Goal: Information Seeking & Learning: Understand process/instructions

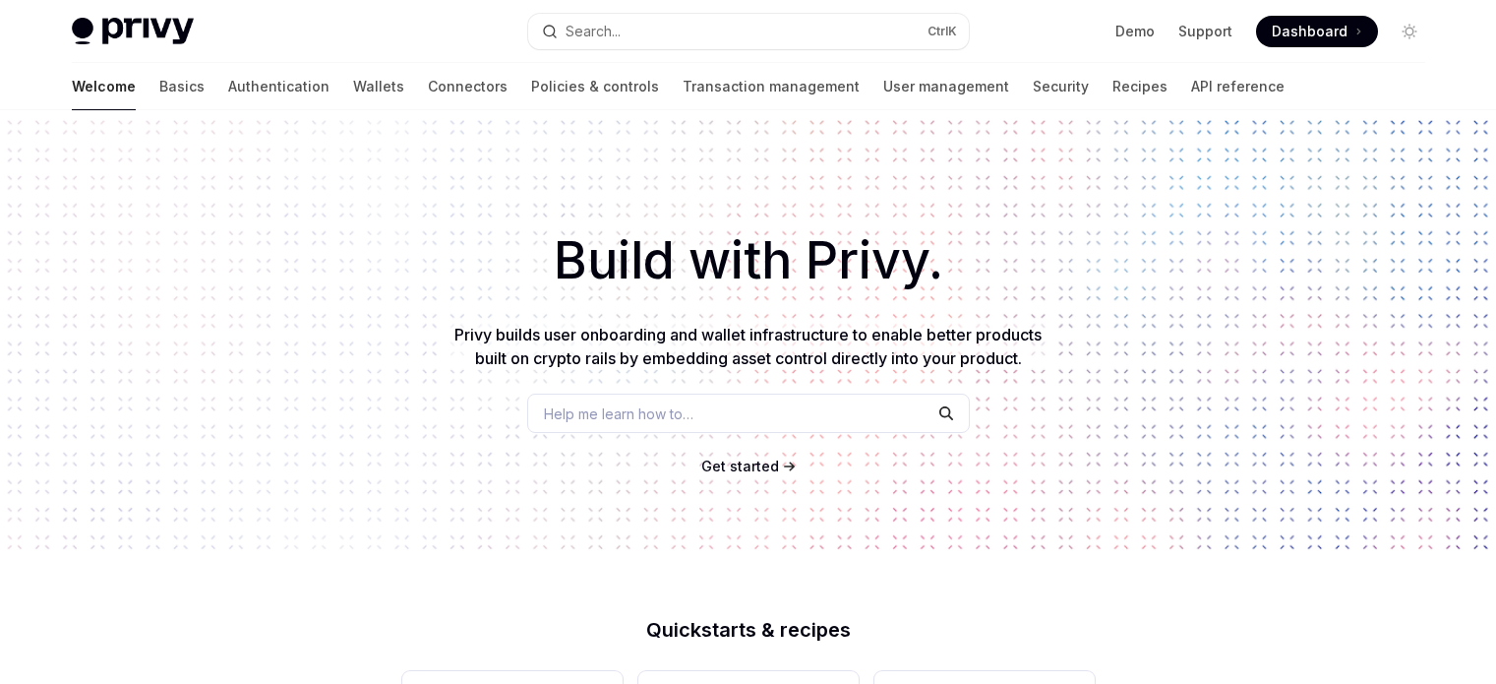
click at [353, 89] on link "Wallets" at bounding box center [378, 86] width 51 height 47
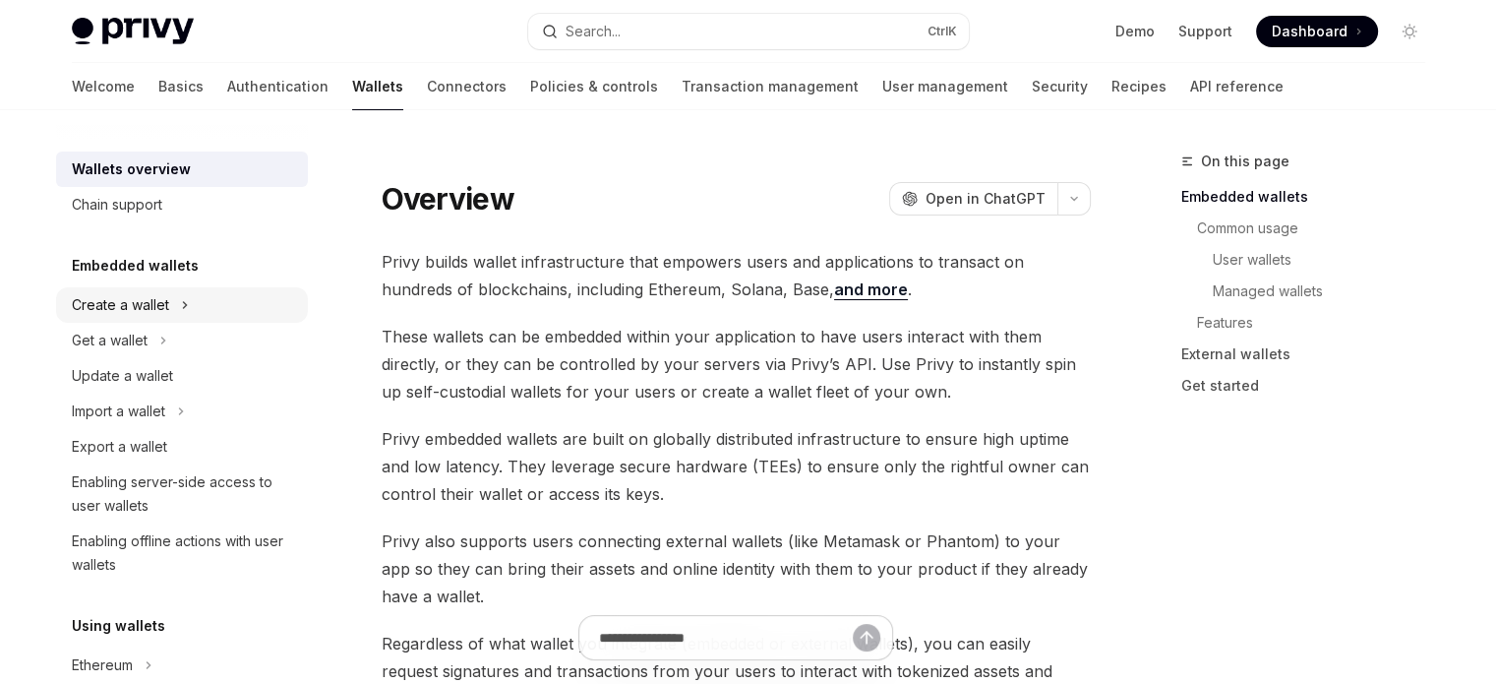
click at [187, 306] on icon at bounding box center [185, 305] width 8 height 24
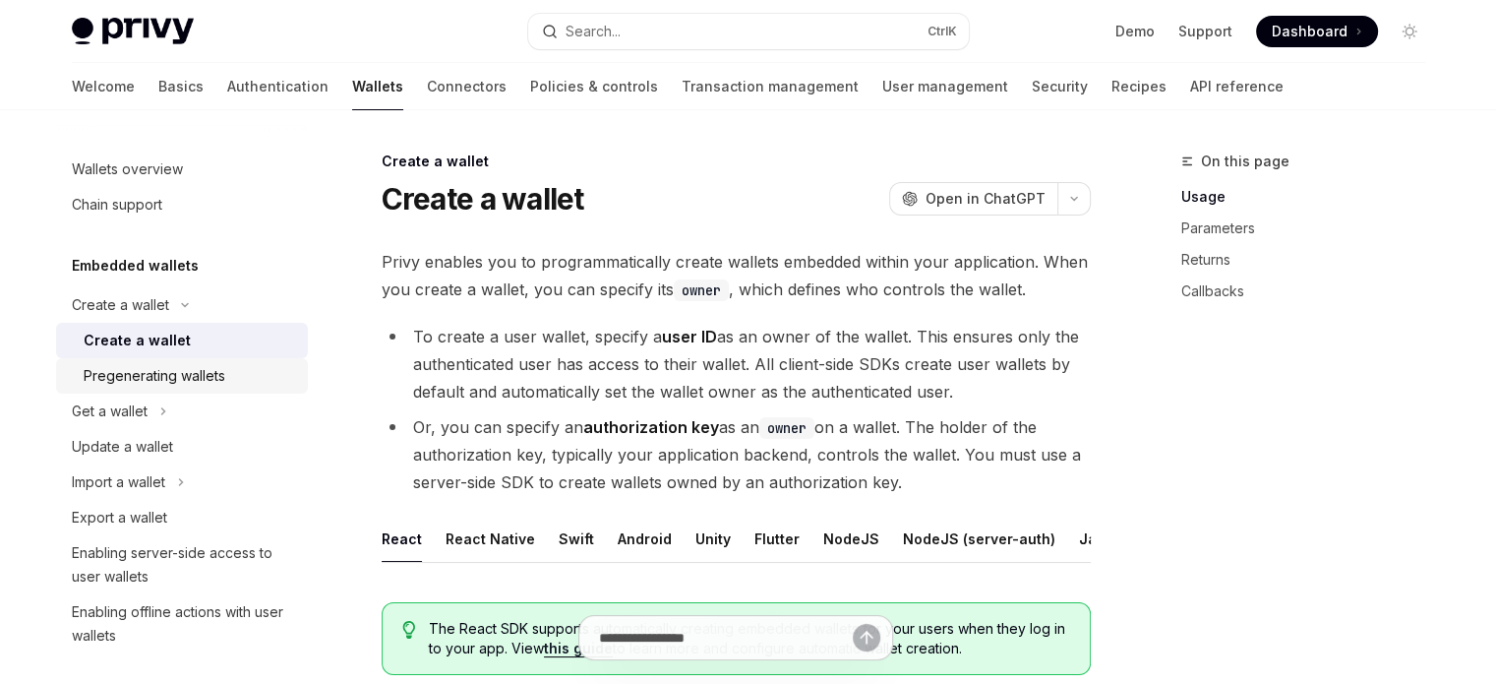
click at [211, 377] on div "Pregenerating wallets" at bounding box center [155, 376] width 142 height 24
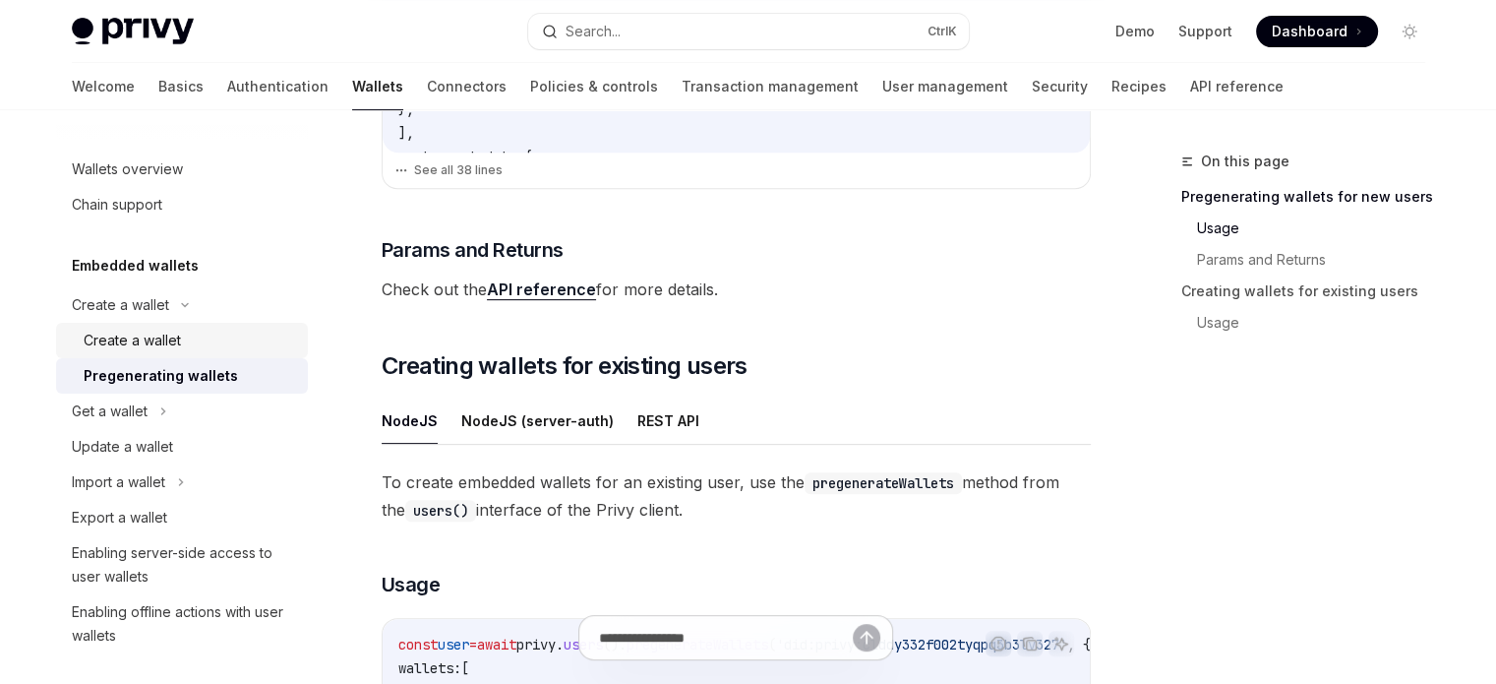
scroll to position [787, 0]
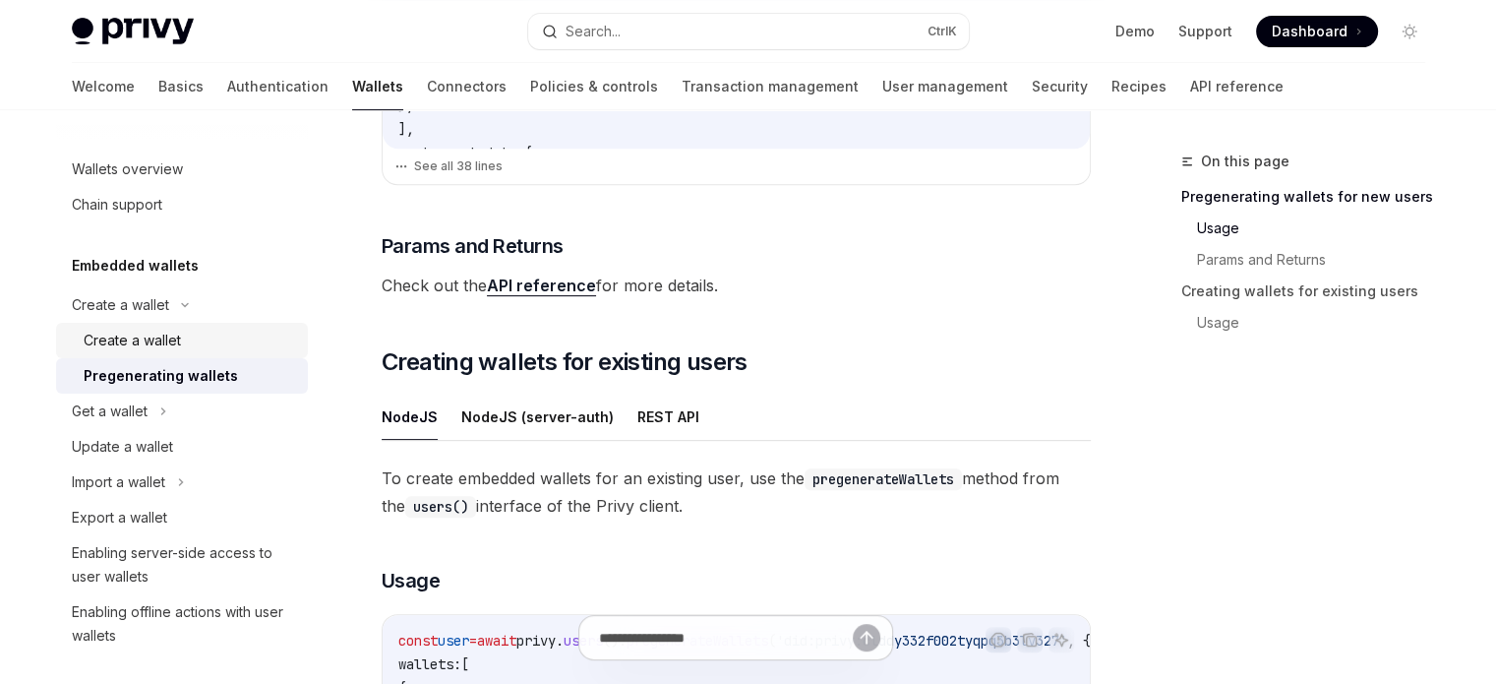
click at [163, 340] on div "Create a wallet" at bounding box center [132, 340] width 97 height 24
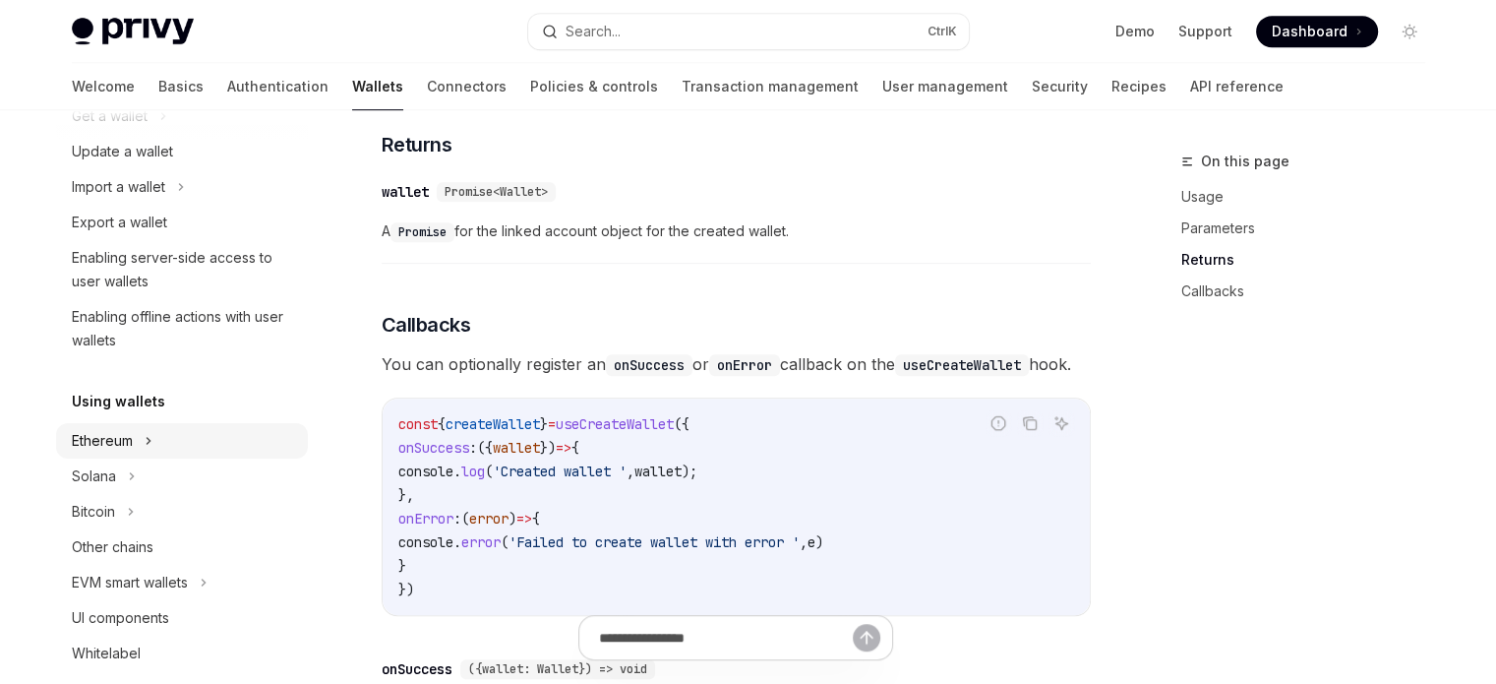
scroll to position [393, 0]
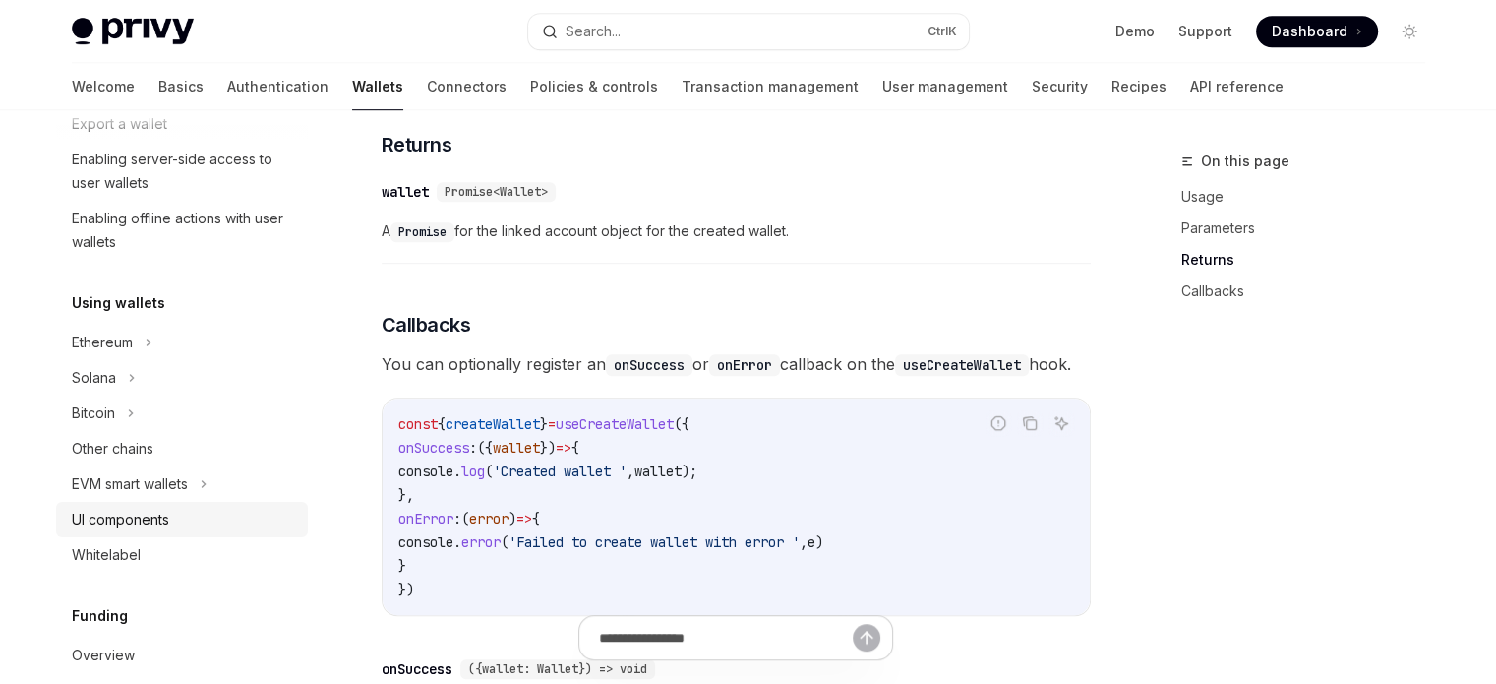
click at [165, 510] on div "UI components" at bounding box center [120, 519] width 97 height 24
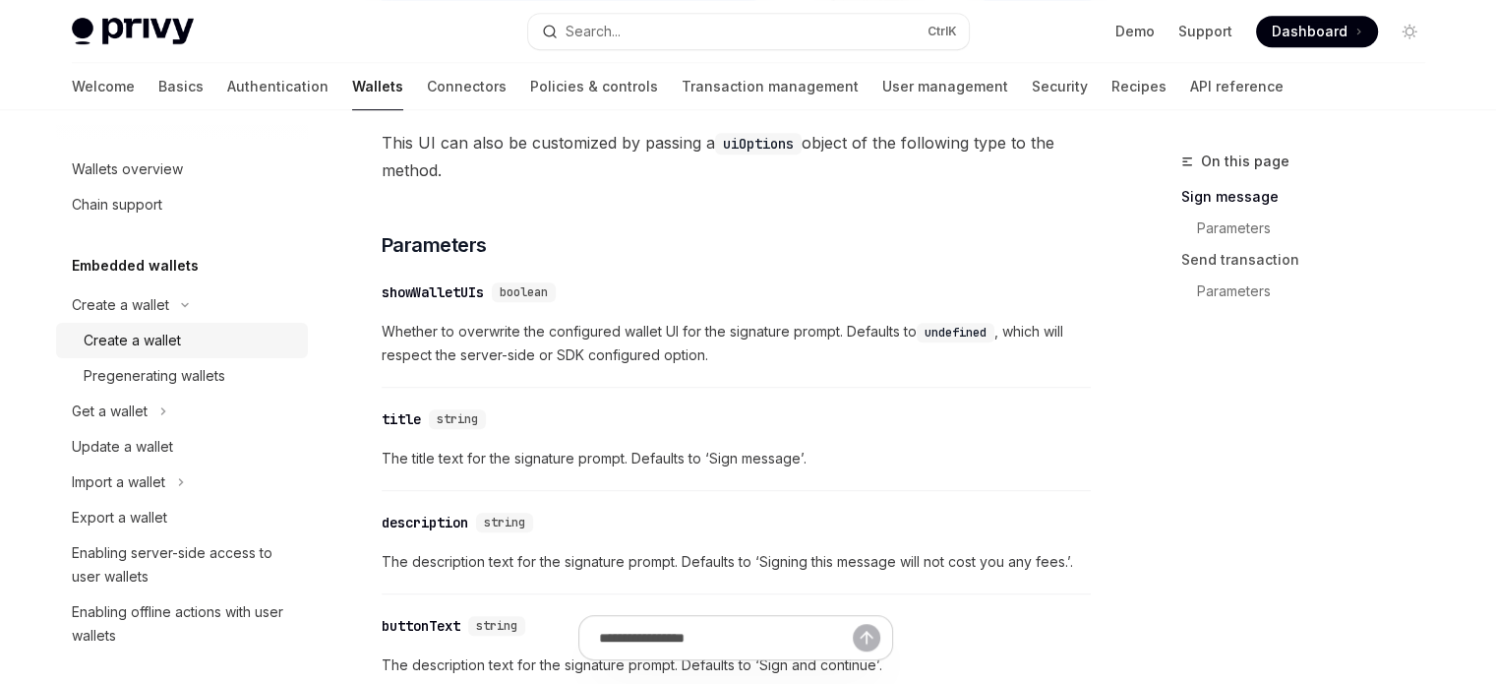
click at [151, 340] on div "Create a wallet" at bounding box center [132, 340] width 97 height 24
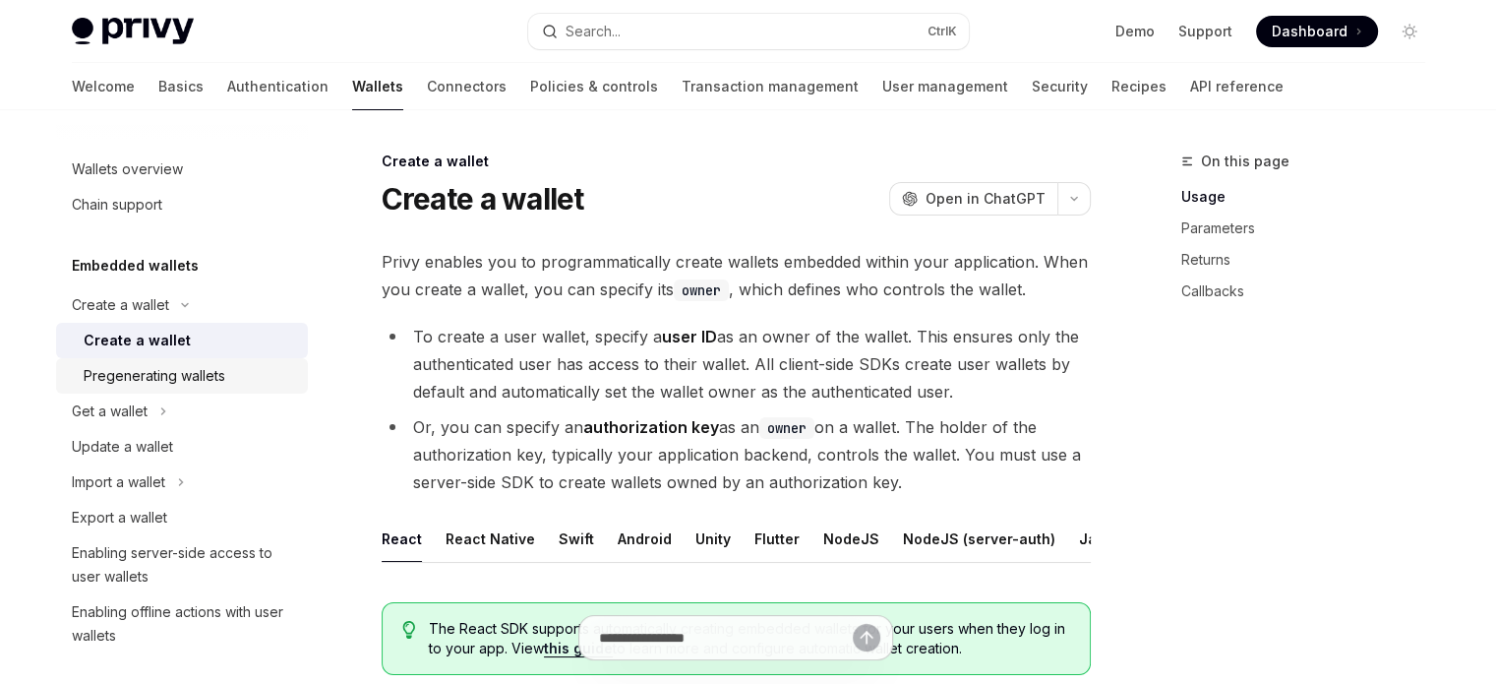
click at [174, 384] on div "Pregenerating wallets" at bounding box center [155, 376] width 142 height 24
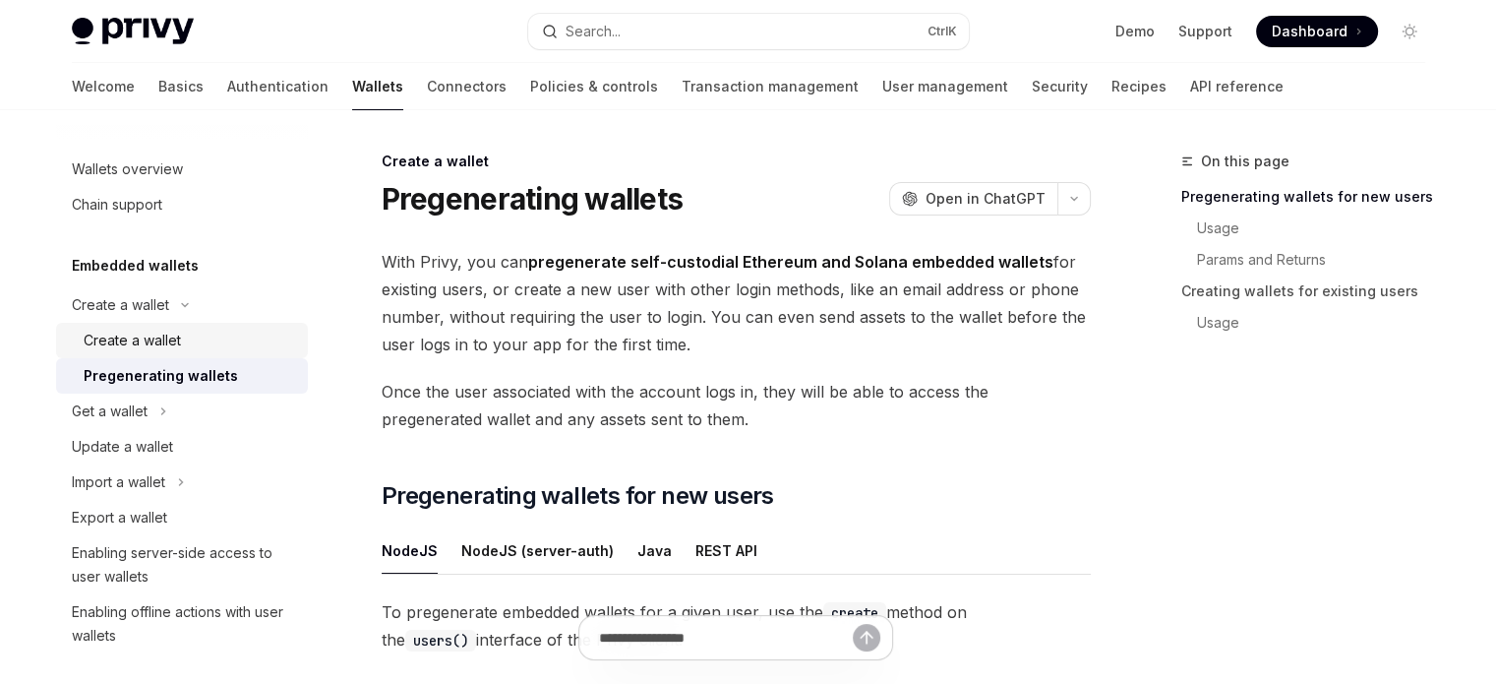
click at [177, 347] on div "Create a wallet" at bounding box center [132, 340] width 97 height 24
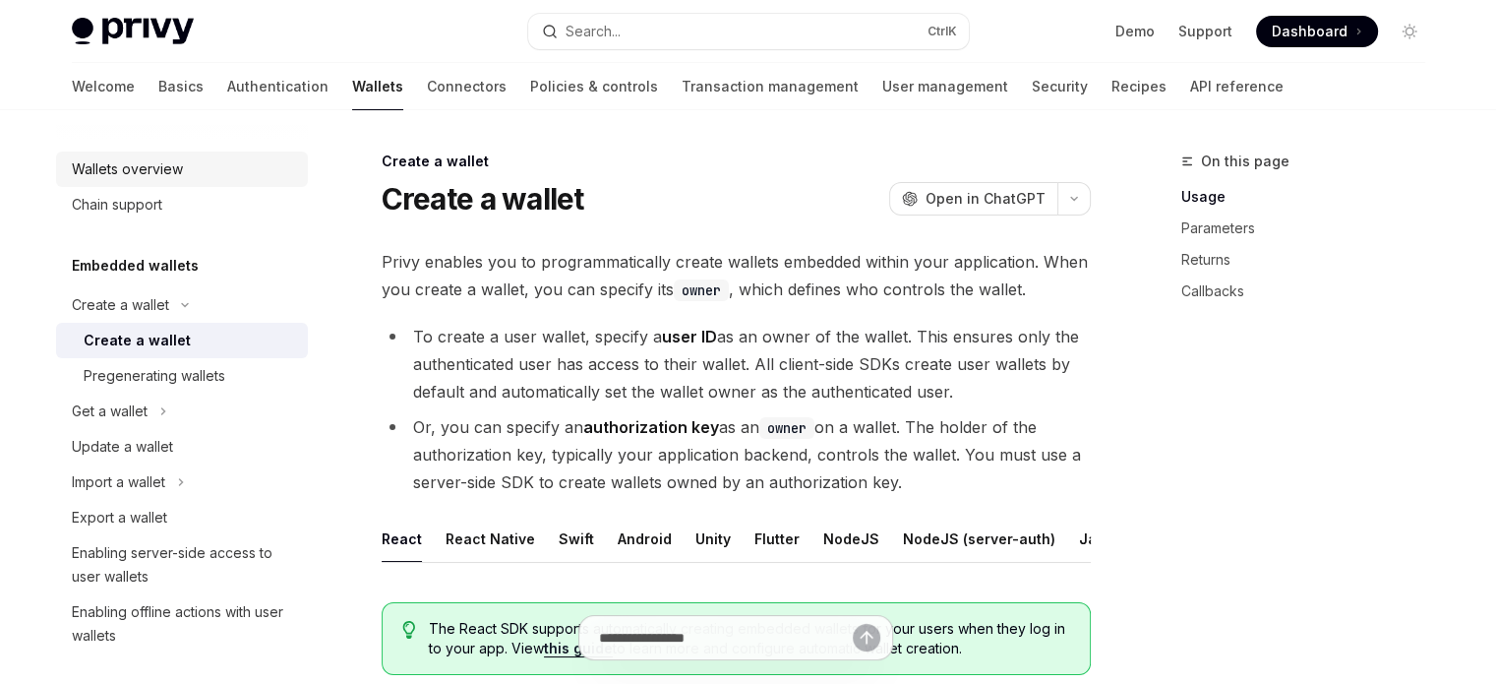
click at [170, 177] on div "Wallets overview" at bounding box center [127, 169] width 111 height 24
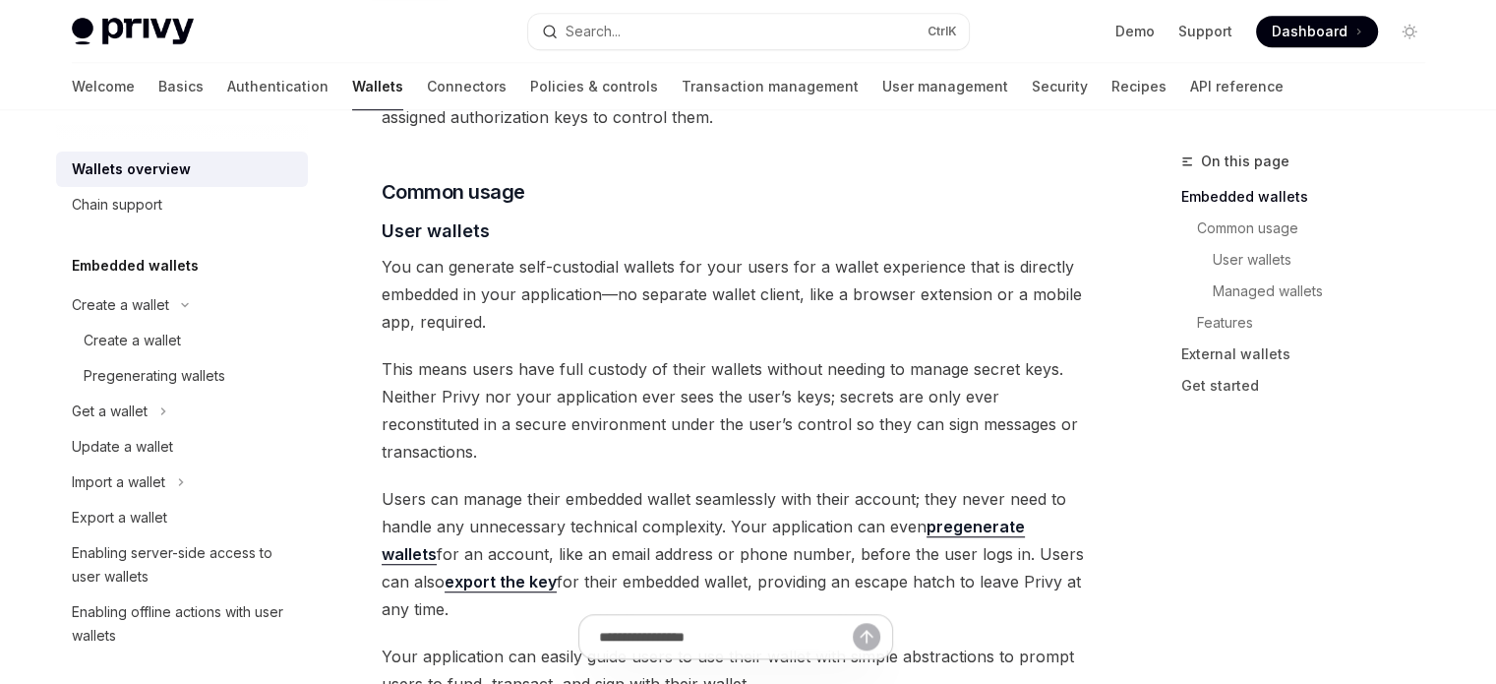
scroll to position [1279, 0]
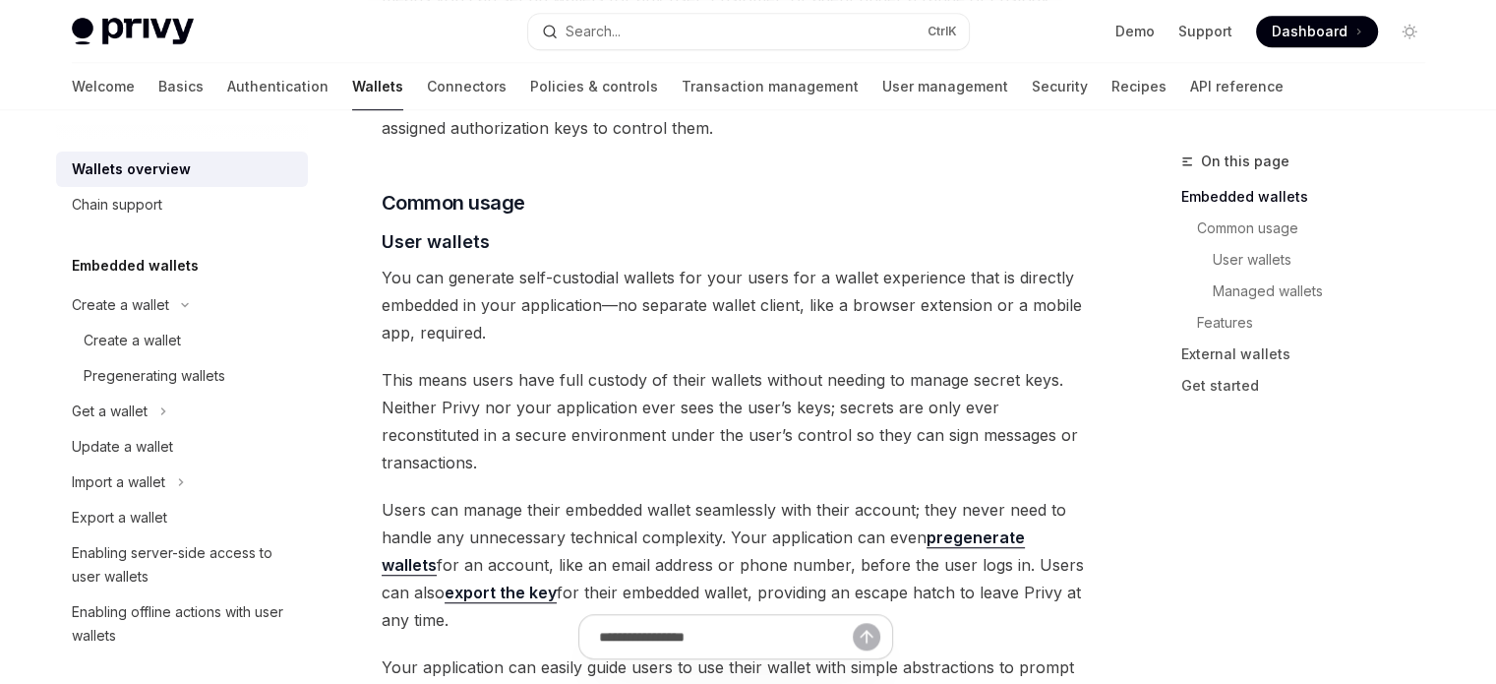
click at [1025, 527] on link "pregenerate wallets" at bounding box center [703, 551] width 643 height 48
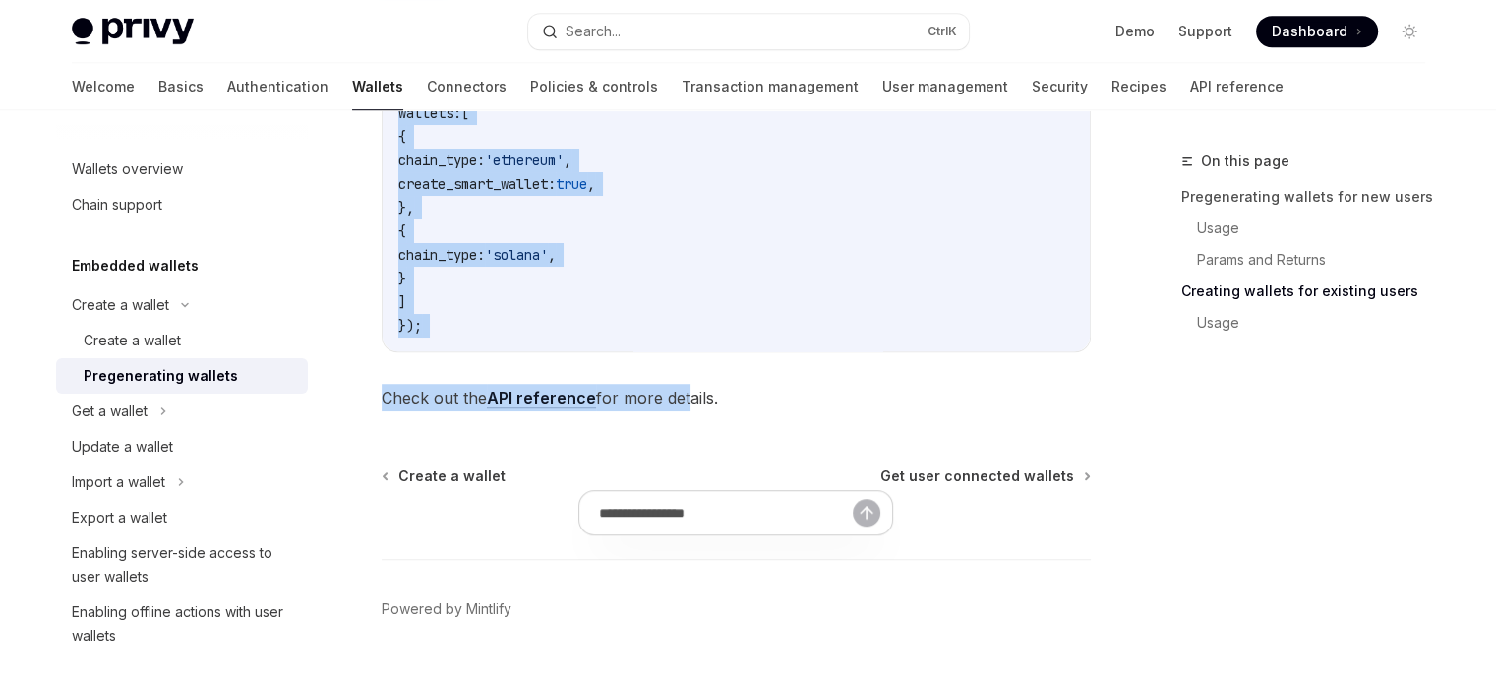
scroll to position [1377, 0]
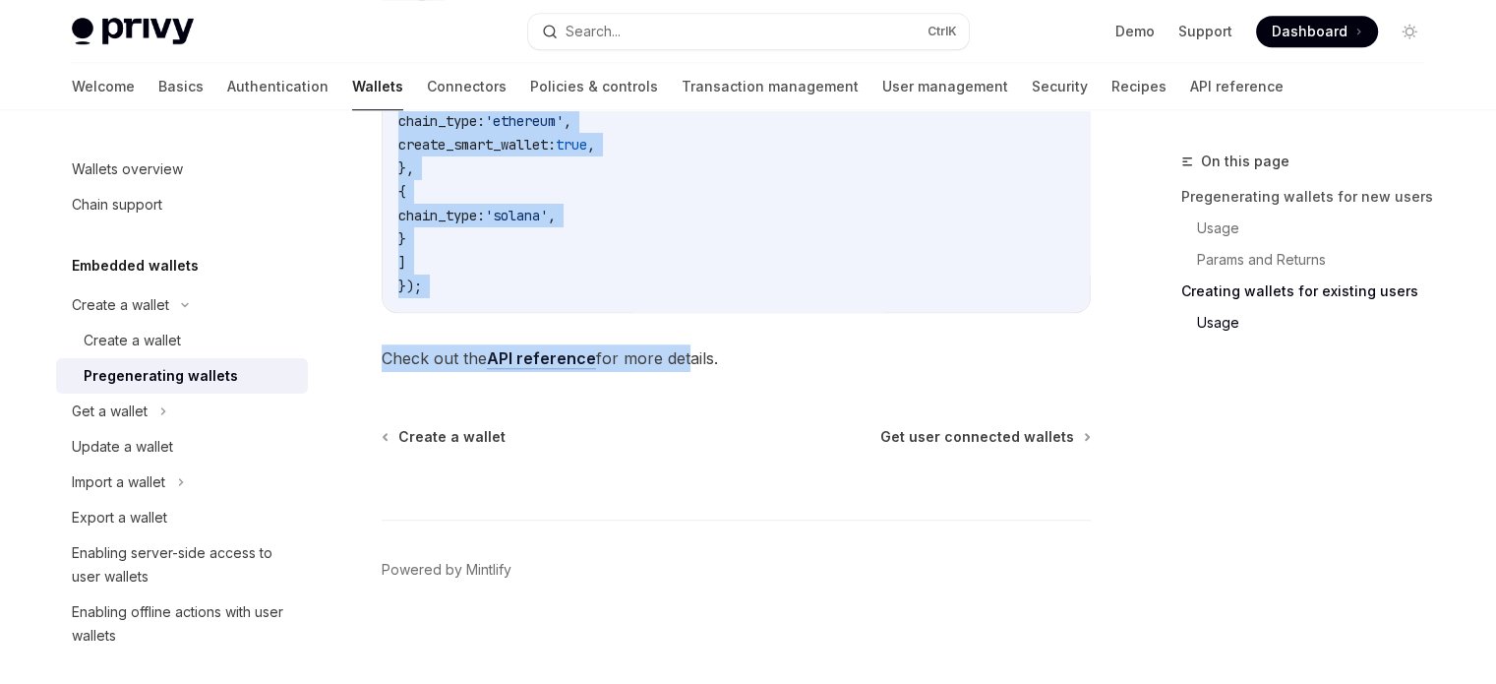
drag, startPoint x: 389, startPoint y: 206, endPoint x: 750, endPoint y: 364, distance: 394.2
copy div "Pregenerating wallets OpenAI Open in ChatGPT OpenAI Open in ChatGPT With Privy,…"
click at [162, 341] on div "Create a wallet" at bounding box center [132, 340] width 97 height 24
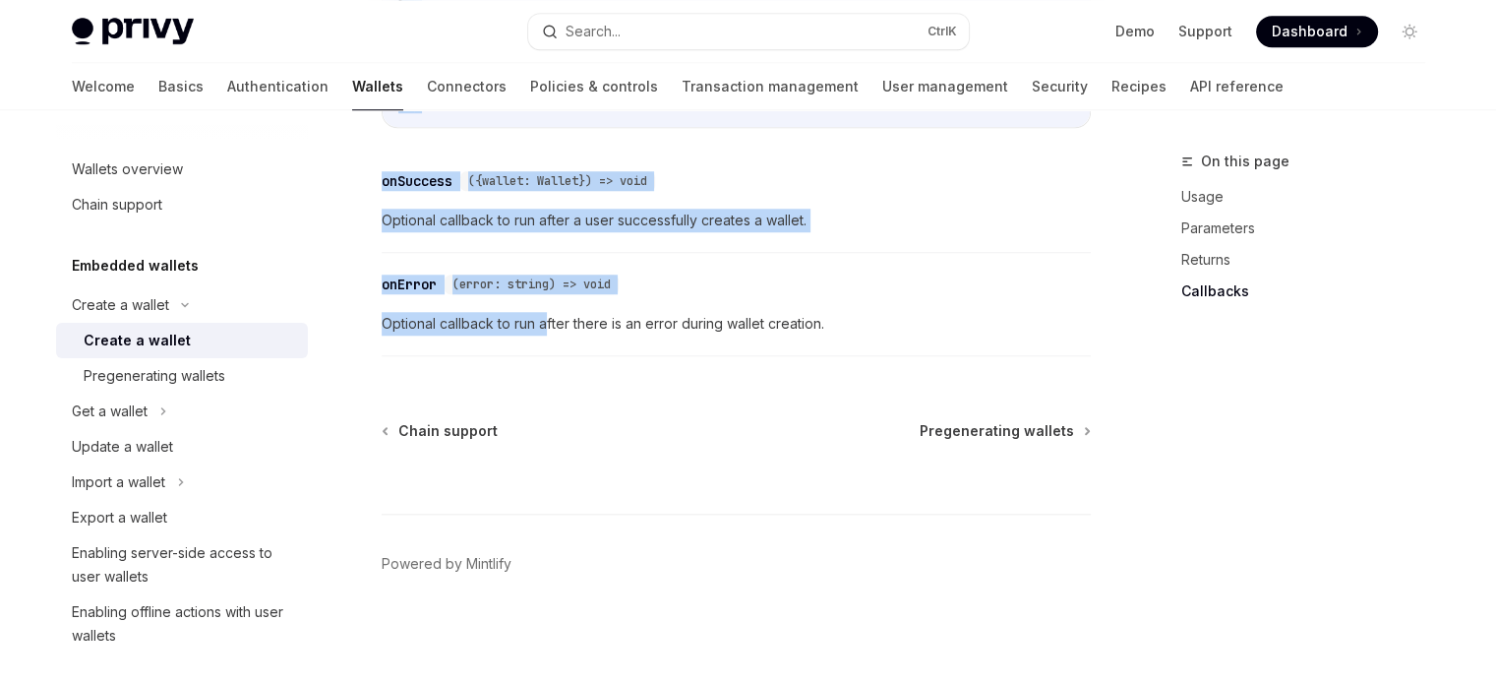
scroll to position [1706, 0]
drag, startPoint x: 382, startPoint y: 196, endPoint x: 859, endPoint y: 326, distance: 494.4
copy div "Create a wallet OpenAI Open in ChatGPT OpenAI Open in ChatGPT Privy enables you…"
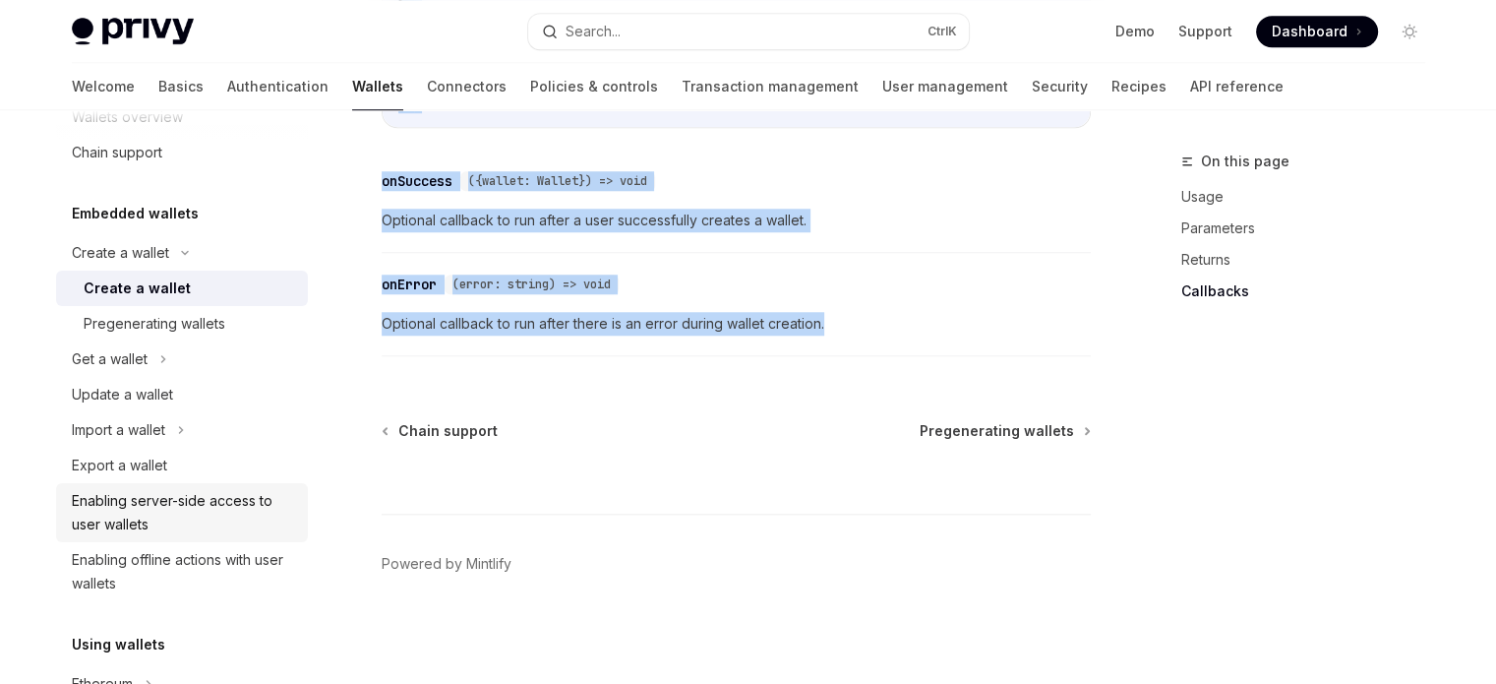
scroll to position [98, 0]
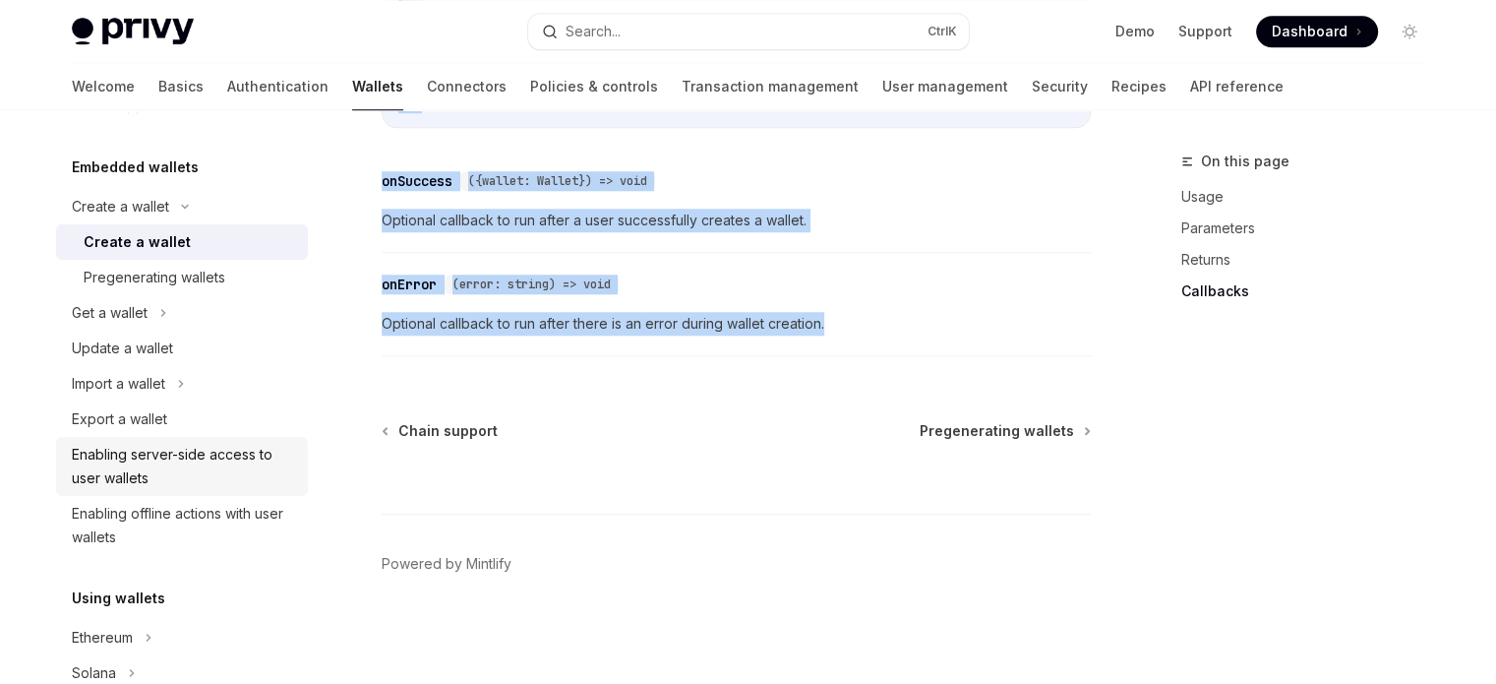
click at [200, 458] on div "Enabling server-side access to user wallets" at bounding box center [184, 466] width 224 height 47
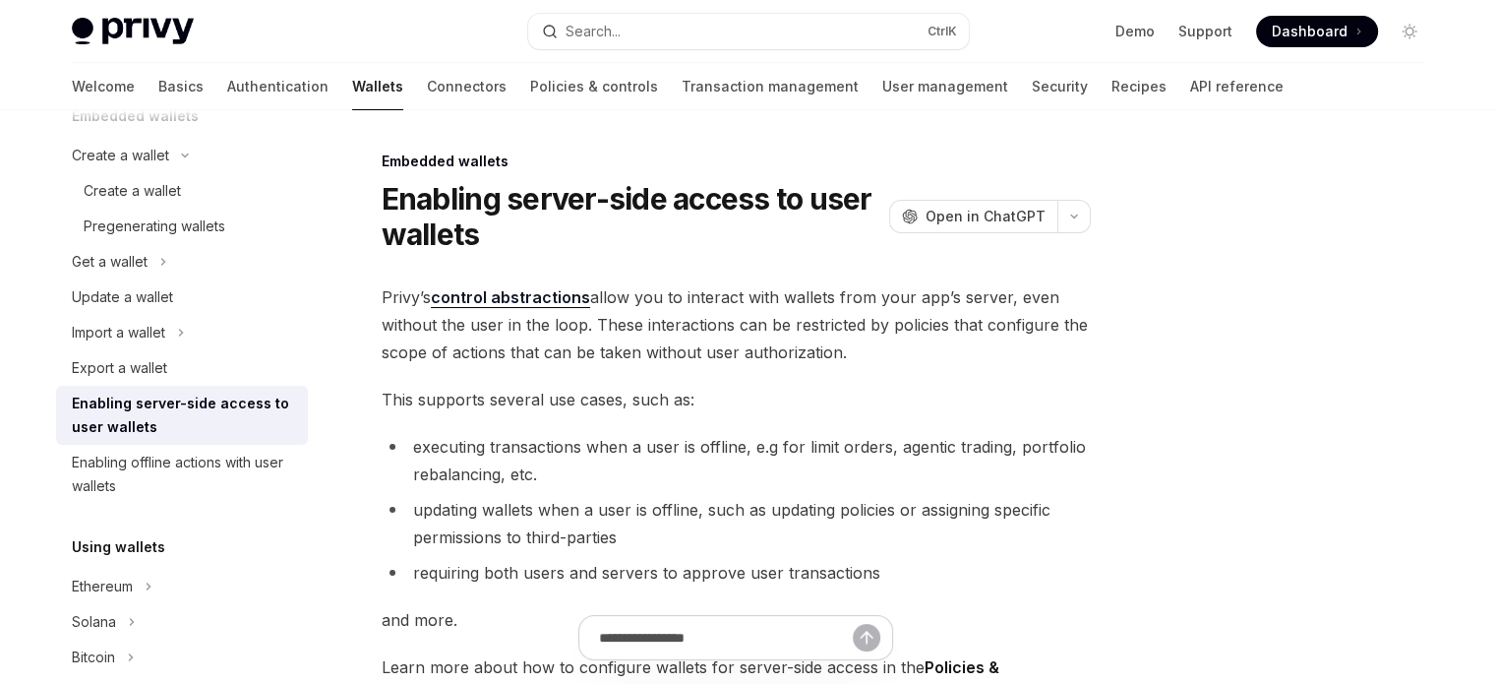
scroll to position [197, 0]
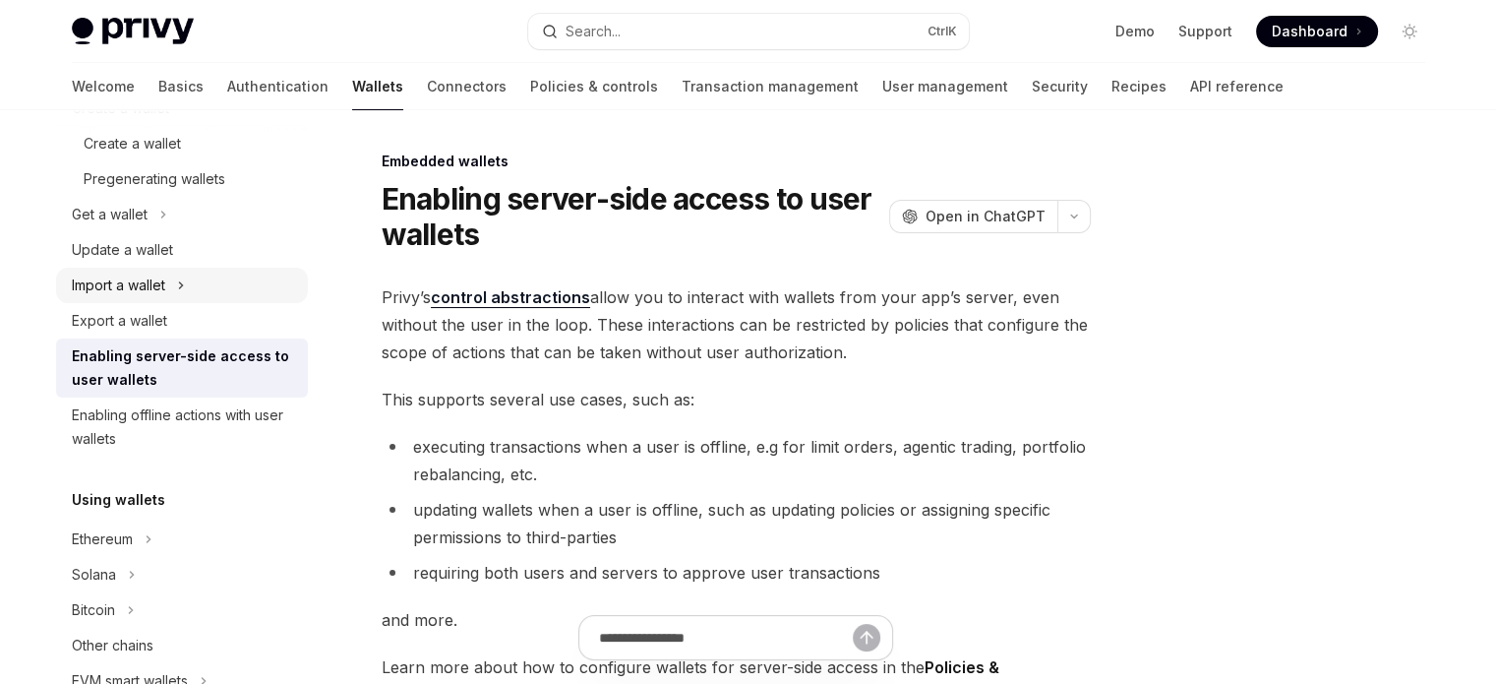
click at [179, 289] on icon at bounding box center [181, 285] width 8 height 24
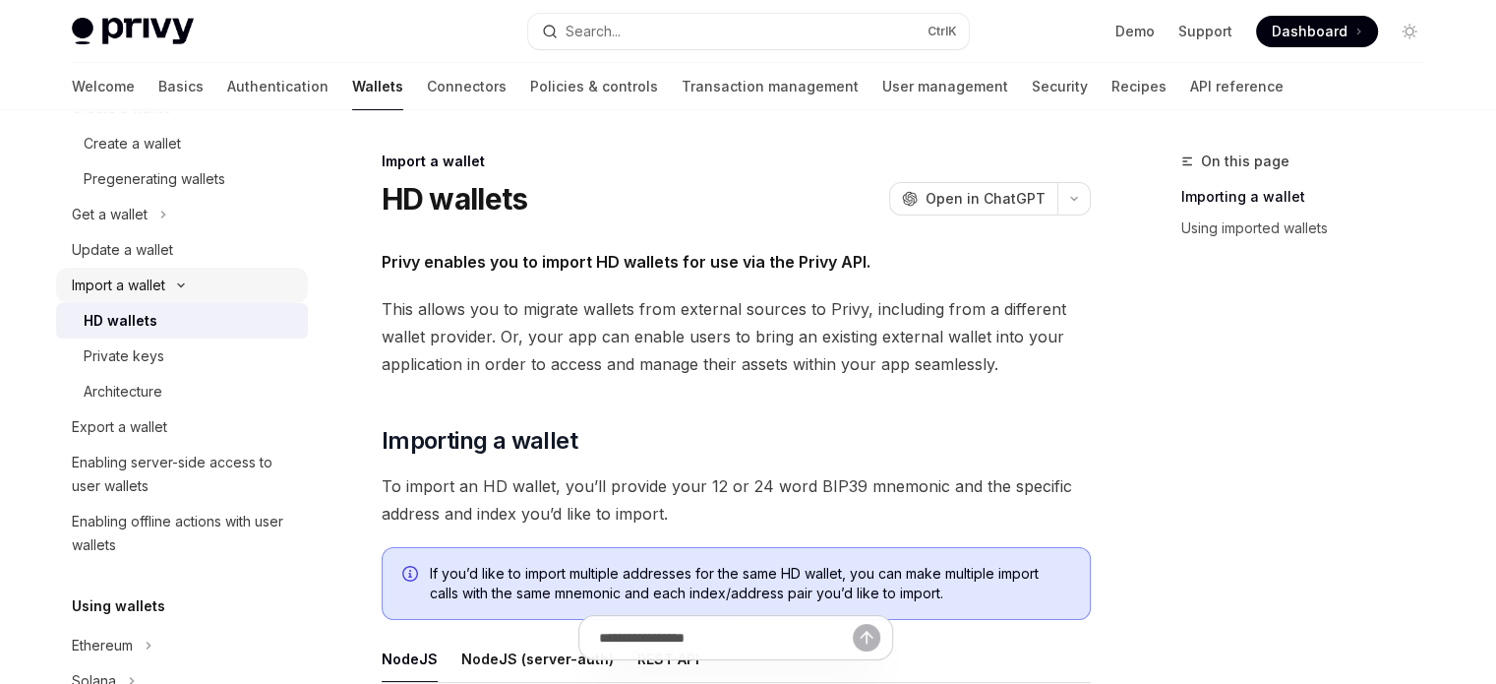
click at [179, 288] on icon at bounding box center [181, 285] width 24 height 8
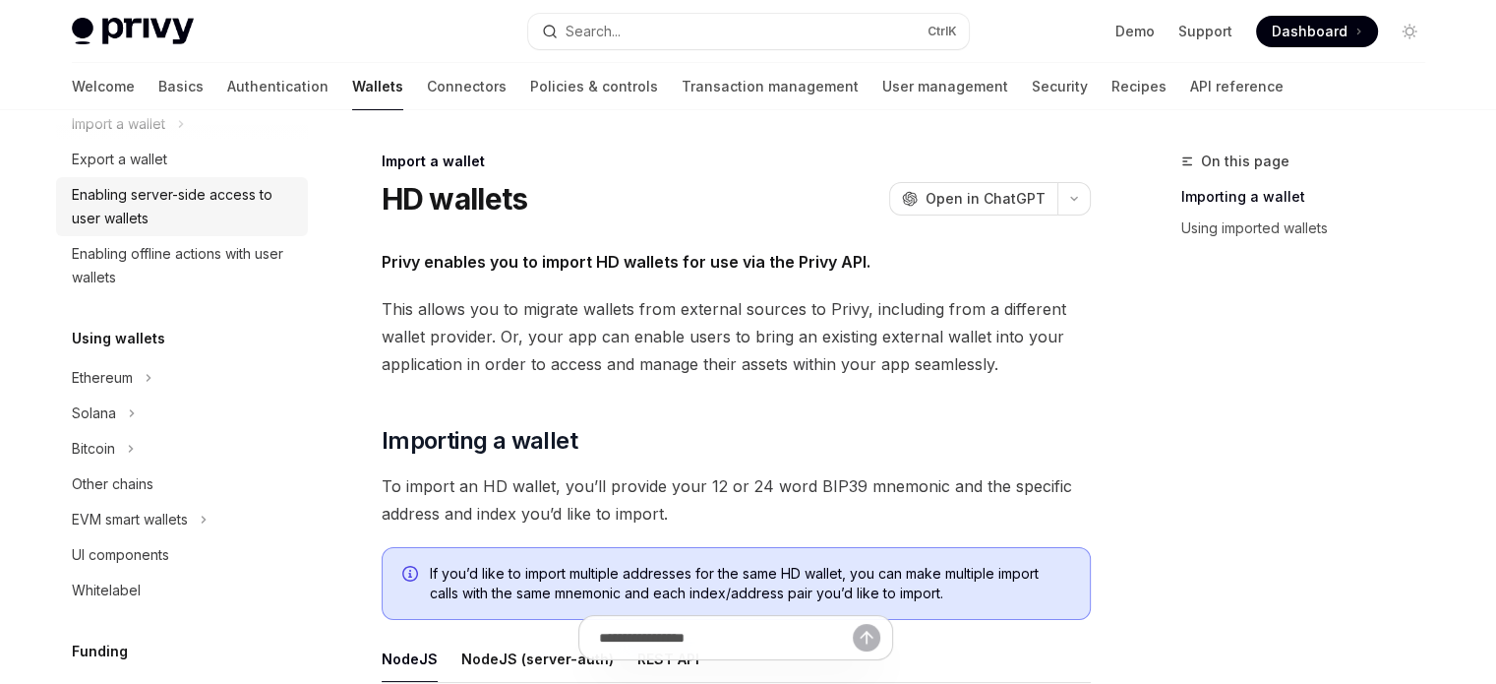
scroll to position [393, 0]
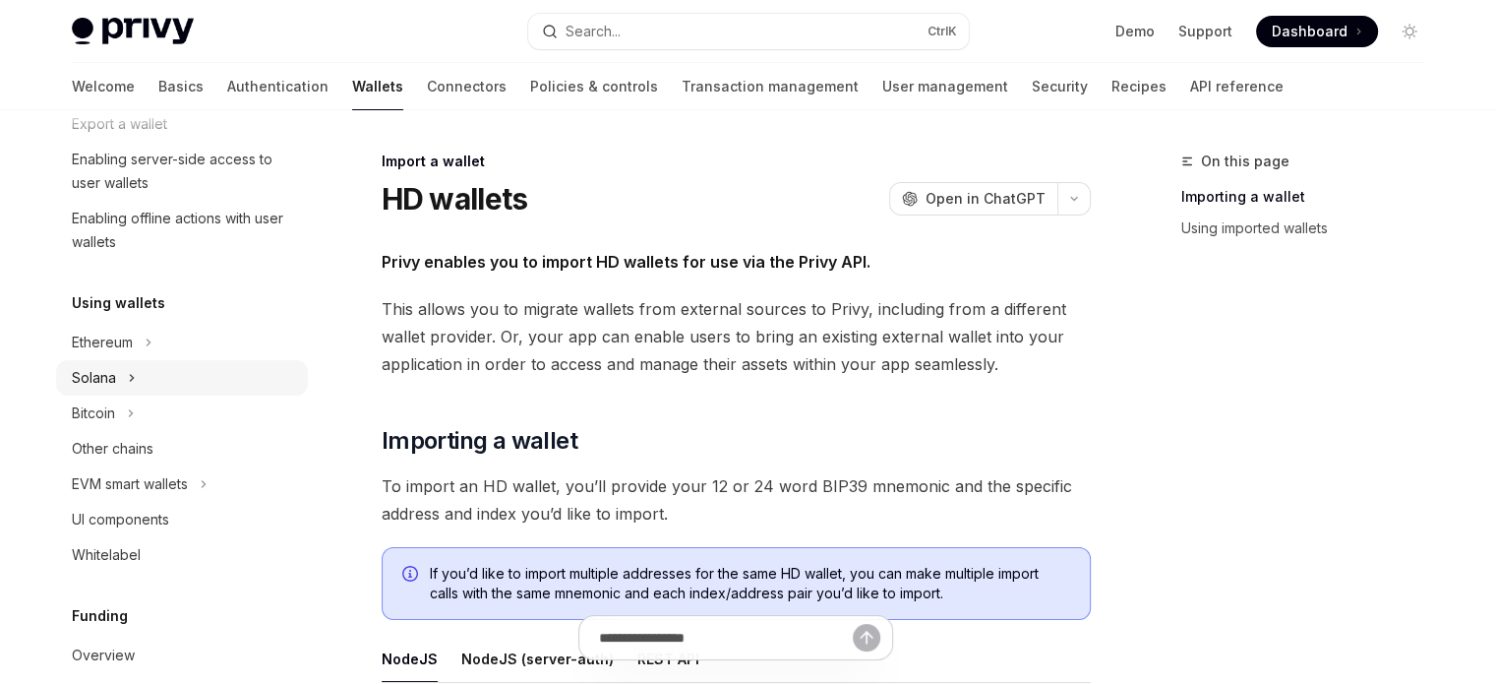
click at [135, 380] on button "Solana" at bounding box center [182, 377] width 252 height 35
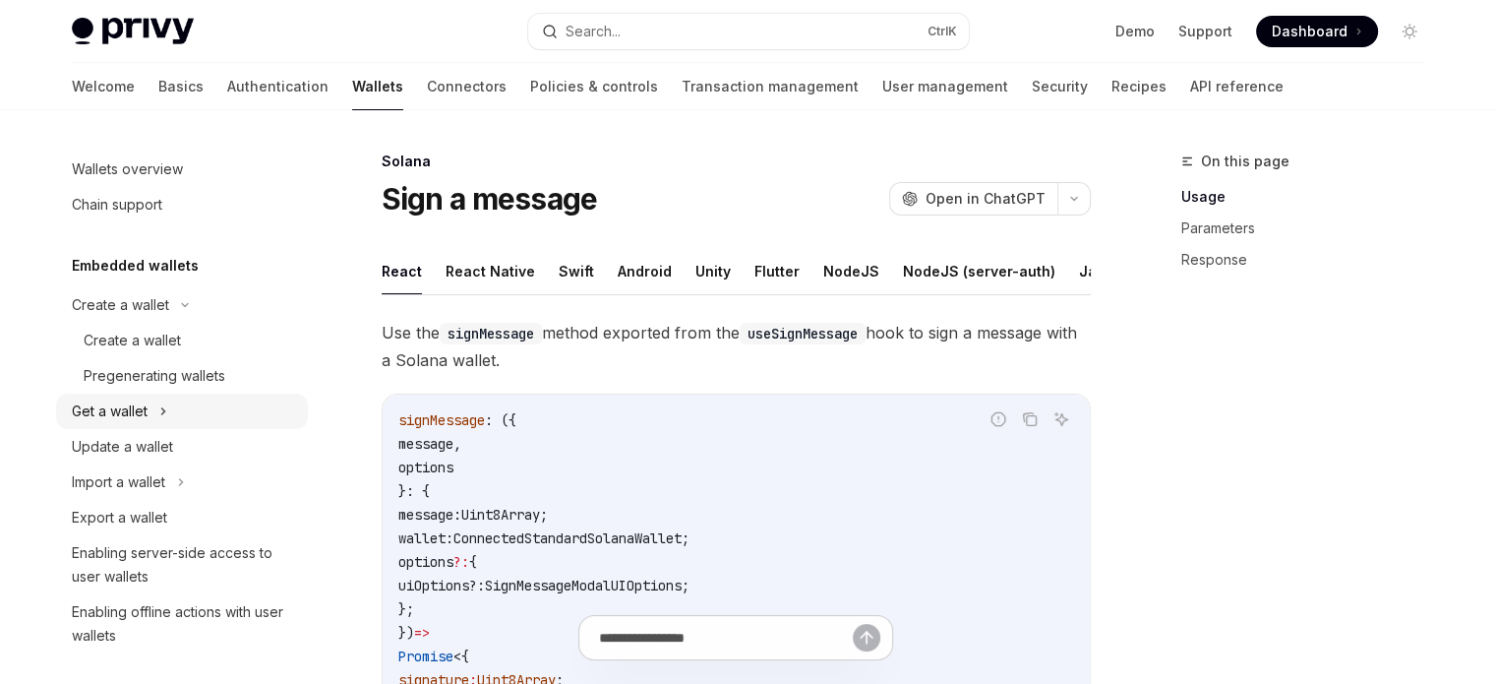
click at [198, 411] on button "Get a wallet" at bounding box center [182, 410] width 252 height 35
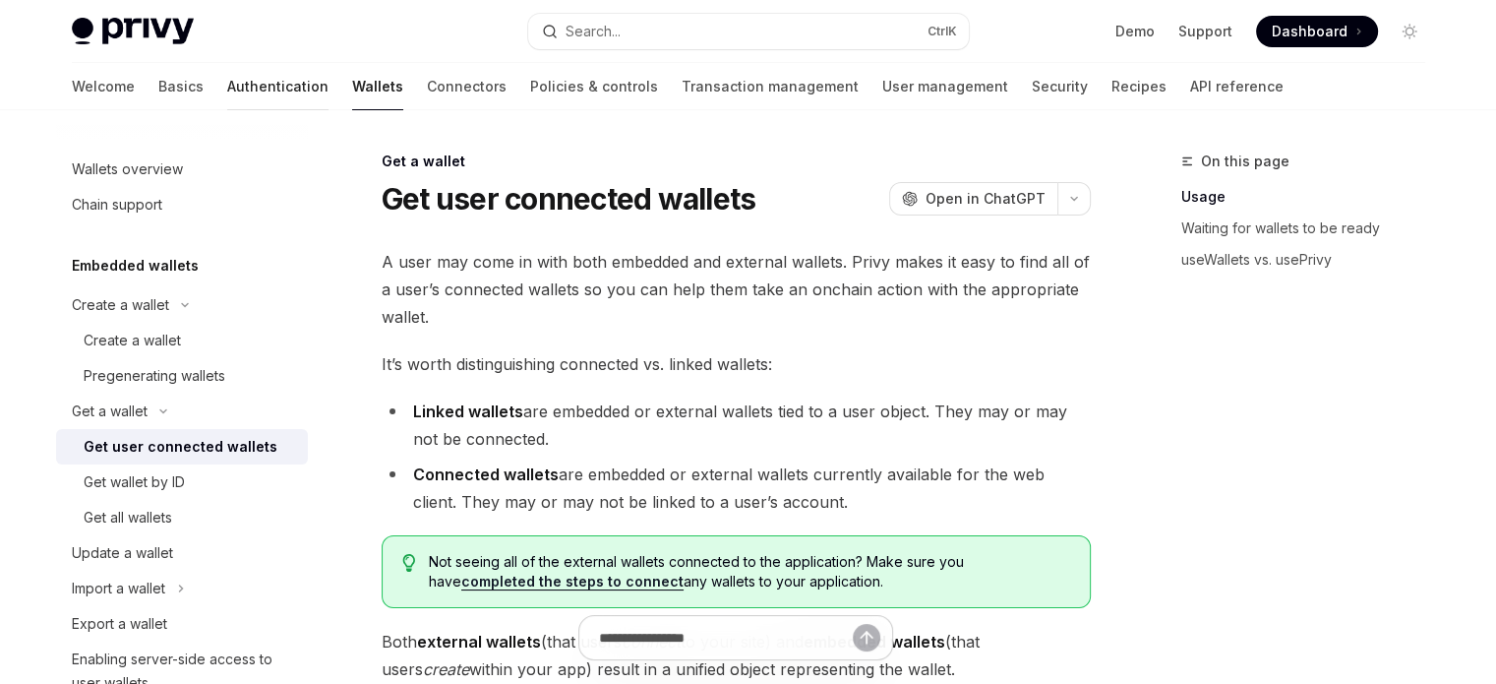
click at [227, 82] on link "Authentication" at bounding box center [277, 86] width 101 height 47
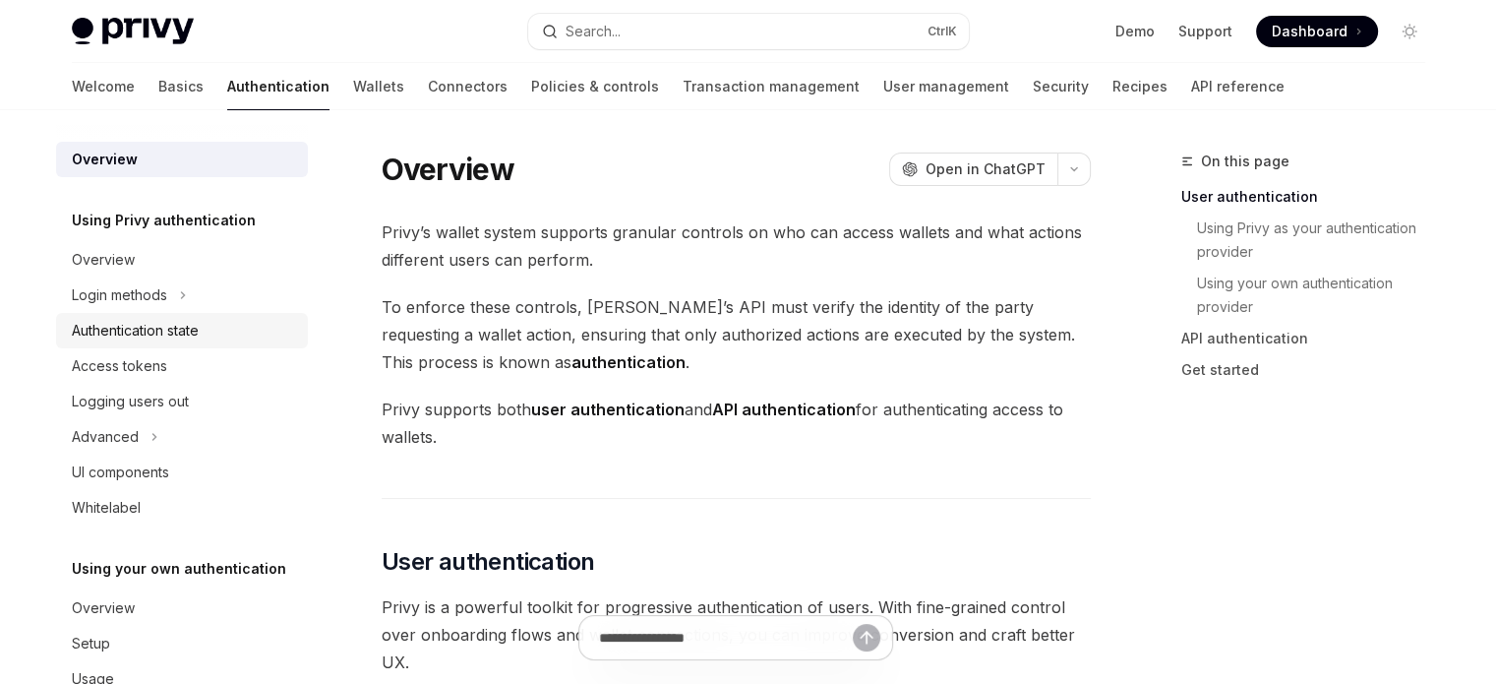
click at [187, 317] on link "Authentication state" at bounding box center [182, 330] width 252 height 35
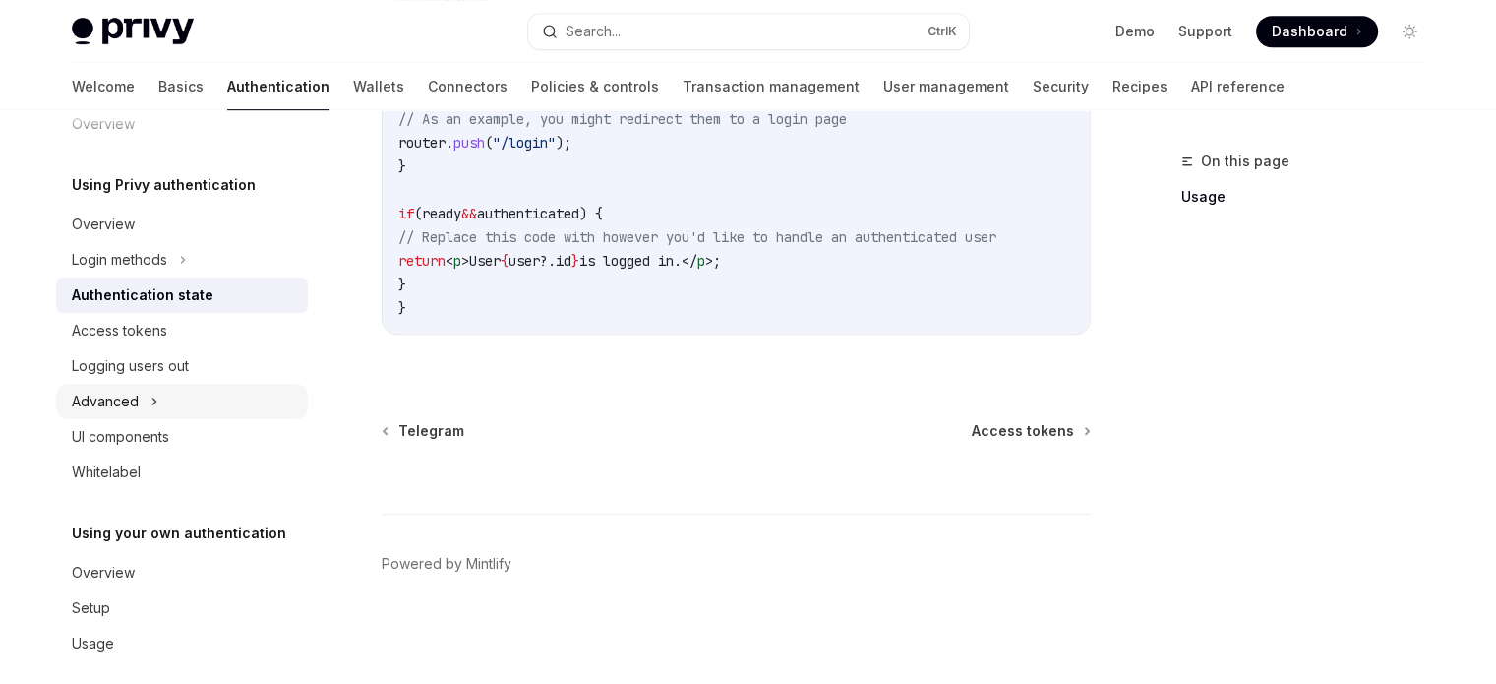
scroll to position [51, 0]
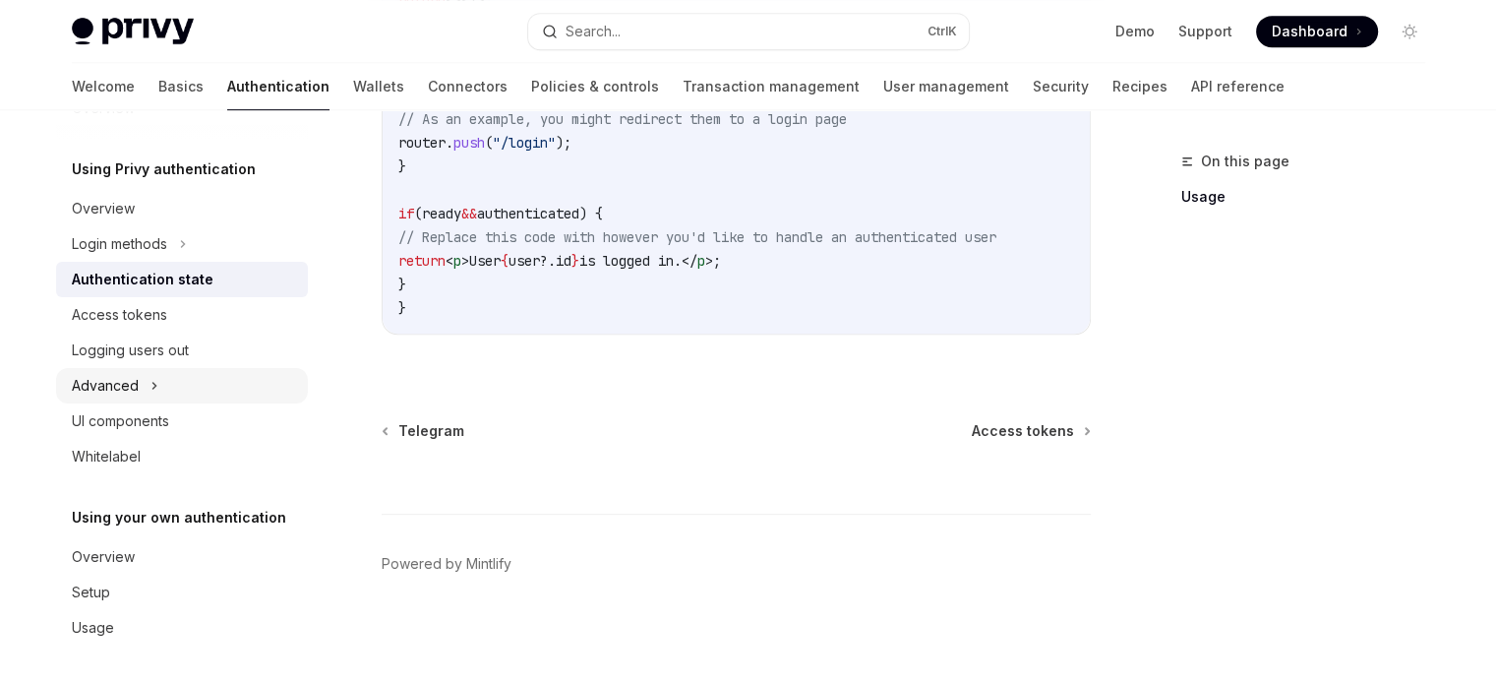
click at [142, 388] on button "Advanced" at bounding box center [182, 385] width 252 height 35
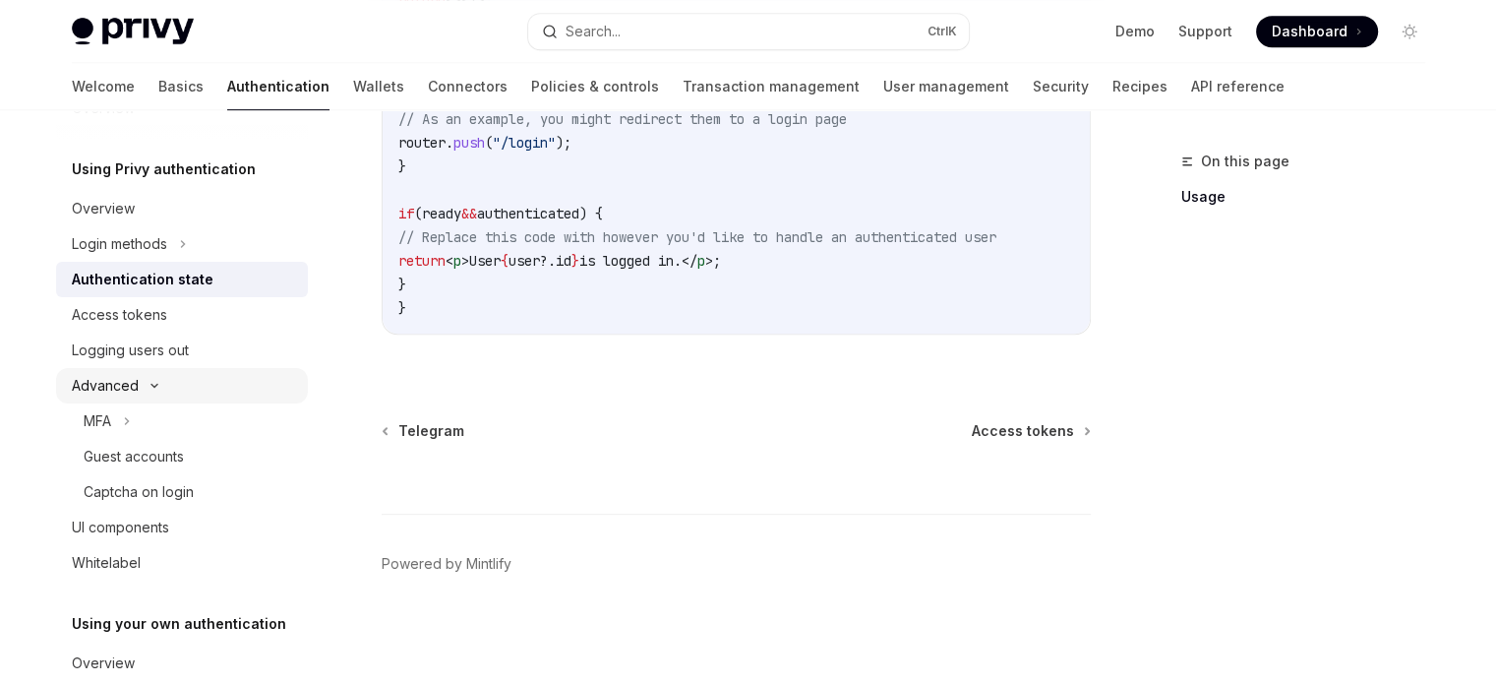
click at [143, 388] on icon at bounding box center [155, 386] width 24 height 8
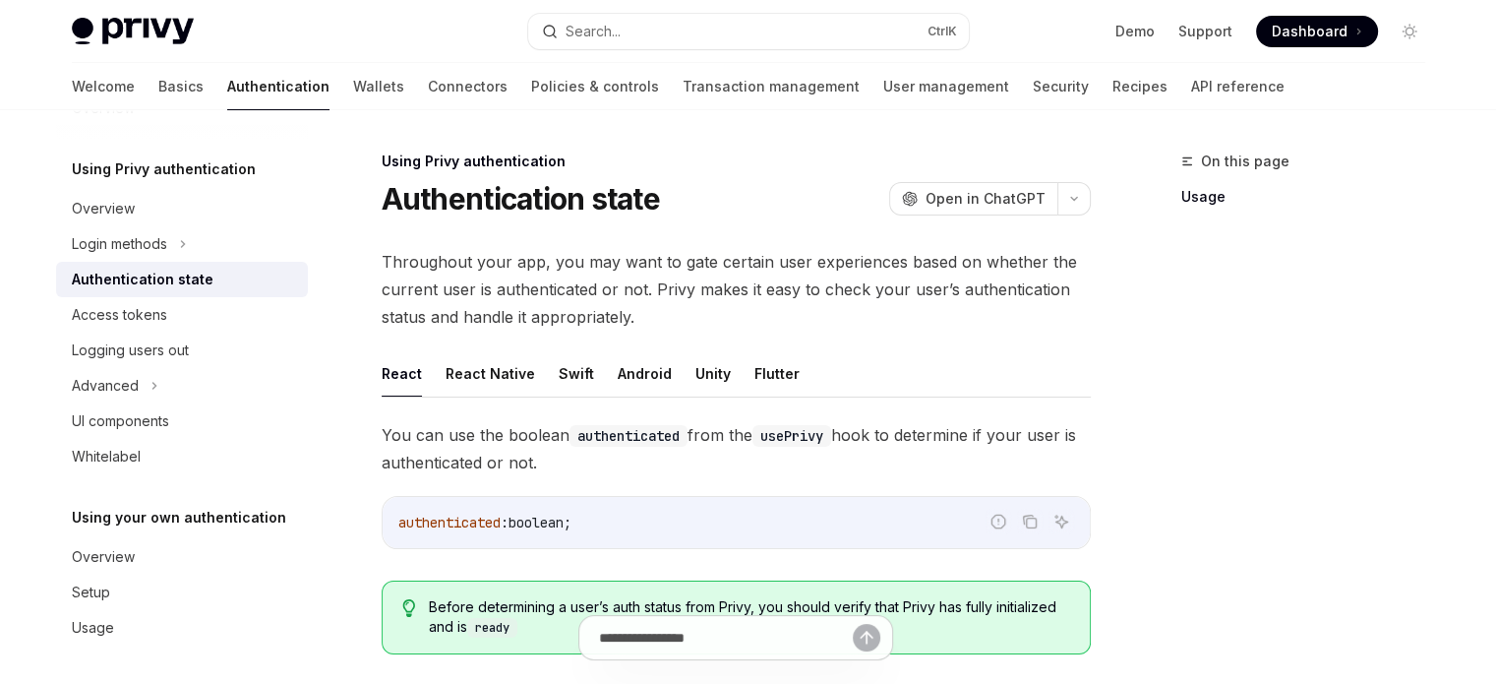
scroll to position [0, 0]
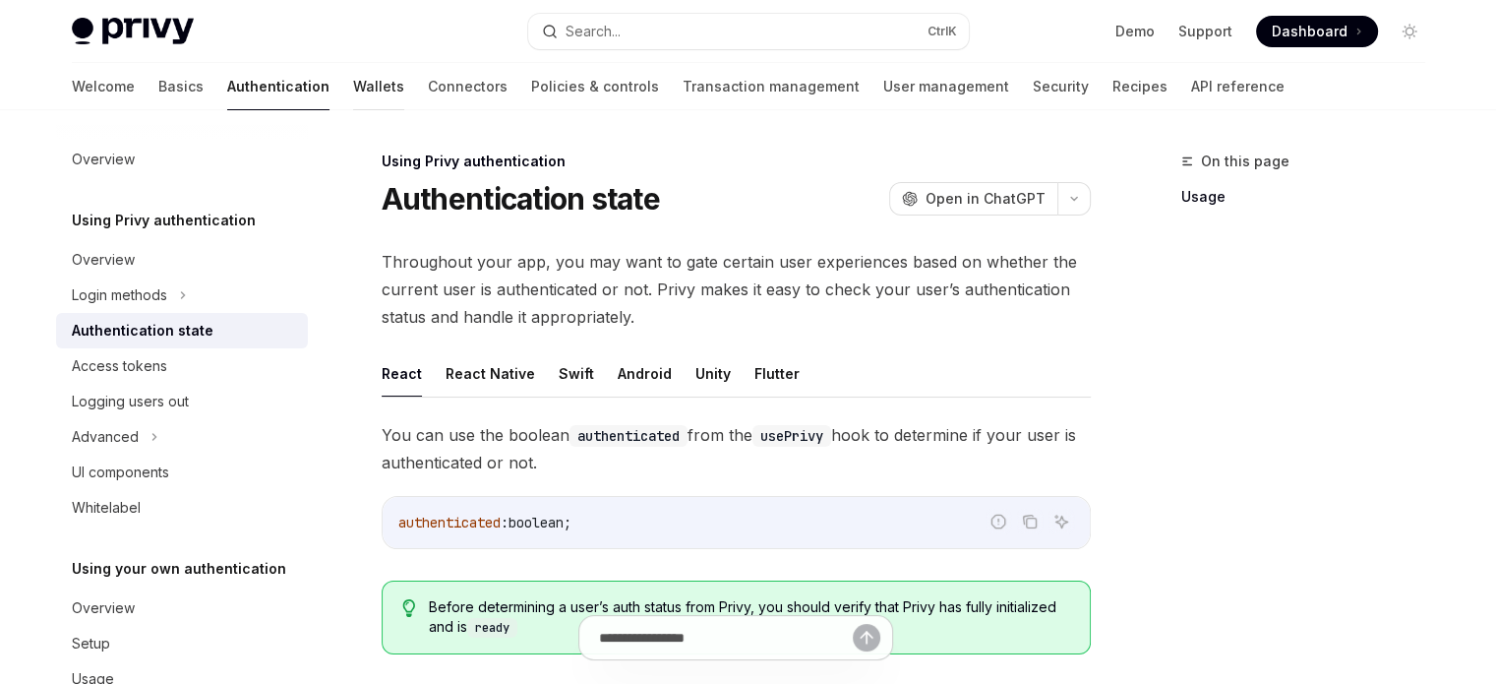
click at [353, 78] on link "Wallets" at bounding box center [378, 86] width 51 height 47
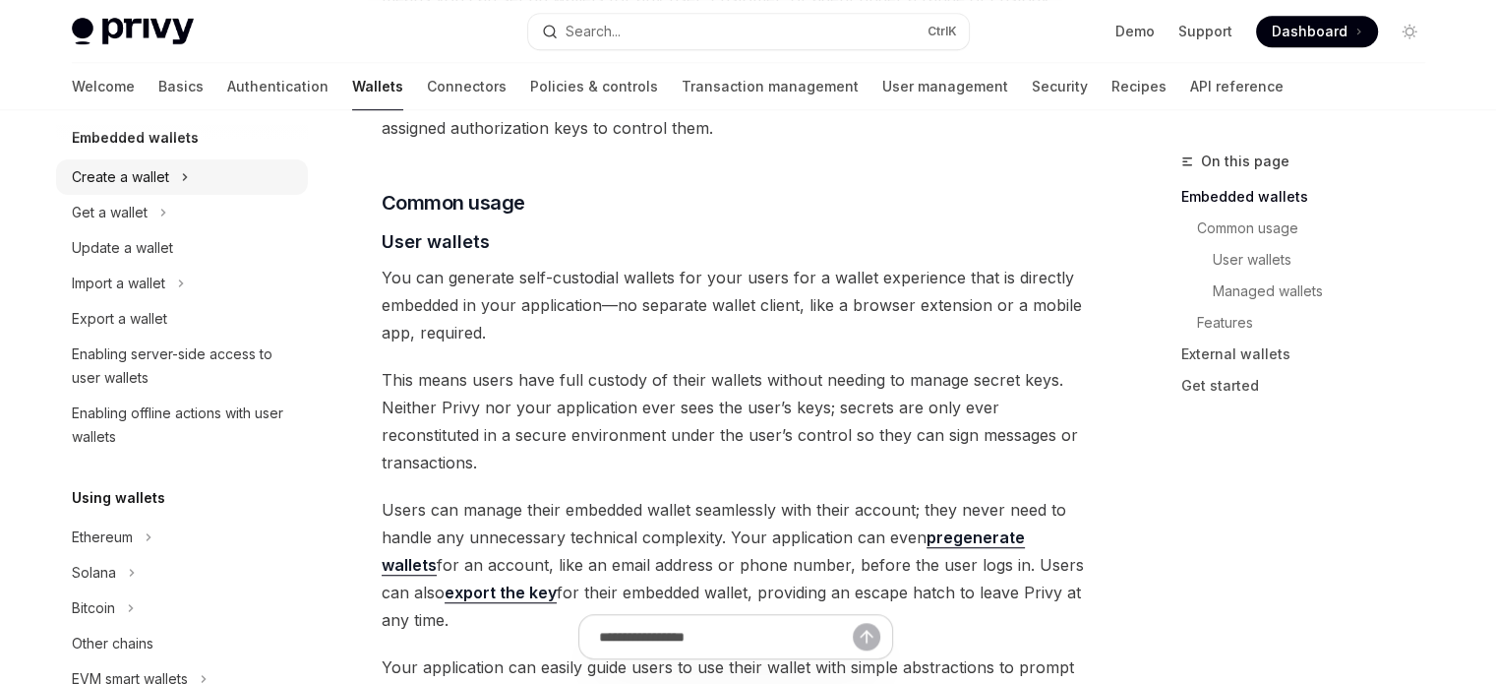
scroll to position [98, 0]
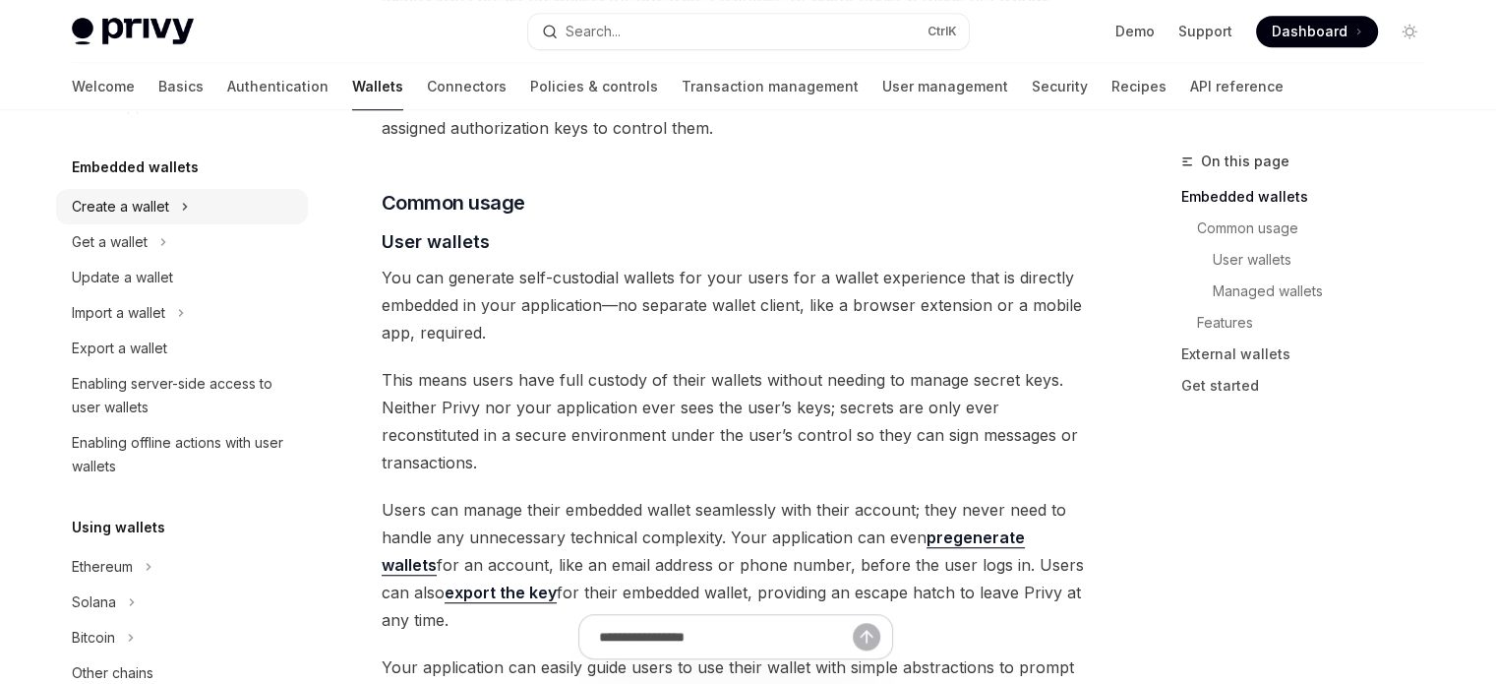
click at [161, 210] on div "Create a wallet" at bounding box center [120, 207] width 97 height 24
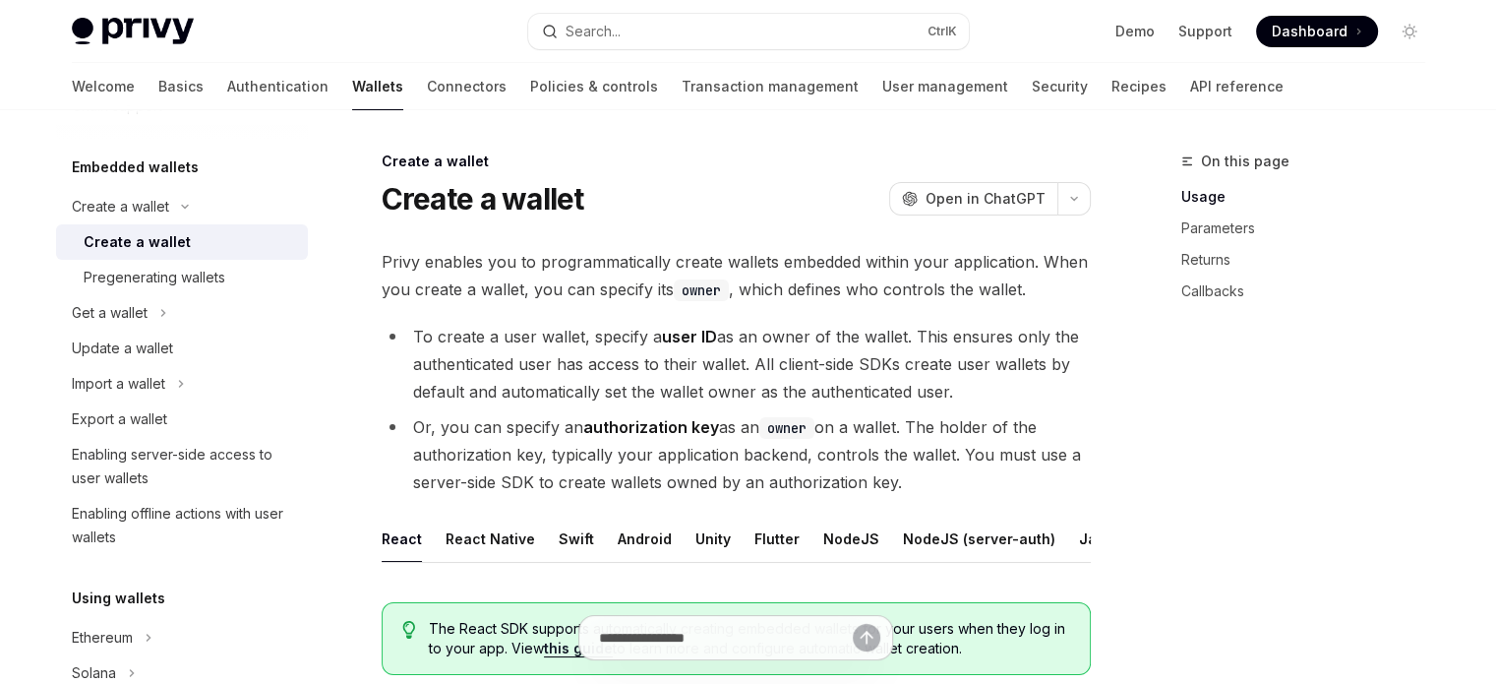
click at [163, 246] on div "Create a wallet" at bounding box center [137, 242] width 107 height 24
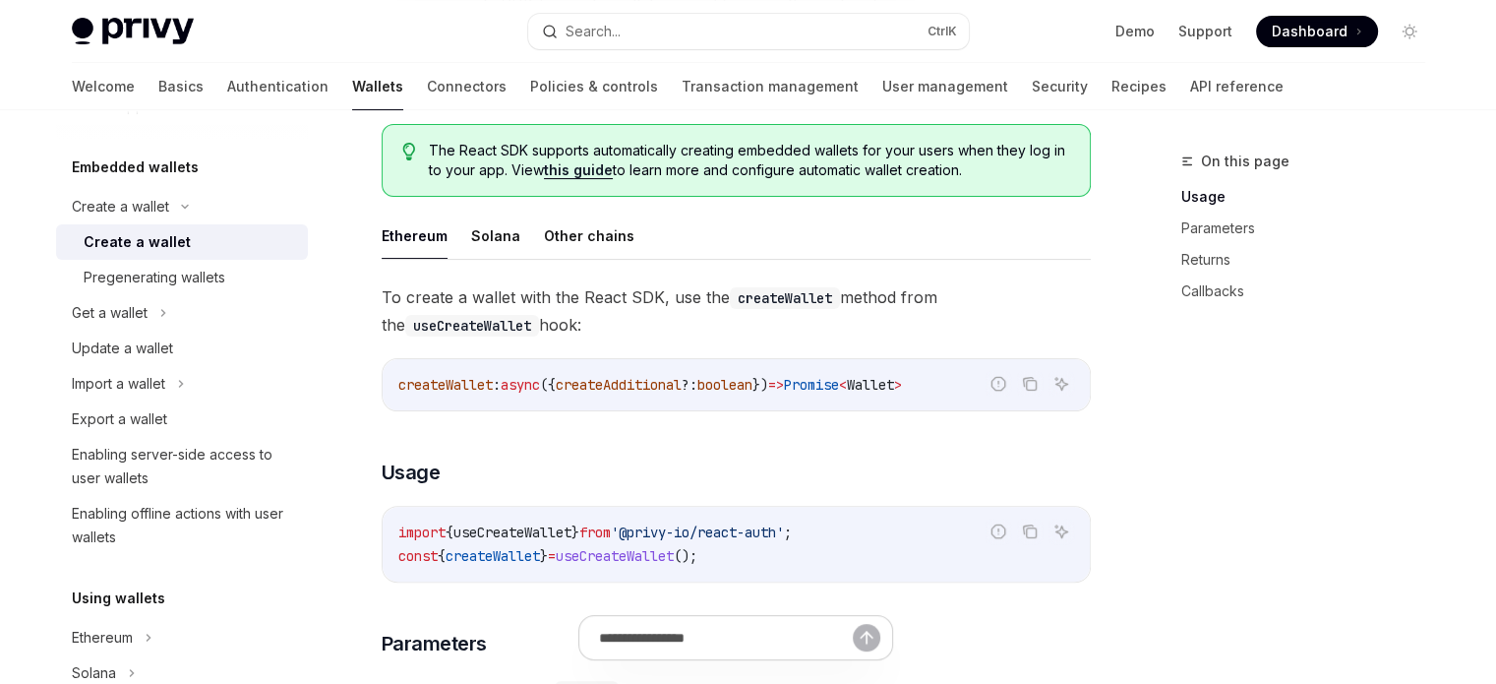
scroll to position [492, 0]
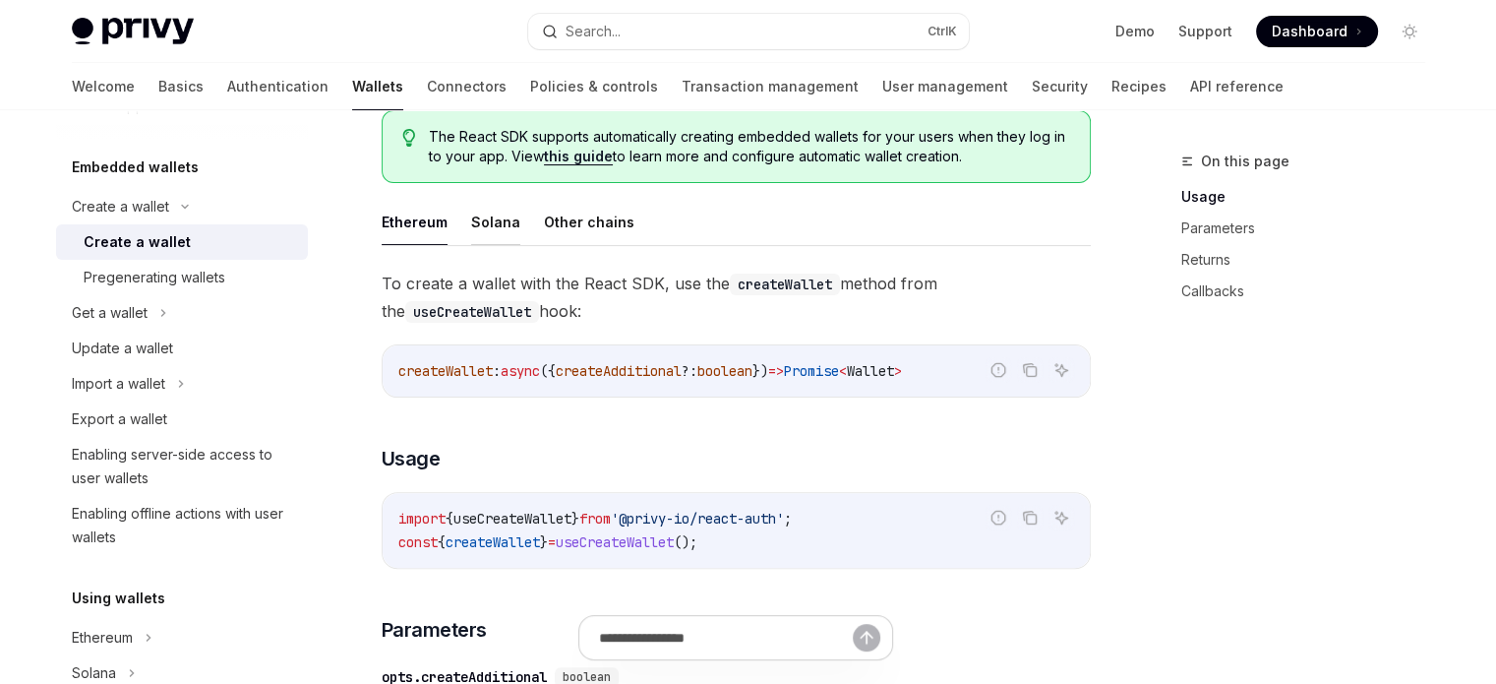
click at [491, 245] on button "Solana" at bounding box center [495, 222] width 49 height 46
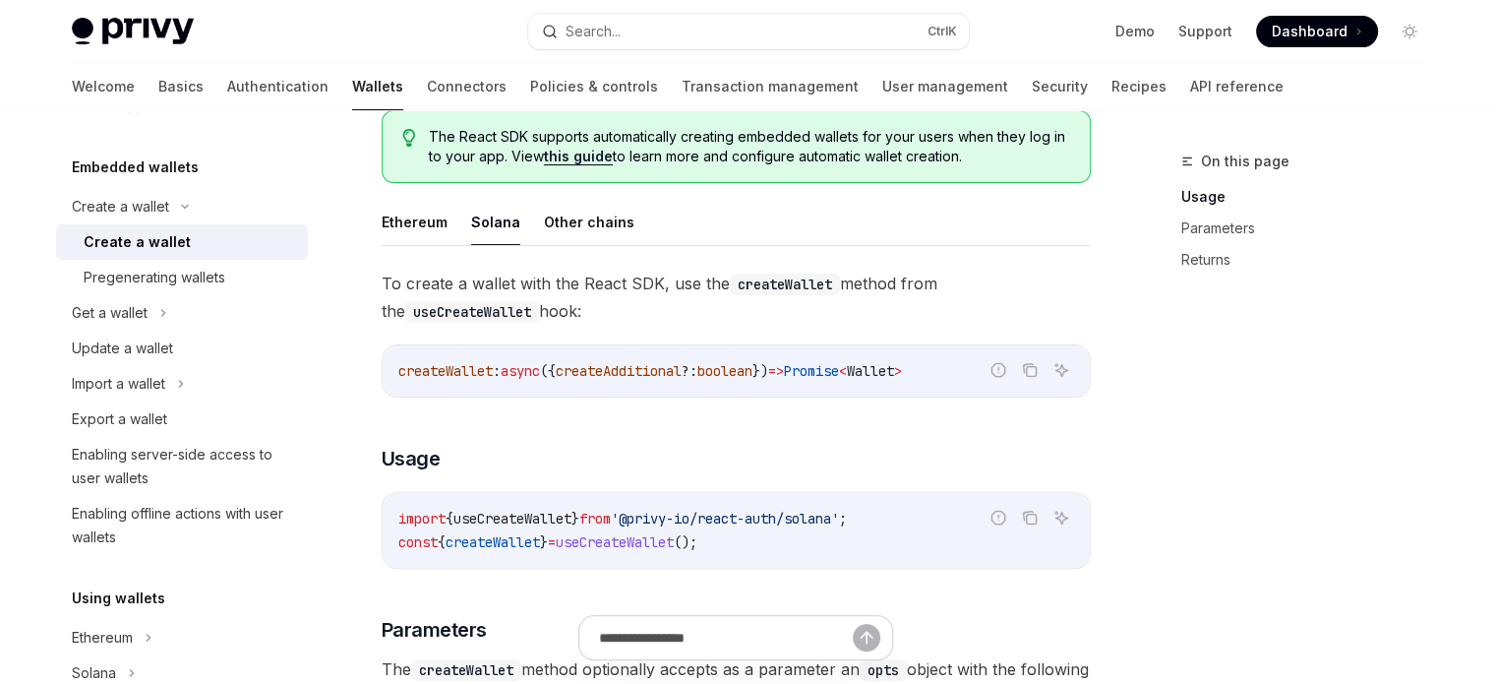
click at [729, 166] on span "The React SDK supports automatically creating embedded wallets for your users w…" at bounding box center [749, 146] width 640 height 39
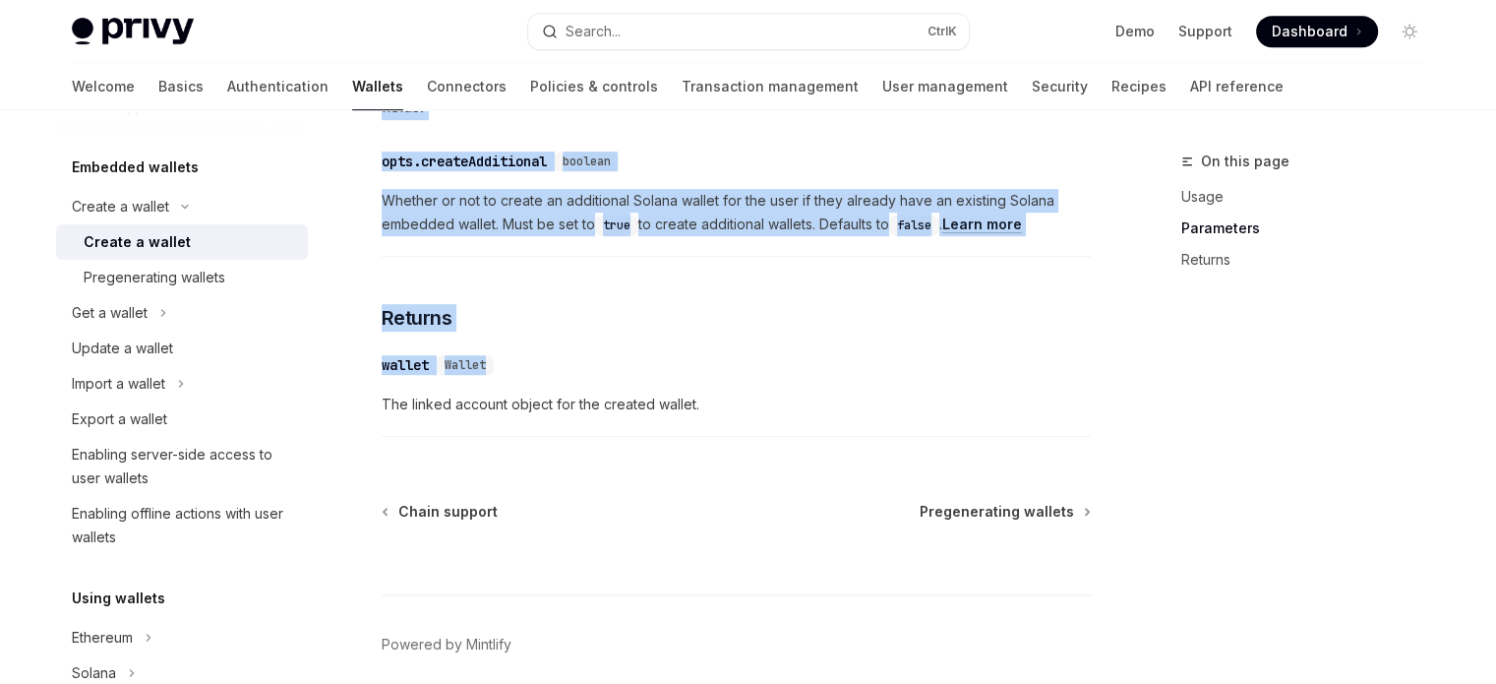
scroll to position [1174, 0]
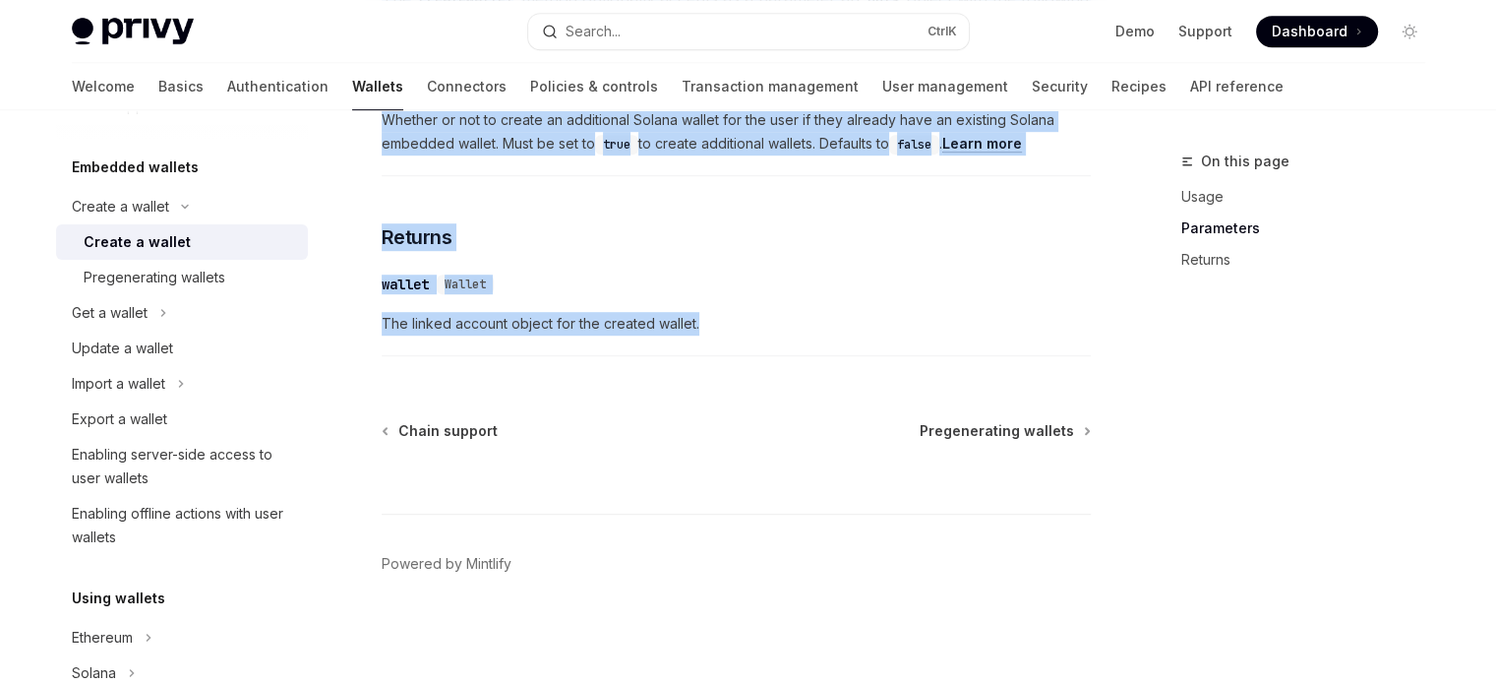
drag, startPoint x: 373, startPoint y: 259, endPoint x: 669, endPoint y: 278, distance: 296.7
copy div "Privy enables you to programmatically create wallets embedded within your appli…"
click at [180, 277] on div "Pregenerating wallets" at bounding box center [155, 278] width 142 height 24
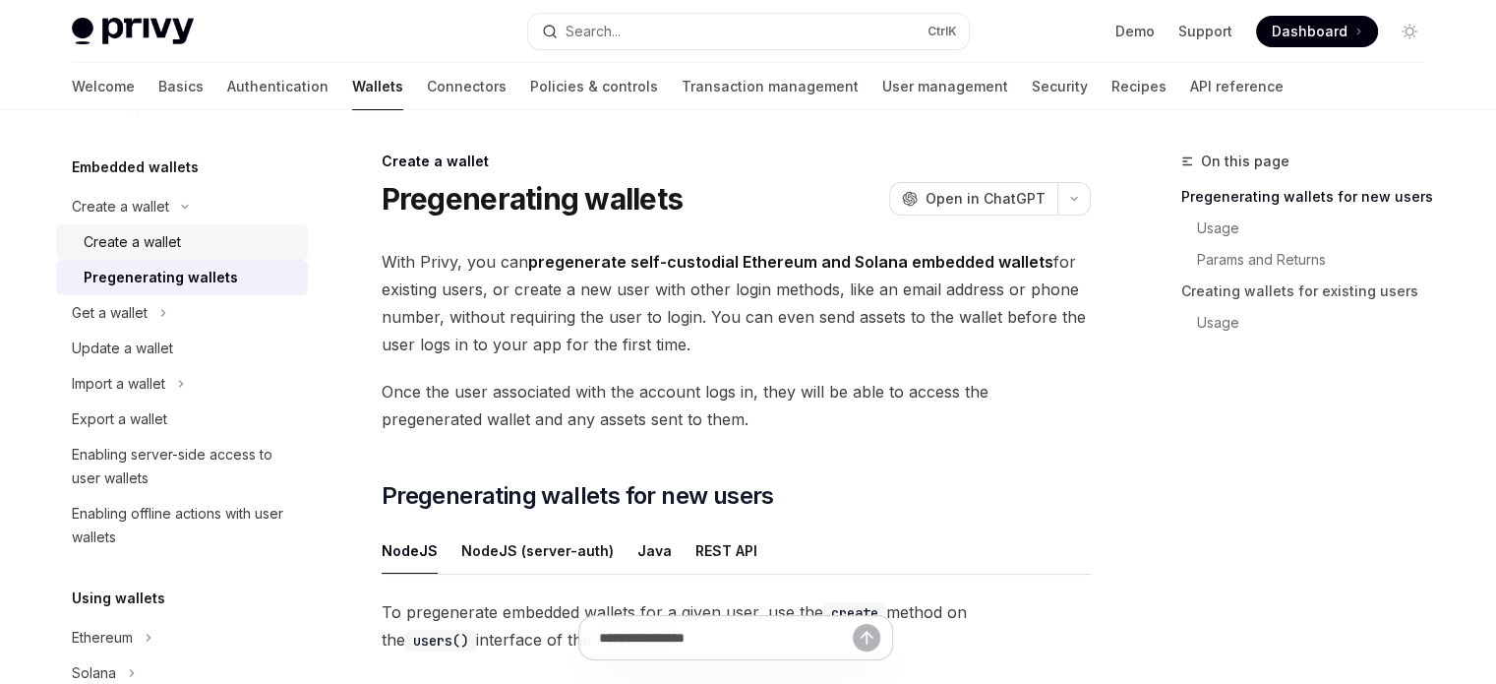
click at [157, 250] on div "Create a wallet" at bounding box center [132, 242] width 97 height 24
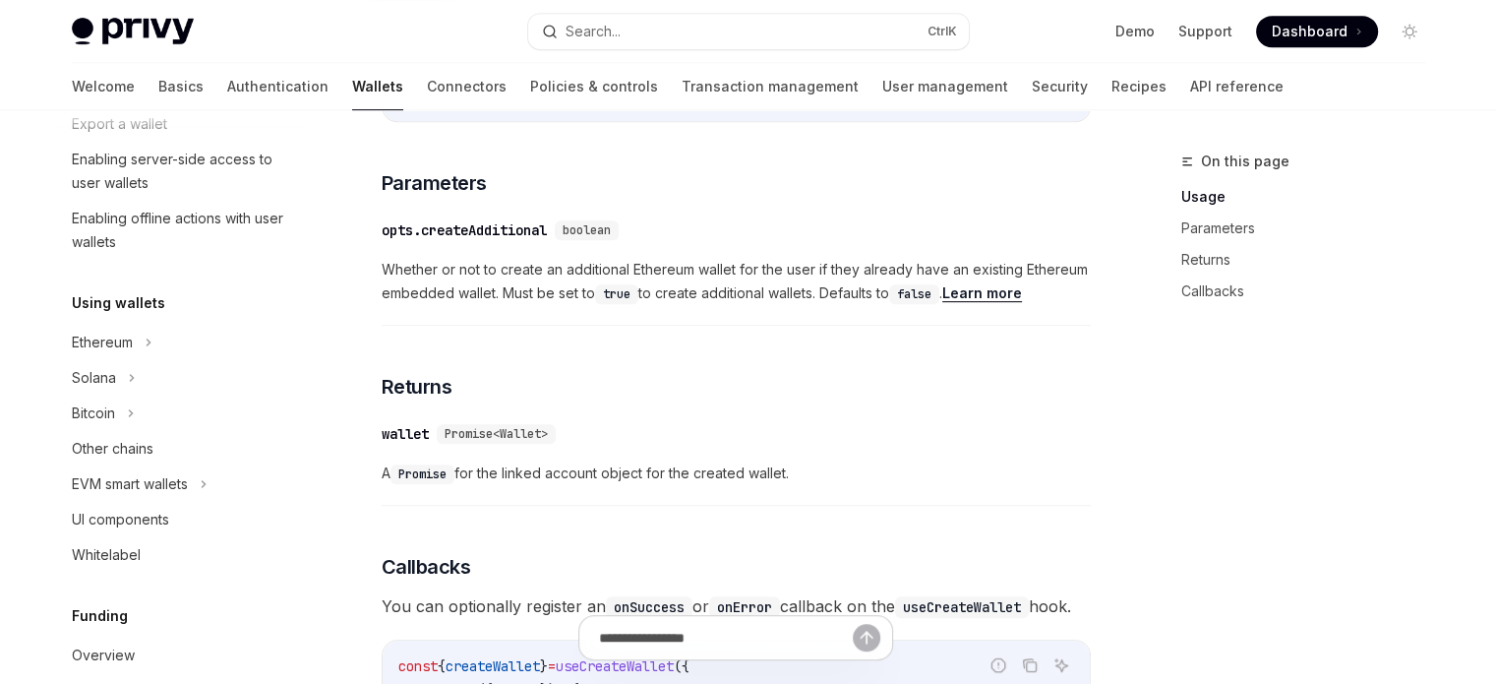
scroll to position [984, 0]
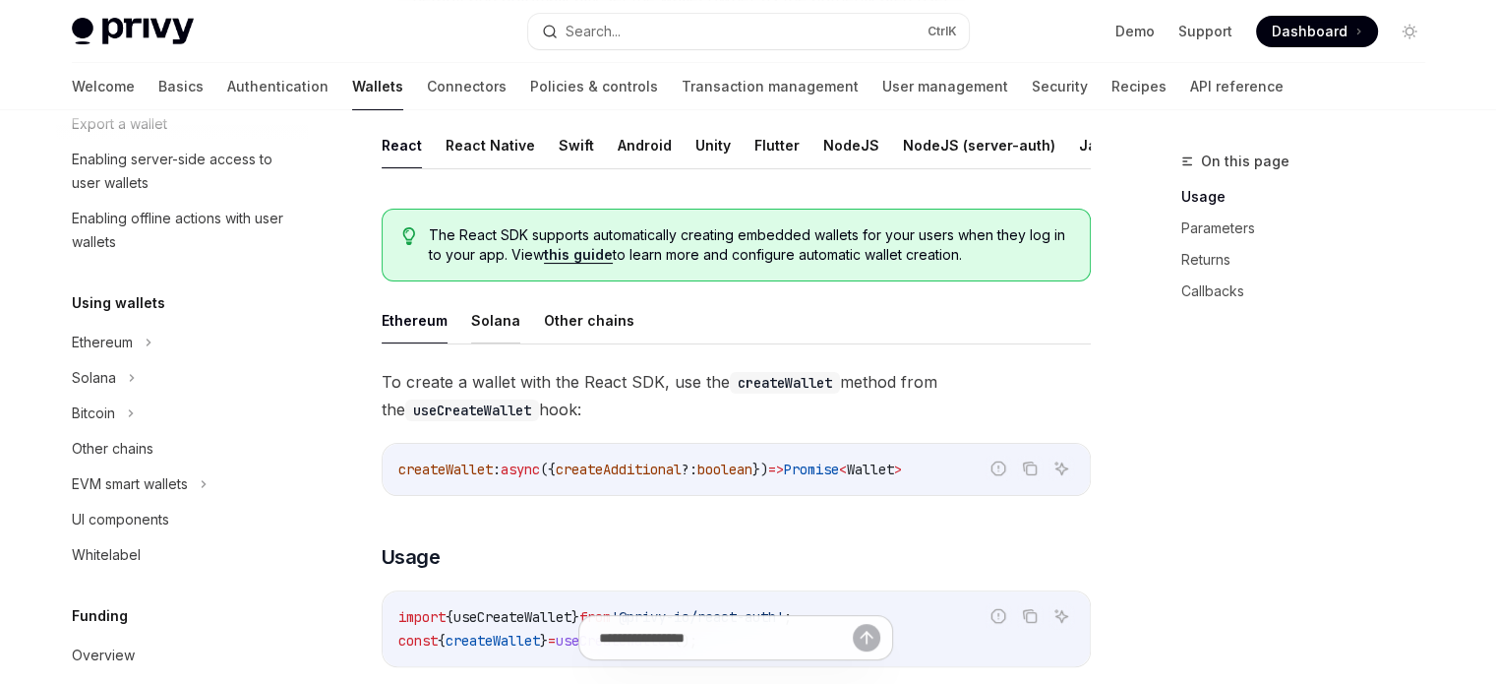
click at [500, 322] on button "Solana" at bounding box center [495, 320] width 49 height 46
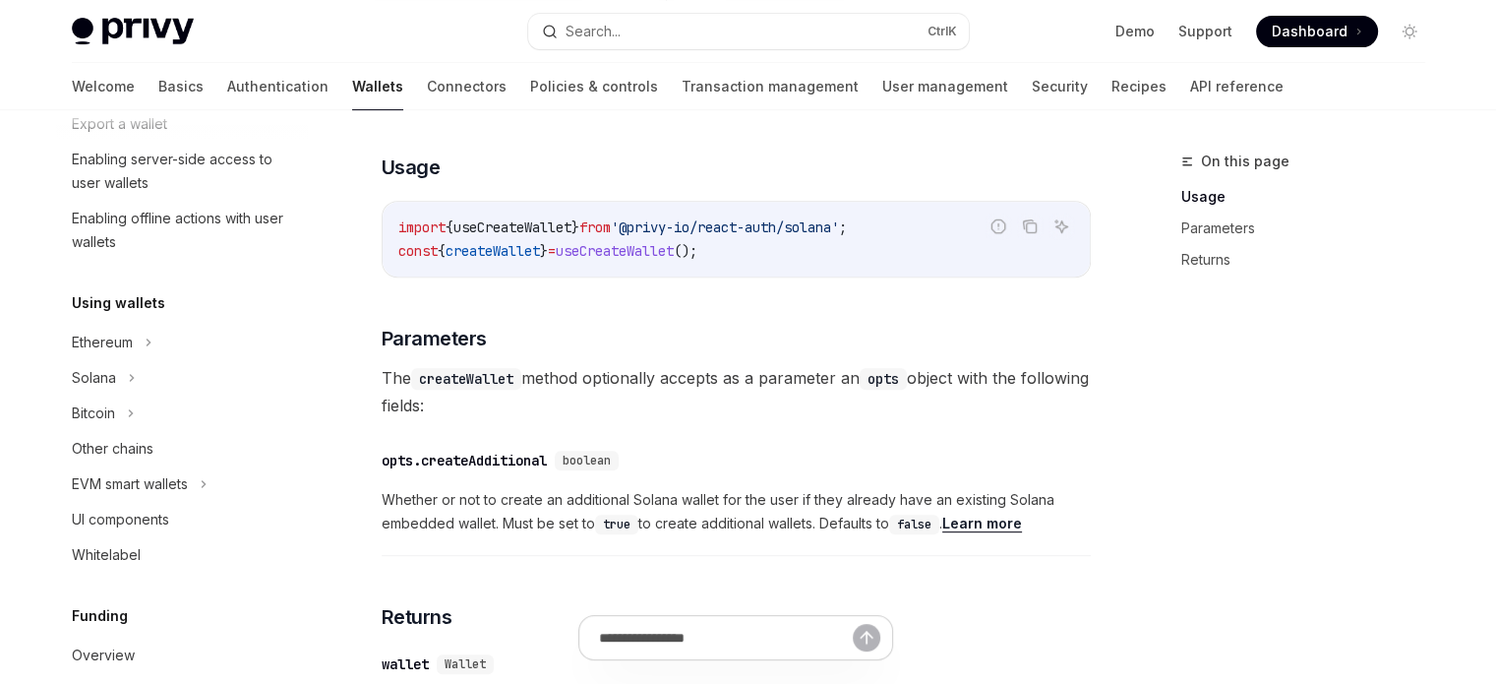
scroll to position [787, 0]
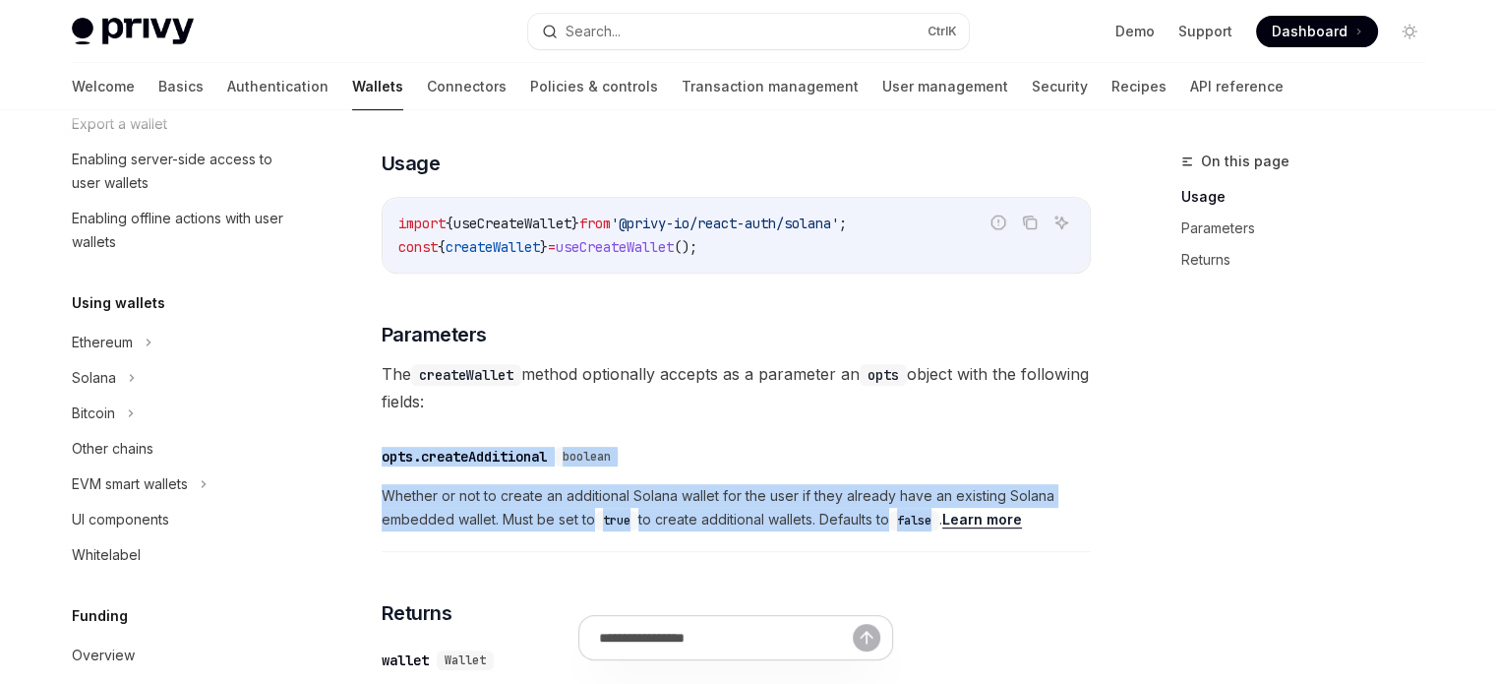
drag, startPoint x: 374, startPoint y: 468, endPoint x: 938, endPoint y: 522, distance: 567.1
click at [944, 530] on div "Create a wallet Create a wallet OpenAI Open in ChatGPT OpenAI Open in ChatGPT P…" at bounding box center [552, 211] width 1086 height 1697
copy div "opts.createAdditional boolean Whether or not to create an additional Solana wal…"
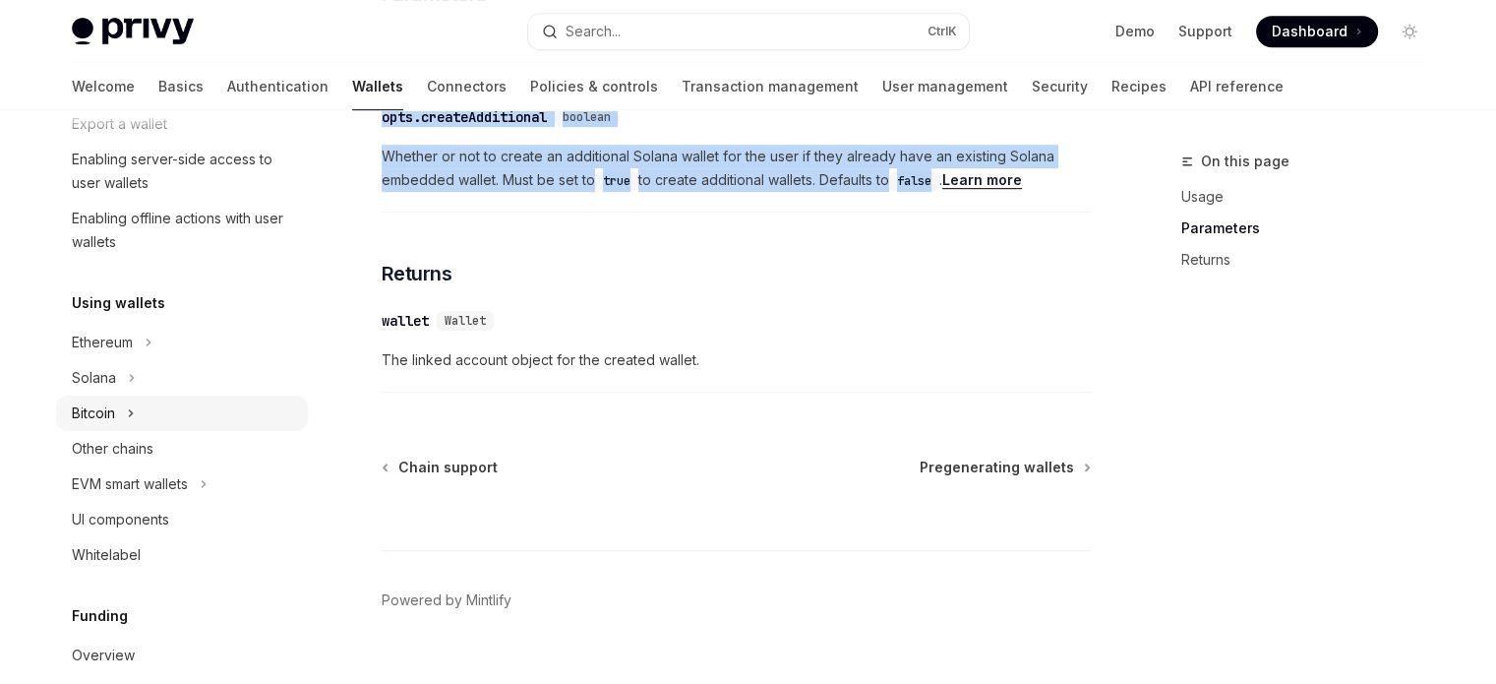
scroll to position [1174, 0]
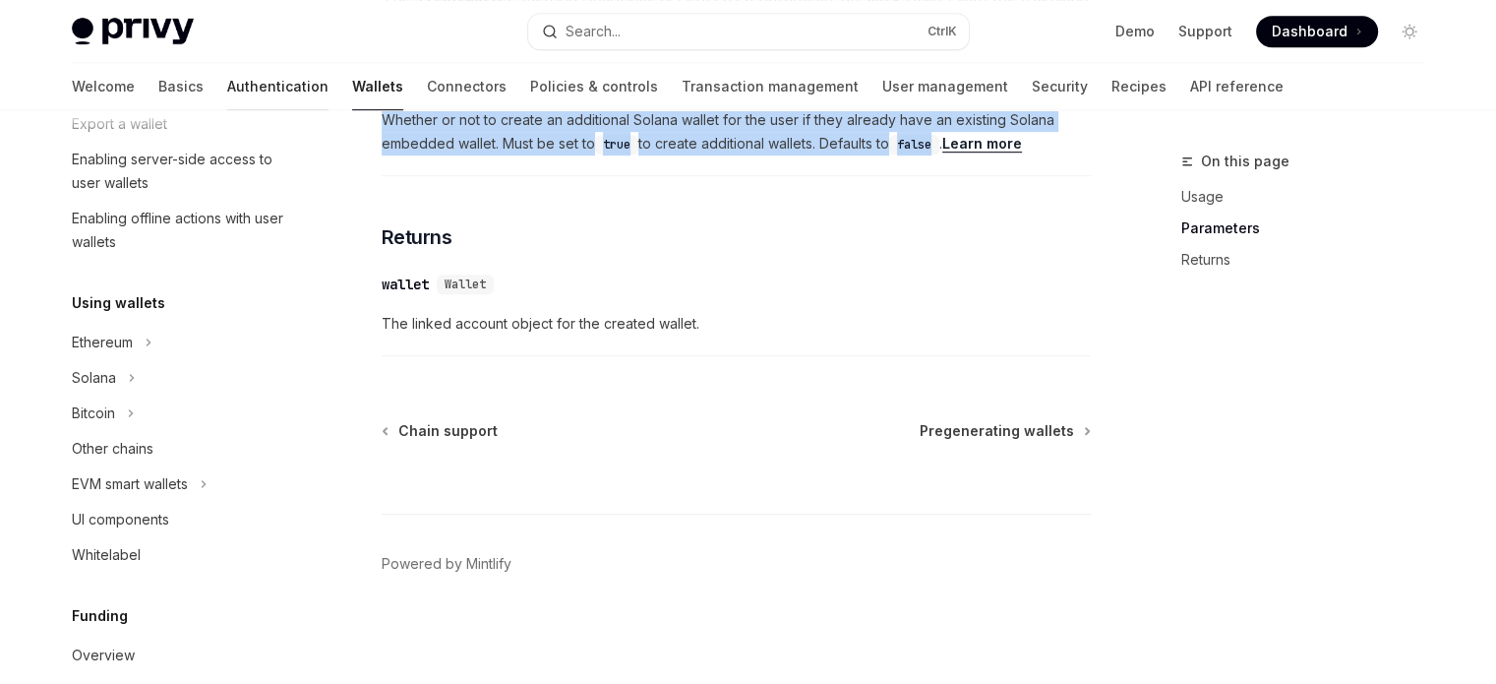
click at [227, 83] on link "Authentication" at bounding box center [277, 86] width 101 height 47
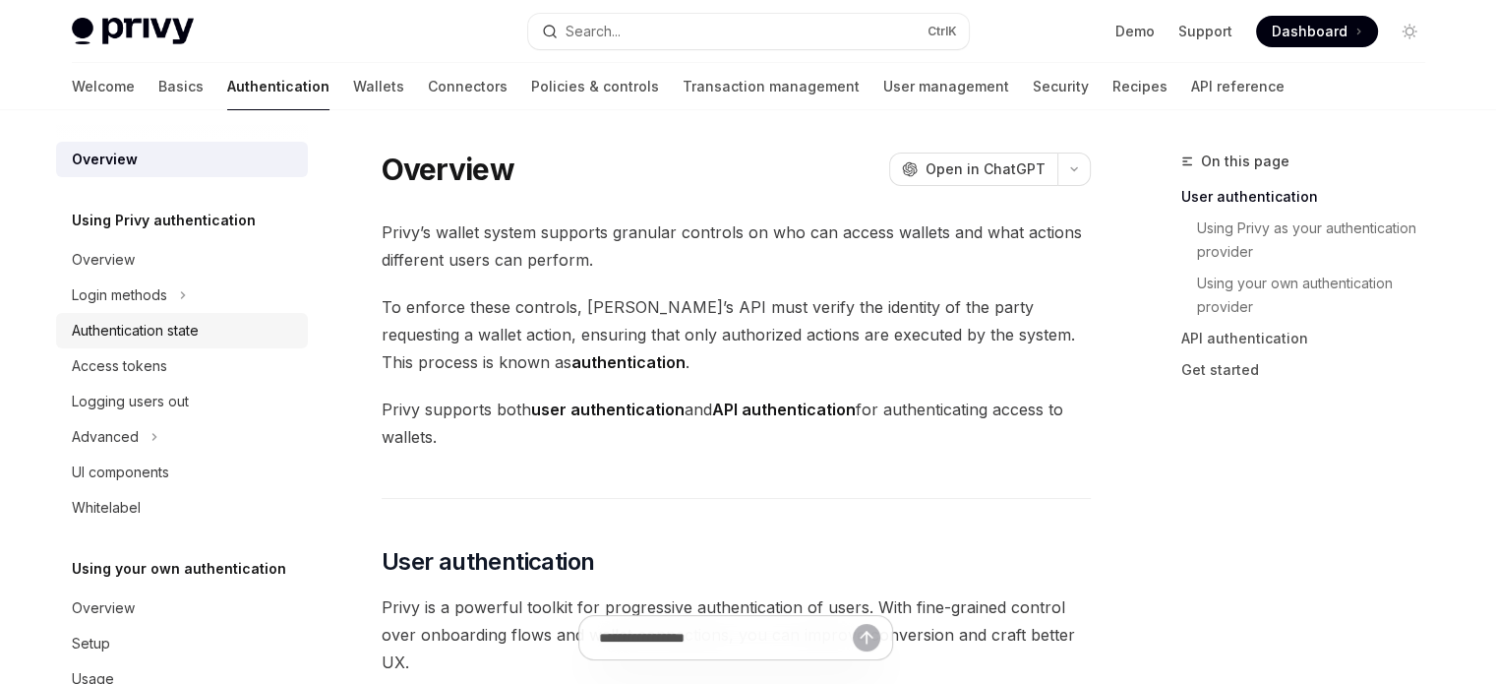
click at [154, 328] on div "Authentication state" at bounding box center [135, 331] width 127 height 24
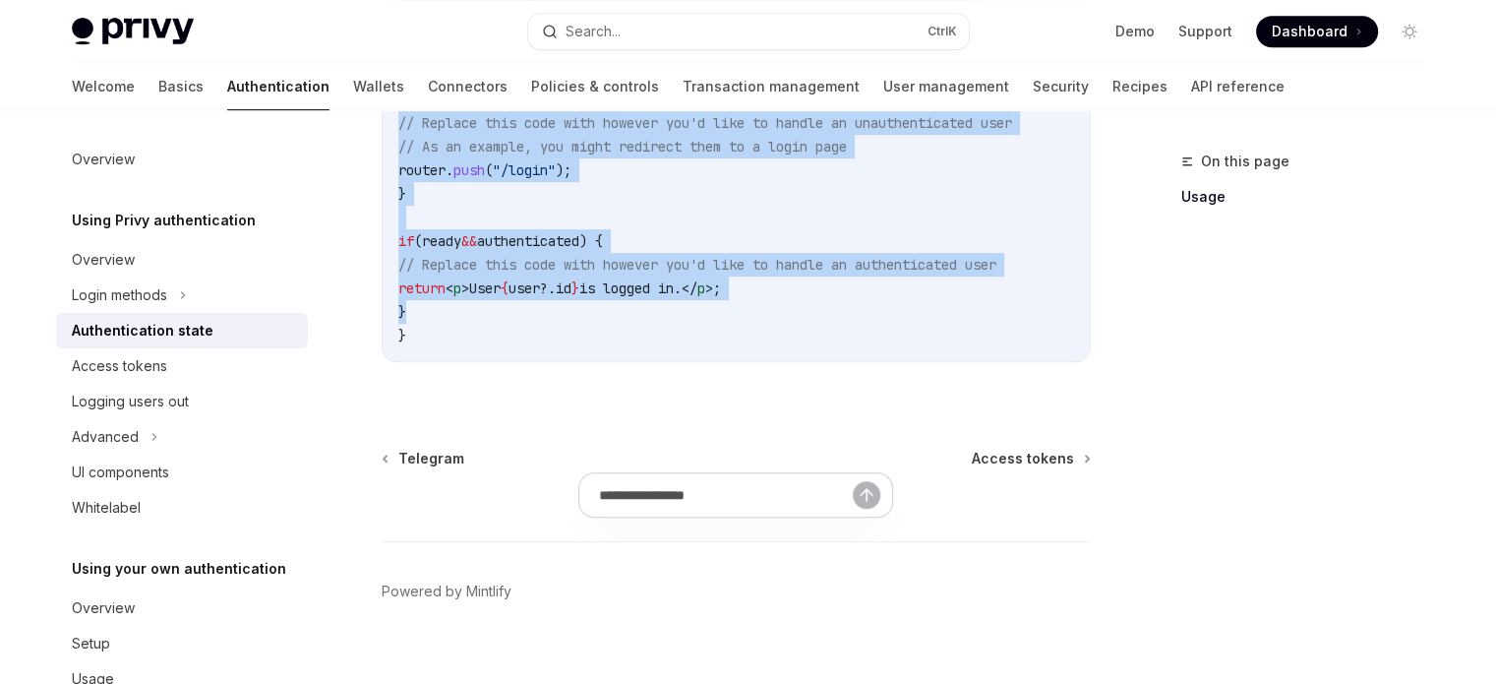
scroll to position [984, 0]
drag, startPoint x: 373, startPoint y: 165, endPoint x: 735, endPoint y: 328, distance: 397.0
copy div "Using Privy authentication Authentication state OpenAI Open in ChatGPT OpenAI O…"
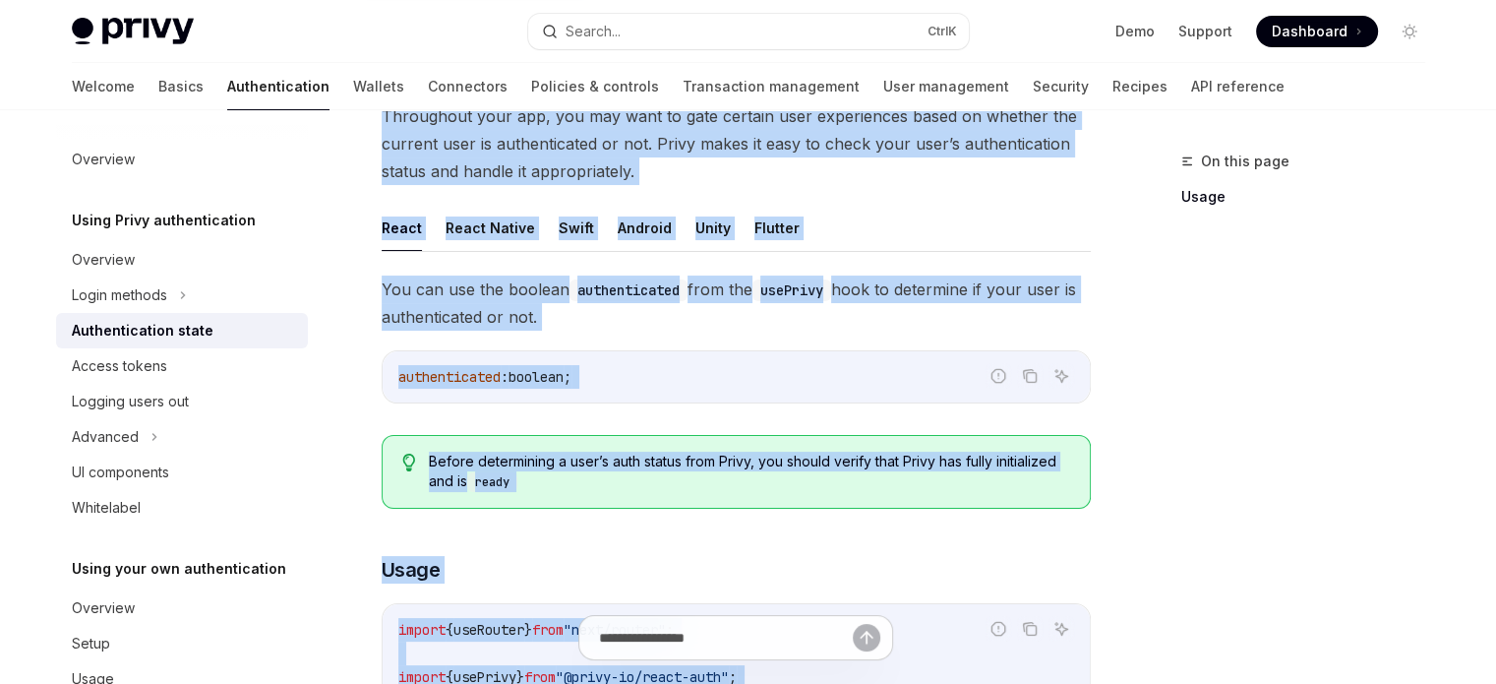
scroll to position [0, 0]
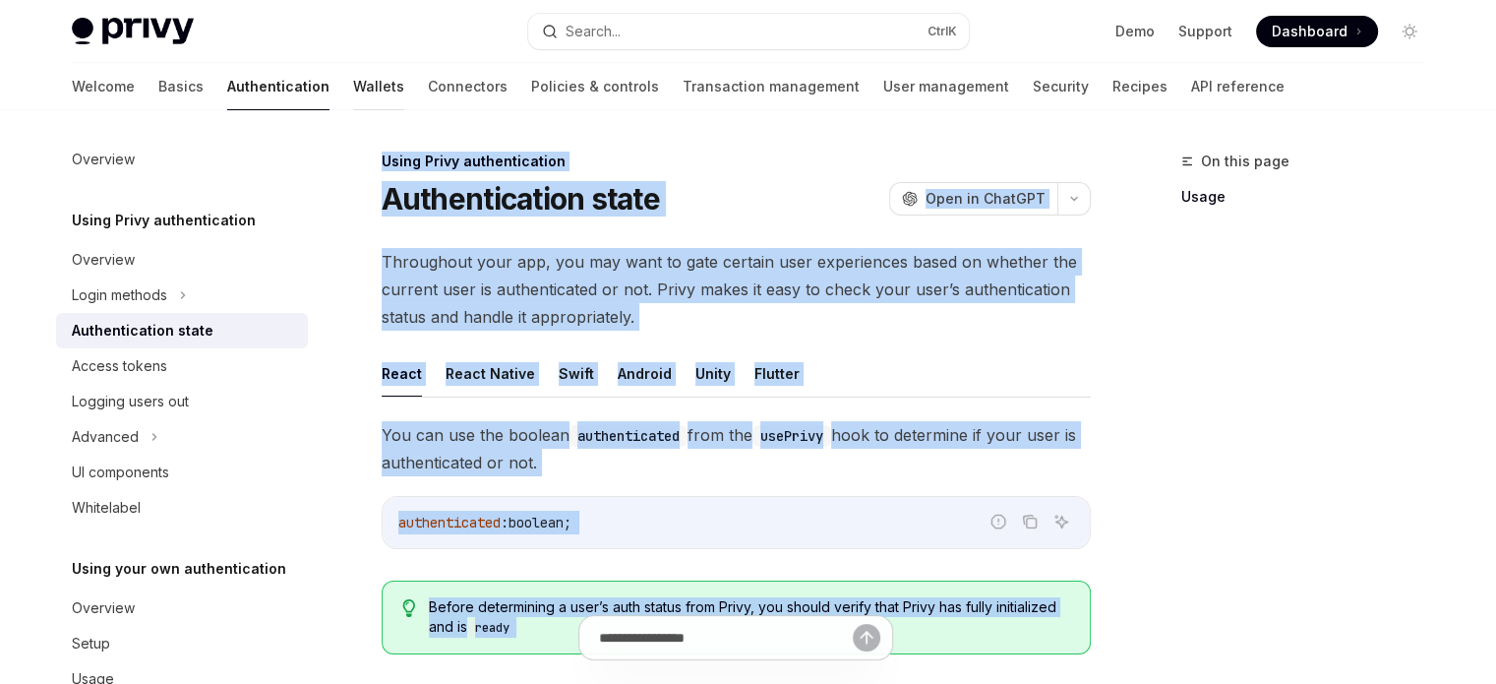
click at [353, 92] on link "Wallets" at bounding box center [378, 86] width 51 height 47
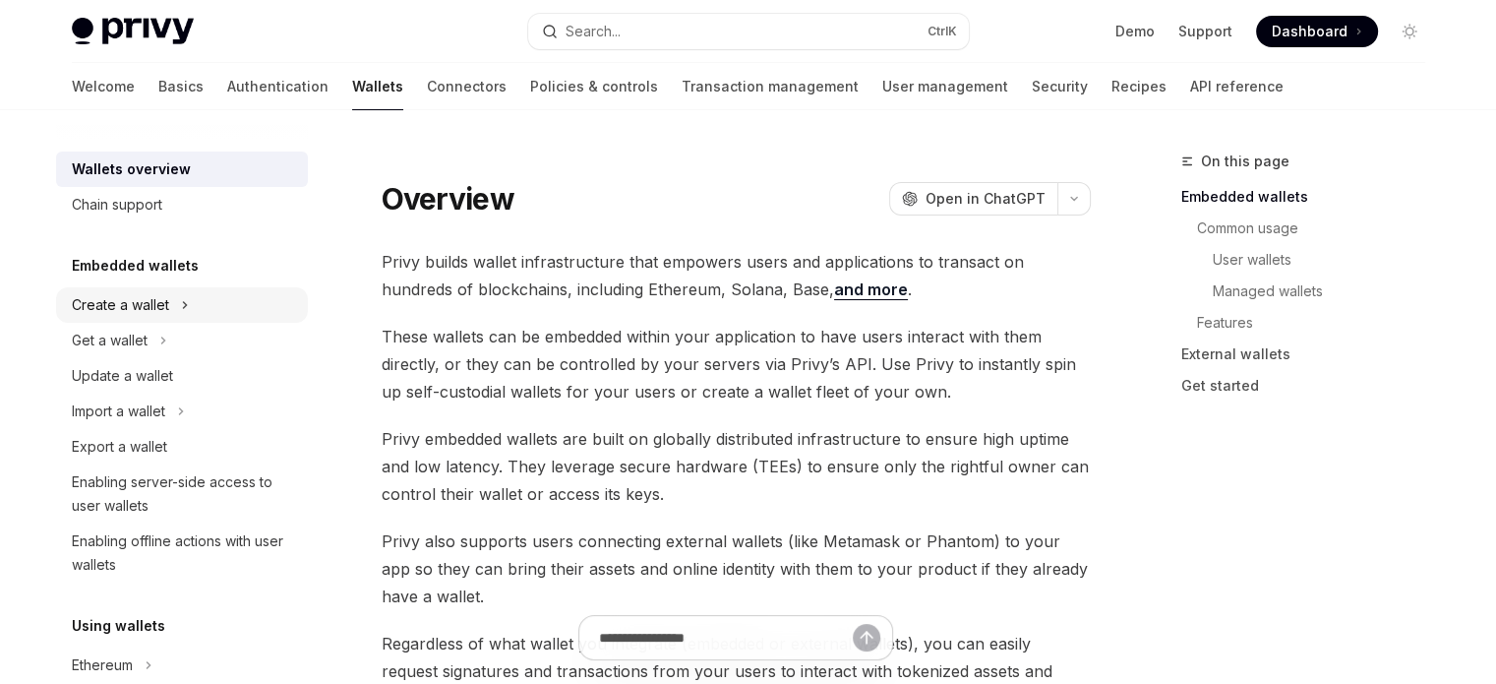
click at [168, 306] on button "Create a wallet" at bounding box center [182, 304] width 252 height 35
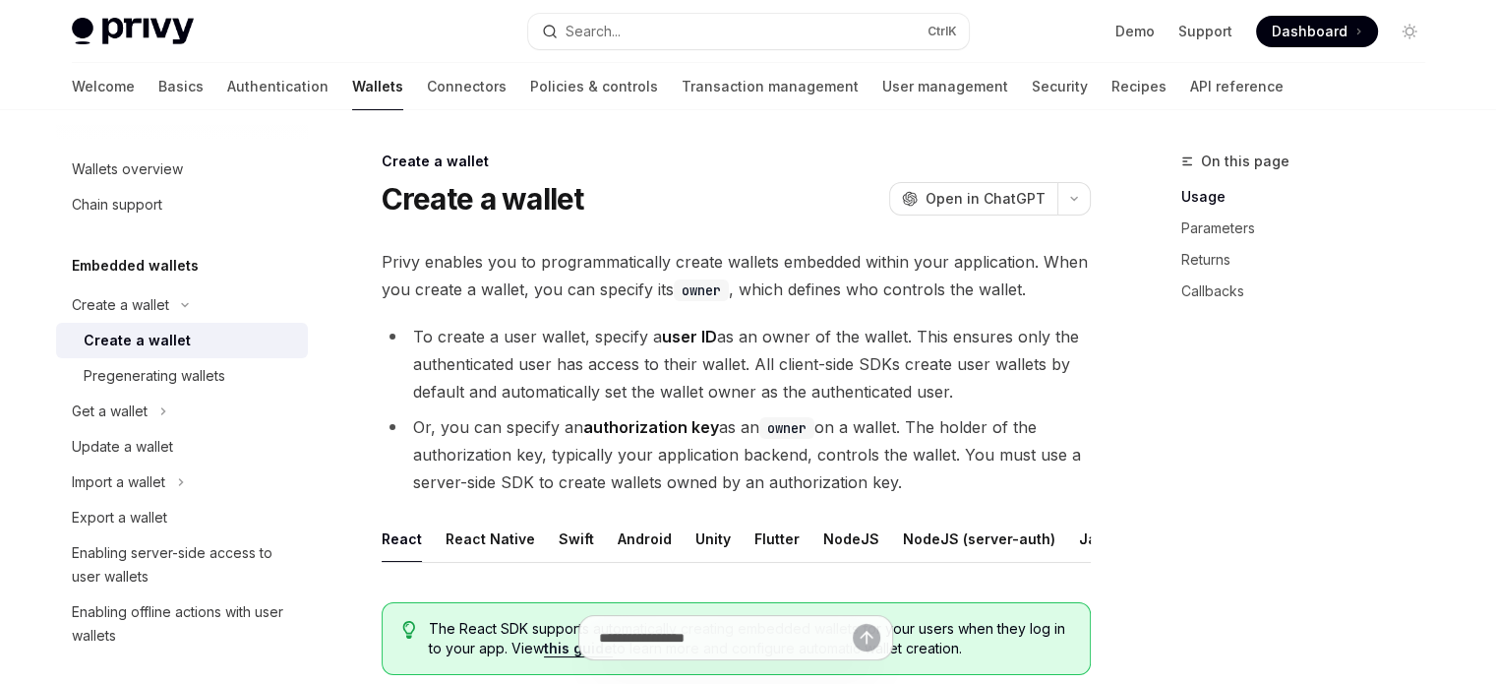
click at [165, 338] on div "Create a wallet" at bounding box center [137, 340] width 107 height 24
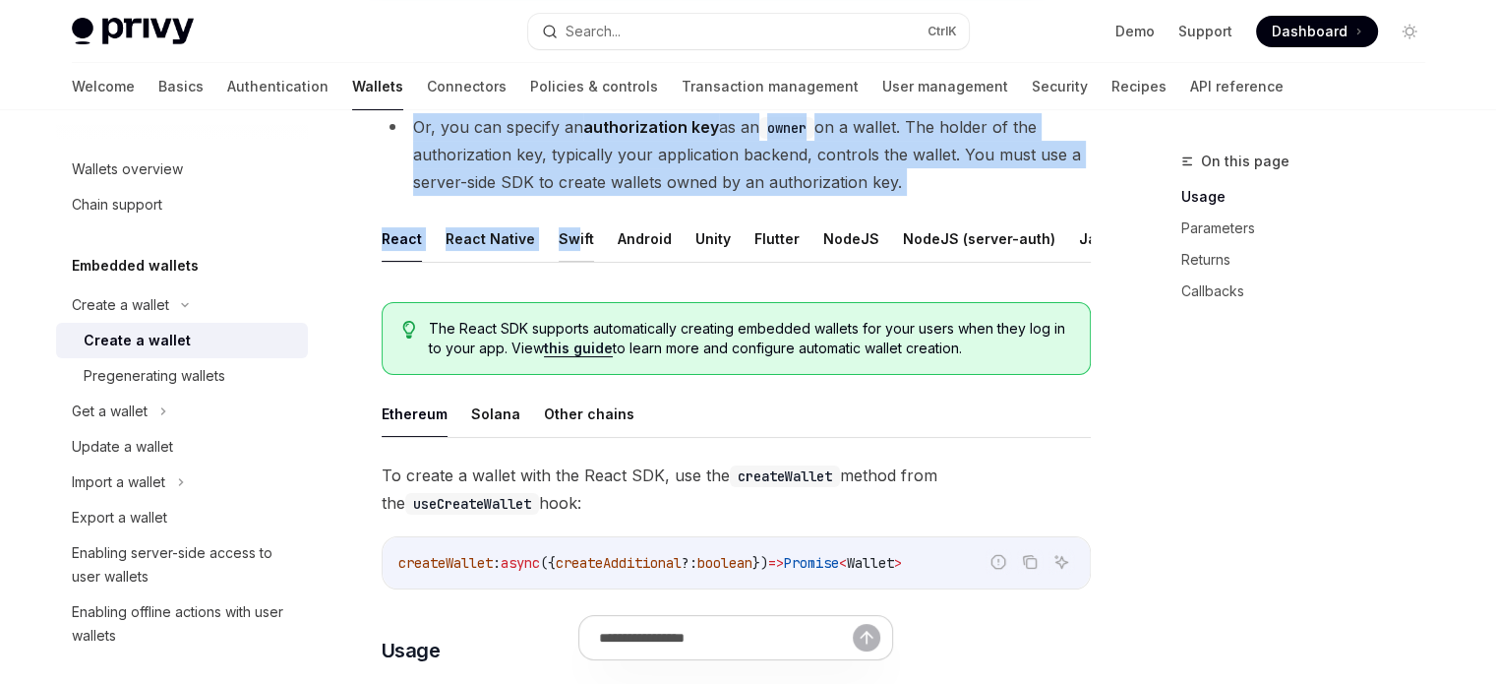
scroll to position [295, 0]
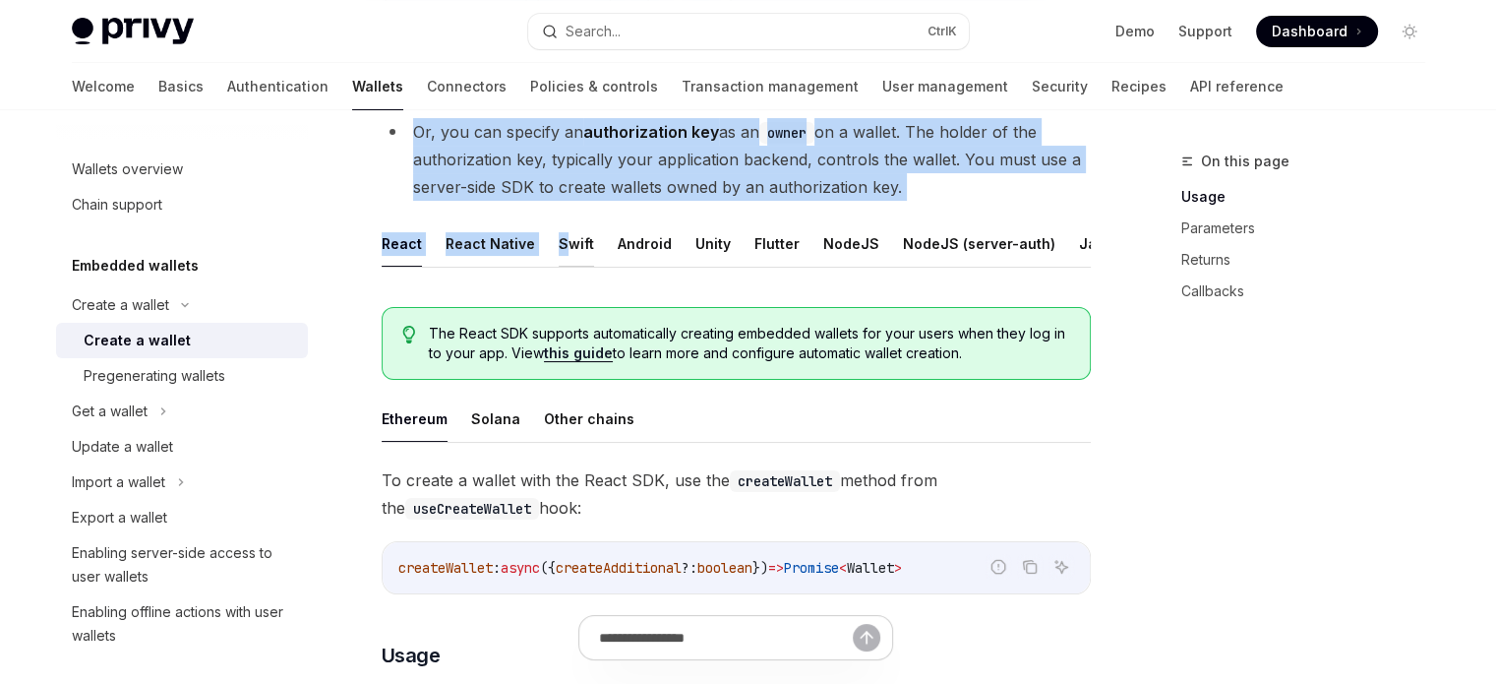
drag, startPoint x: 380, startPoint y: 208, endPoint x: 551, endPoint y: 235, distance: 173.3
click at [502, 427] on button "Solana" at bounding box center [495, 418] width 49 height 46
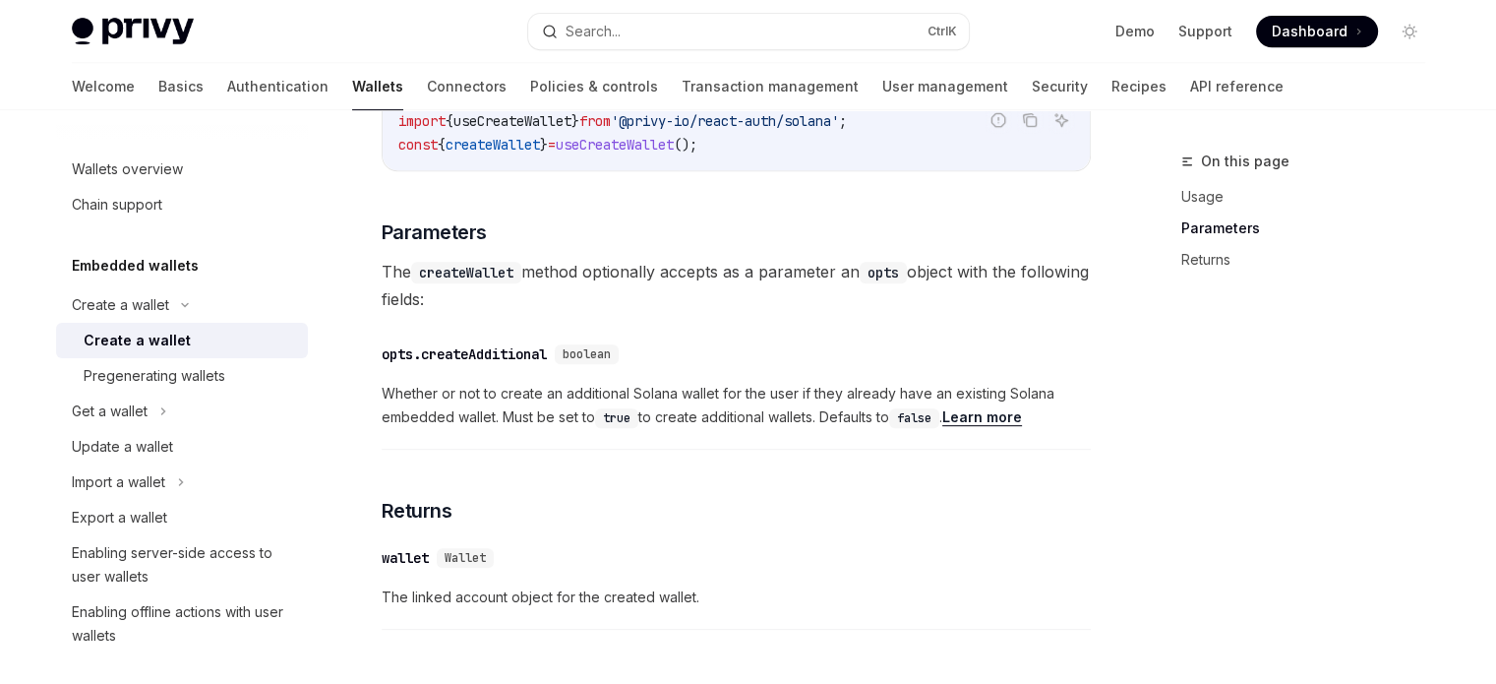
scroll to position [885, 0]
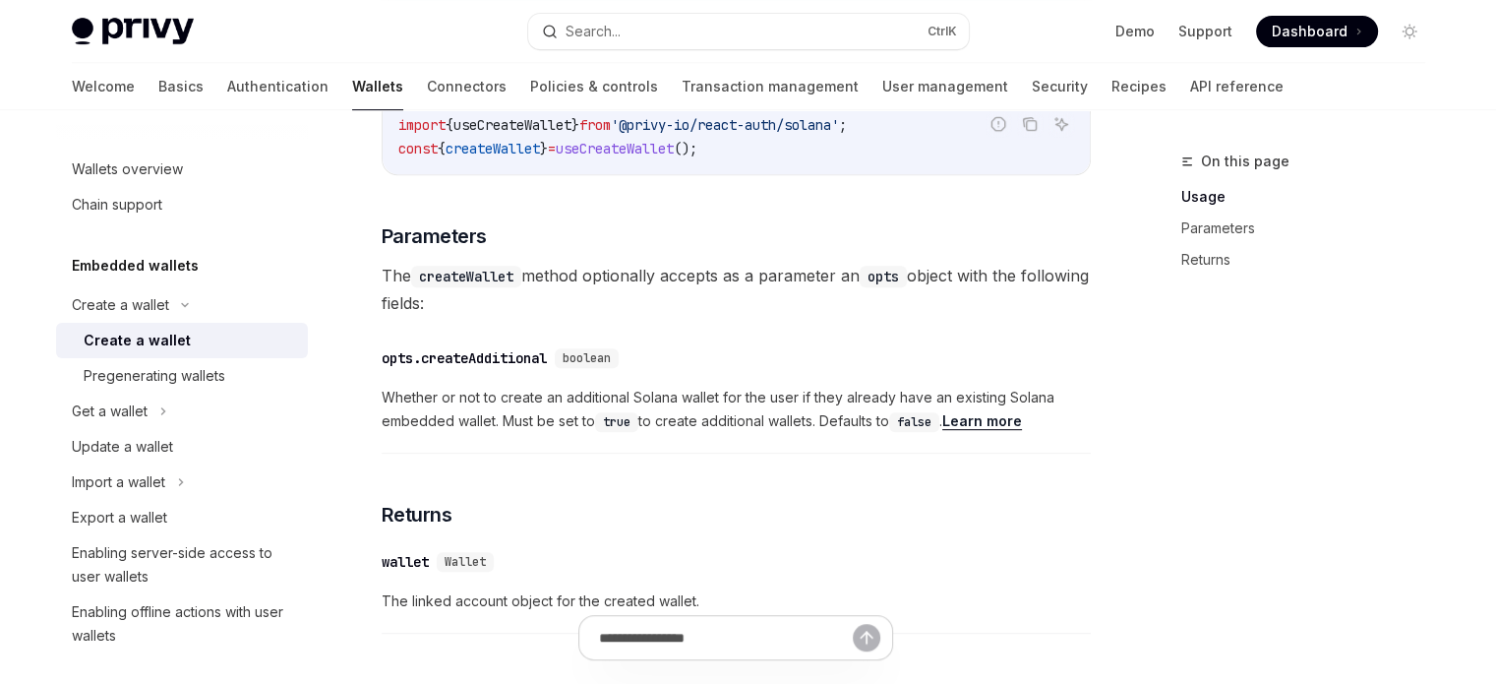
click at [994, 430] on link "Learn more" at bounding box center [982, 421] width 80 height 18
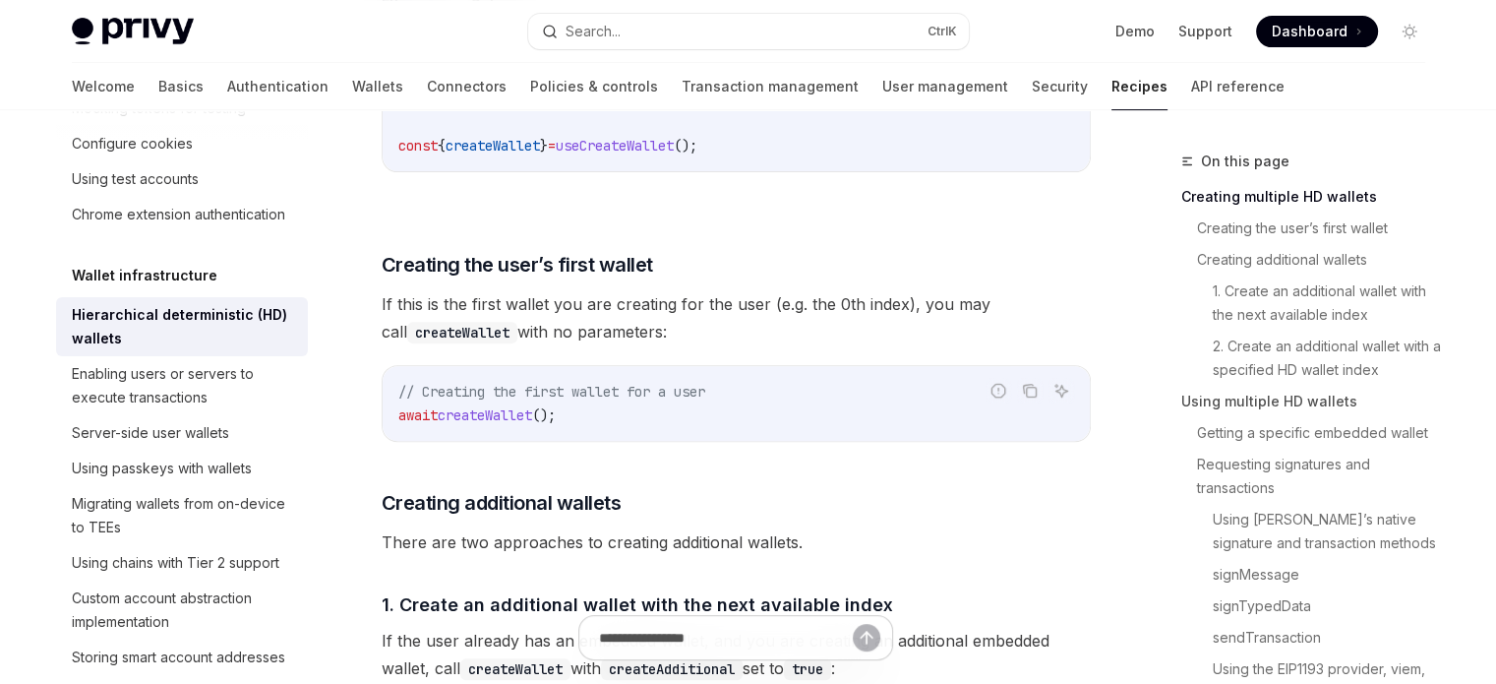
scroll to position [688, 0]
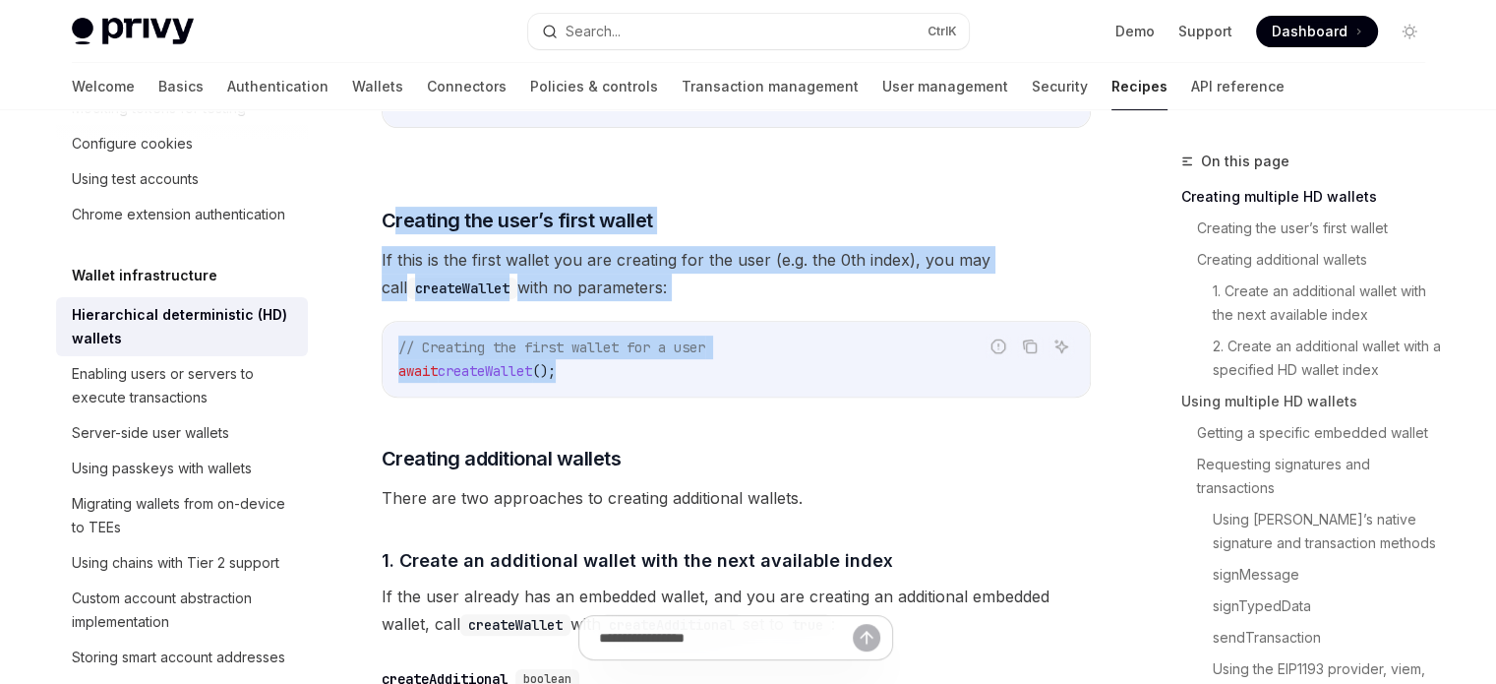
drag, startPoint x: 389, startPoint y: 211, endPoint x: 858, endPoint y: 377, distance: 496.5
copy div "reating the user’s first wallet If this is the first wallet you are creating fo…"
click at [352, 80] on link "Wallets" at bounding box center [377, 86] width 51 height 47
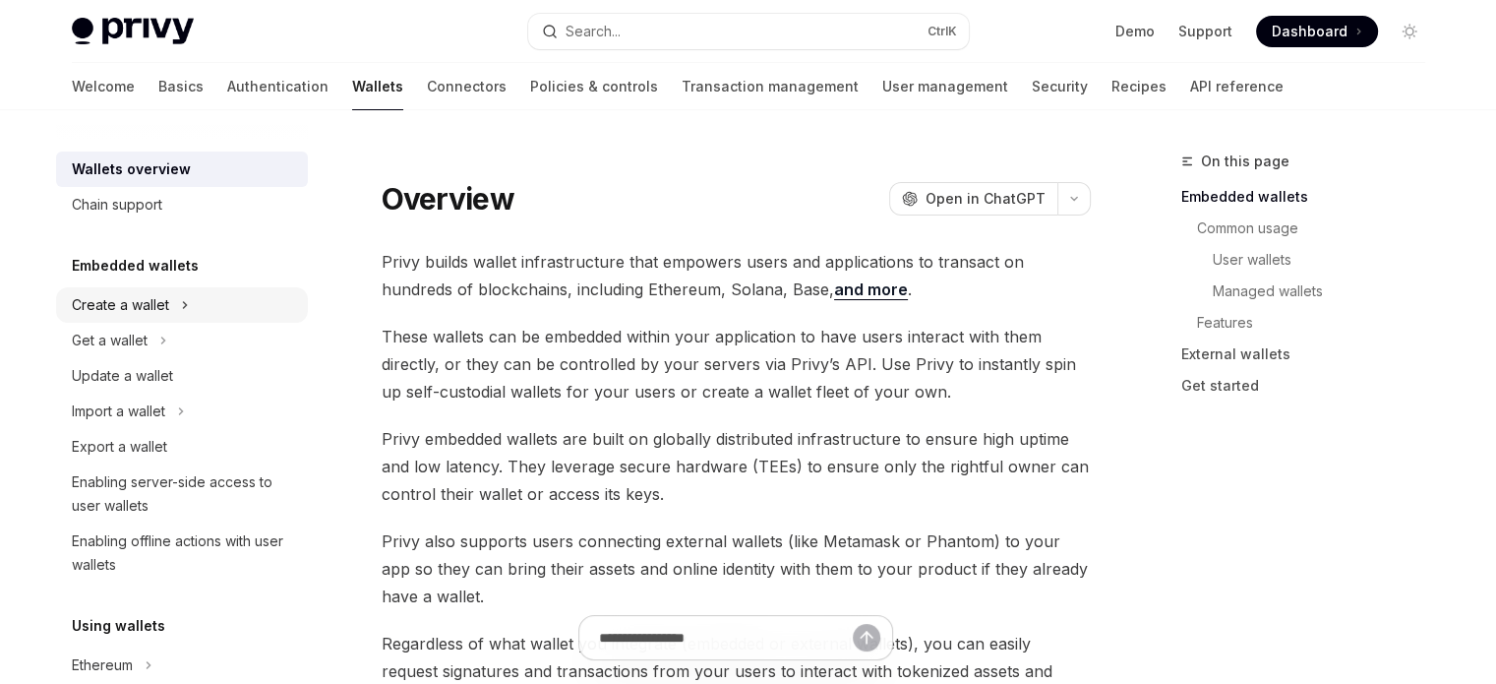
click at [140, 313] on div "Create a wallet" at bounding box center [120, 305] width 97 height 24
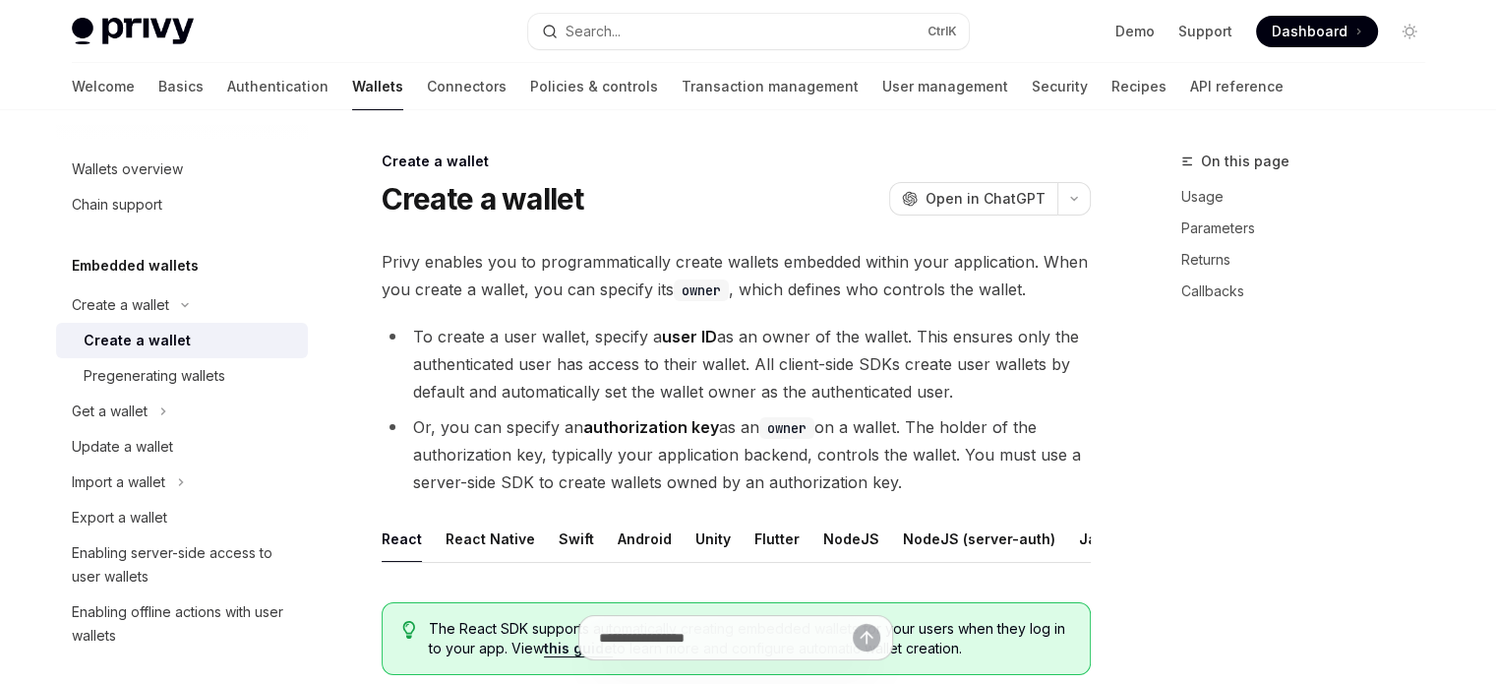
click at [142, 343] on div "Create a wallet" at bounding box center [137, 340] width 107 height 24
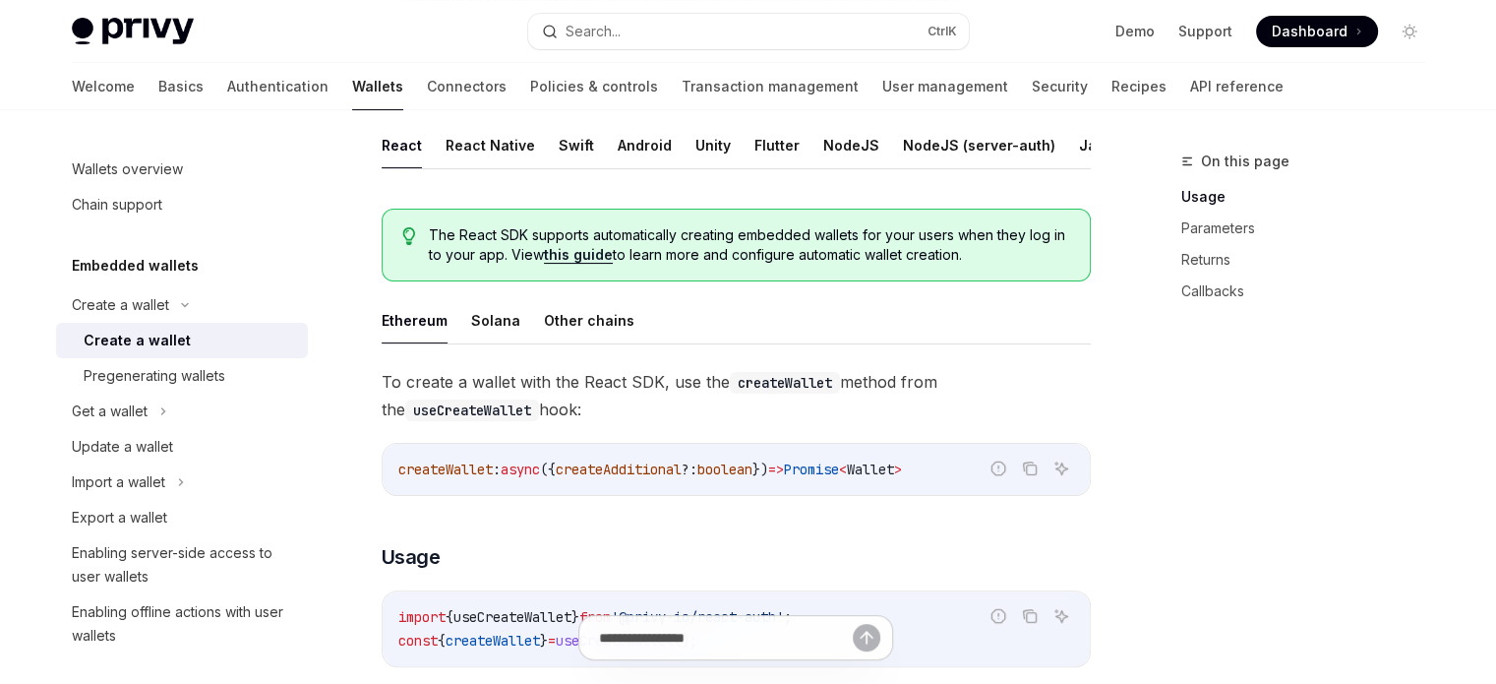
scroll to position [197, 0]
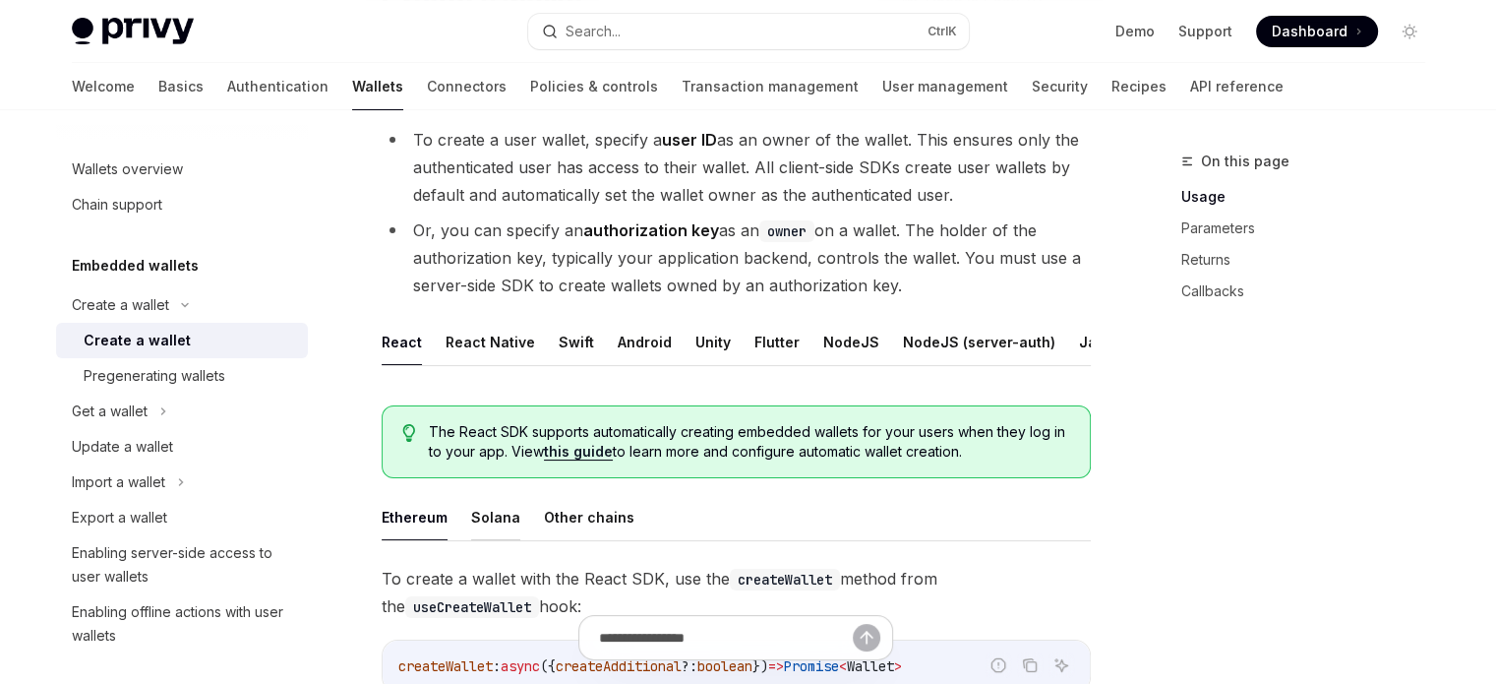
click at [484, 535] on button "Solana" at bounding box center [495, 517] width 49 height 46
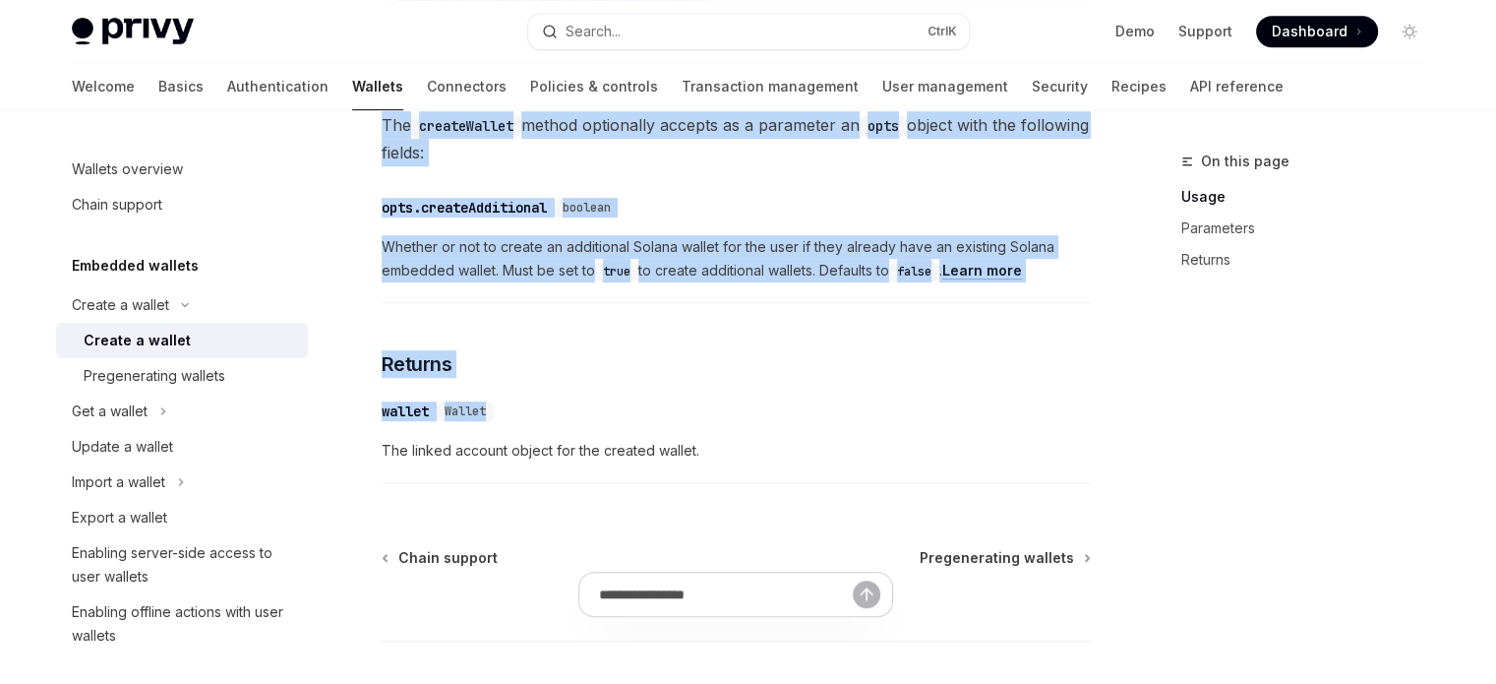
scroll to position [1082, 0]
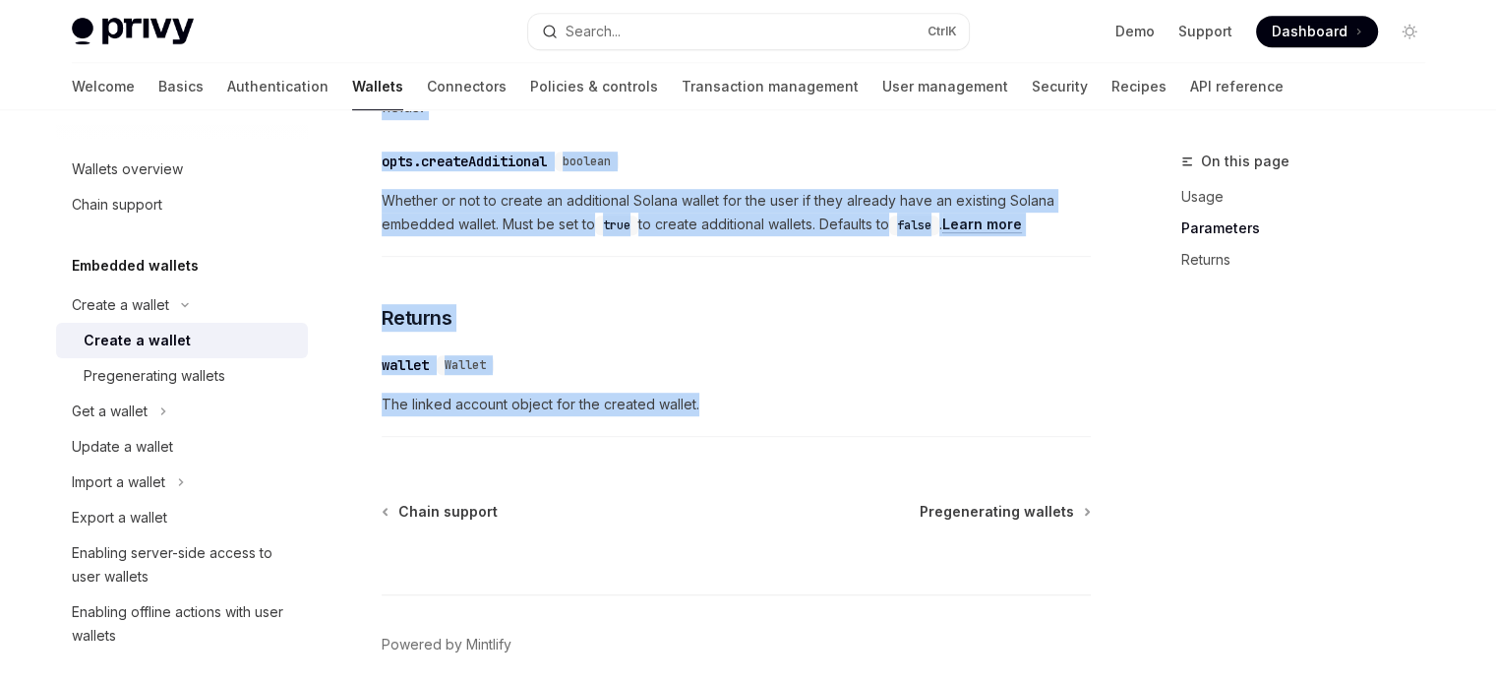
drag, startPoint x: 386, startPoint y: 195, endPoint x: 720, endPoint y: 404, distance: 394.6
copy div "Create a wallet OpenAI Open in ChatGPT OpenAI Open in ChatGPT Privy enables you…"
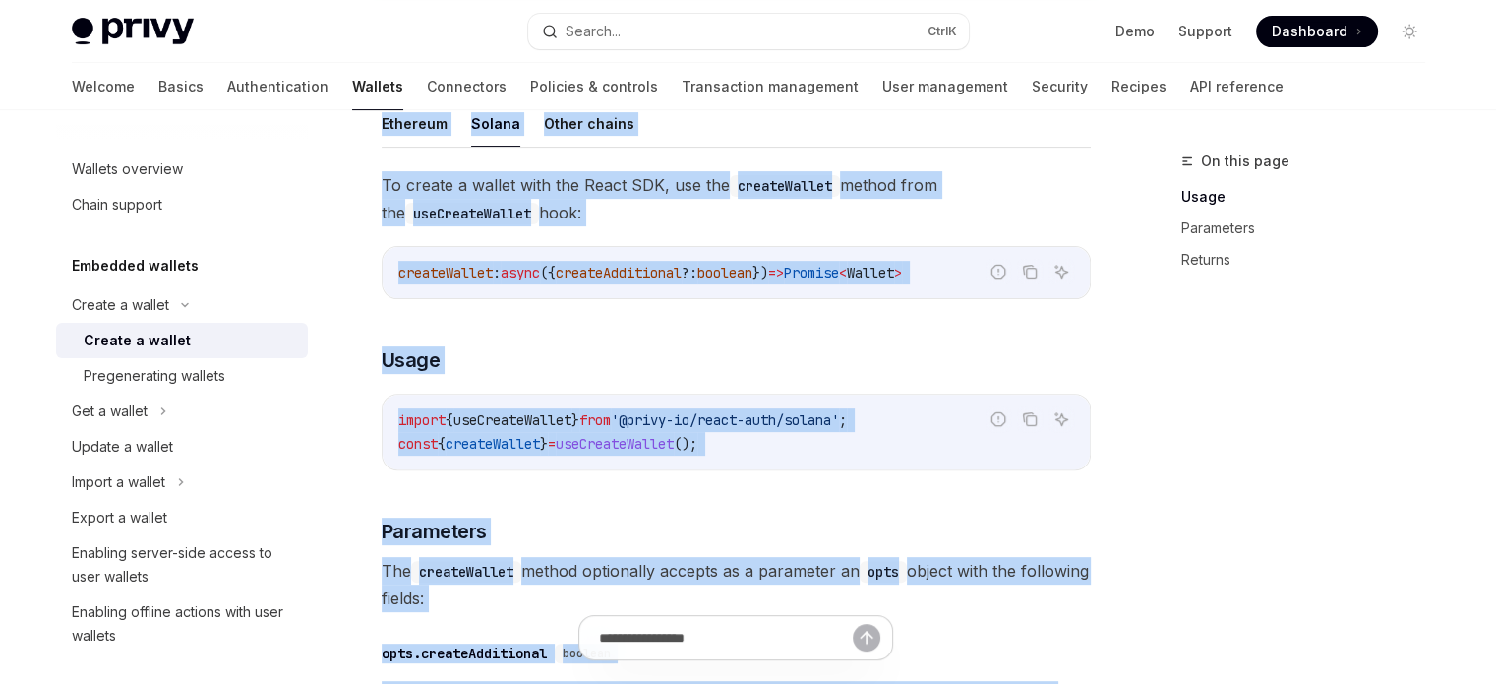
scroll to position [98, 0]
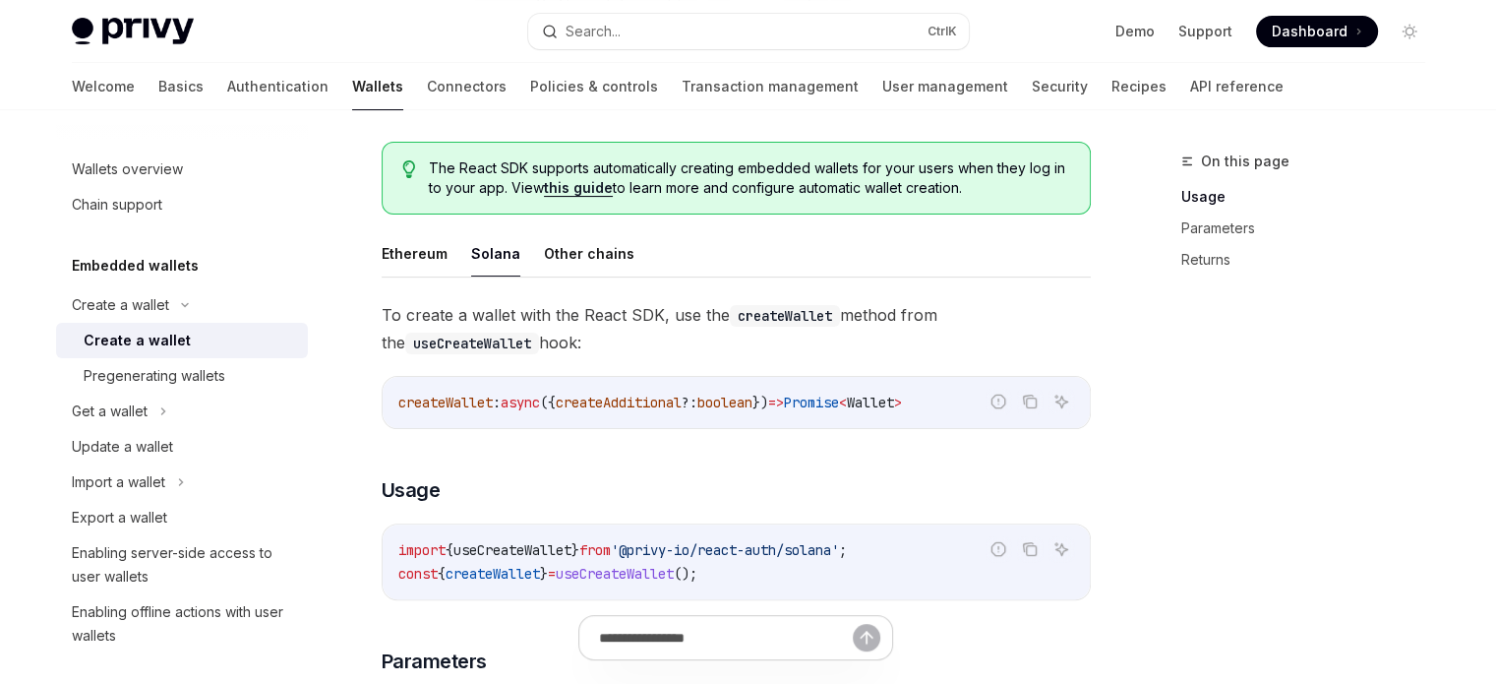
scroll to position [492, 0]
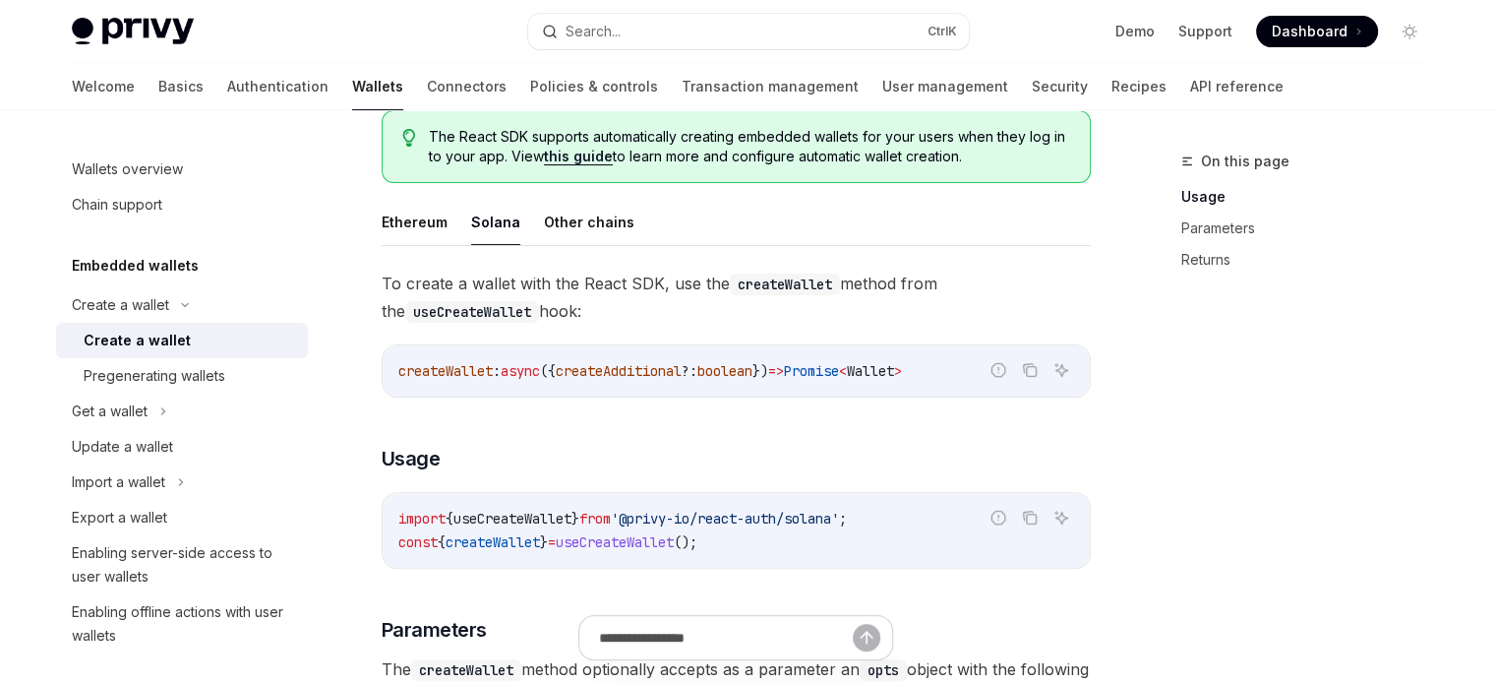
click at [417, 246] on ul "Ethereum Solana Other chains" at bounding box center [736, 222] width 709 height 47
click at [424, 243] on button "Ethereum" at bounding box center [415, 222] width 66 height 46
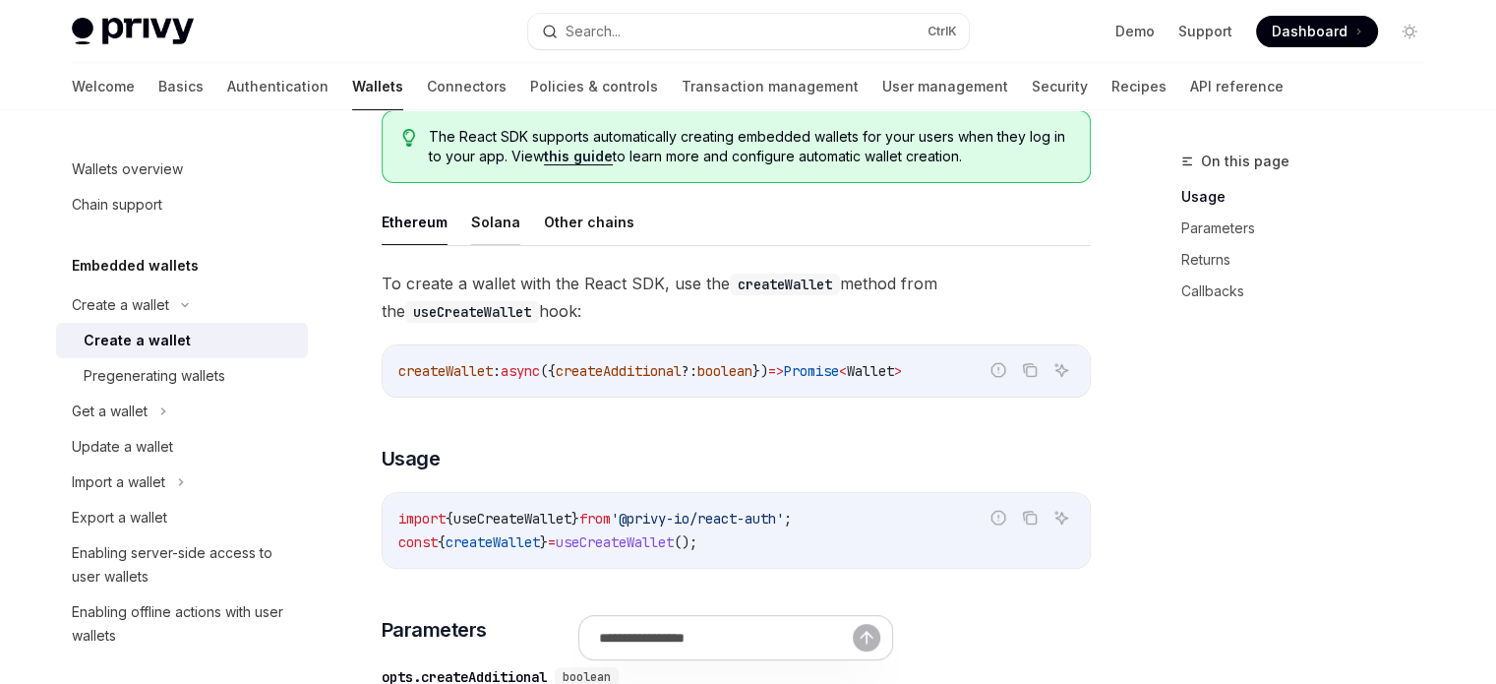
click at [485, 227] on button "Solana" at bounding box center [495, 222] width 49 height 46
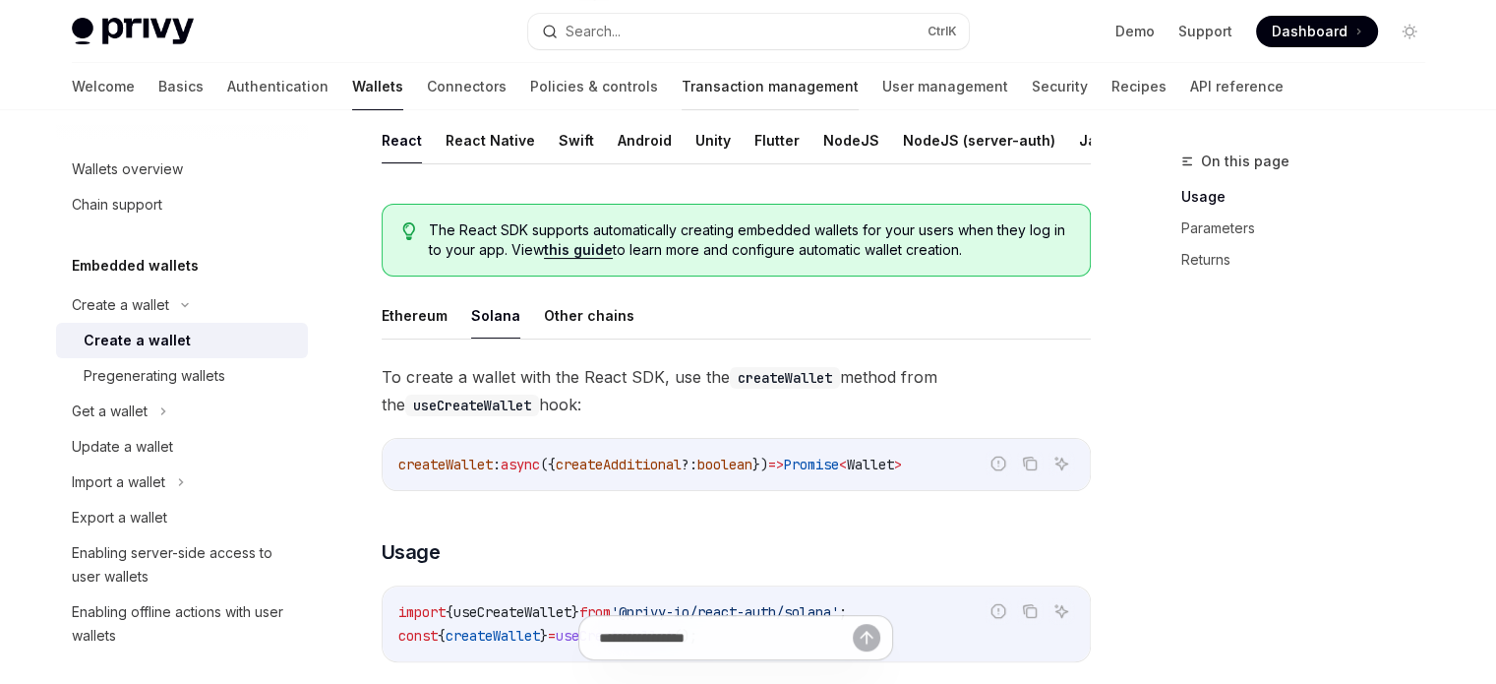
scroll to position [388, 0]
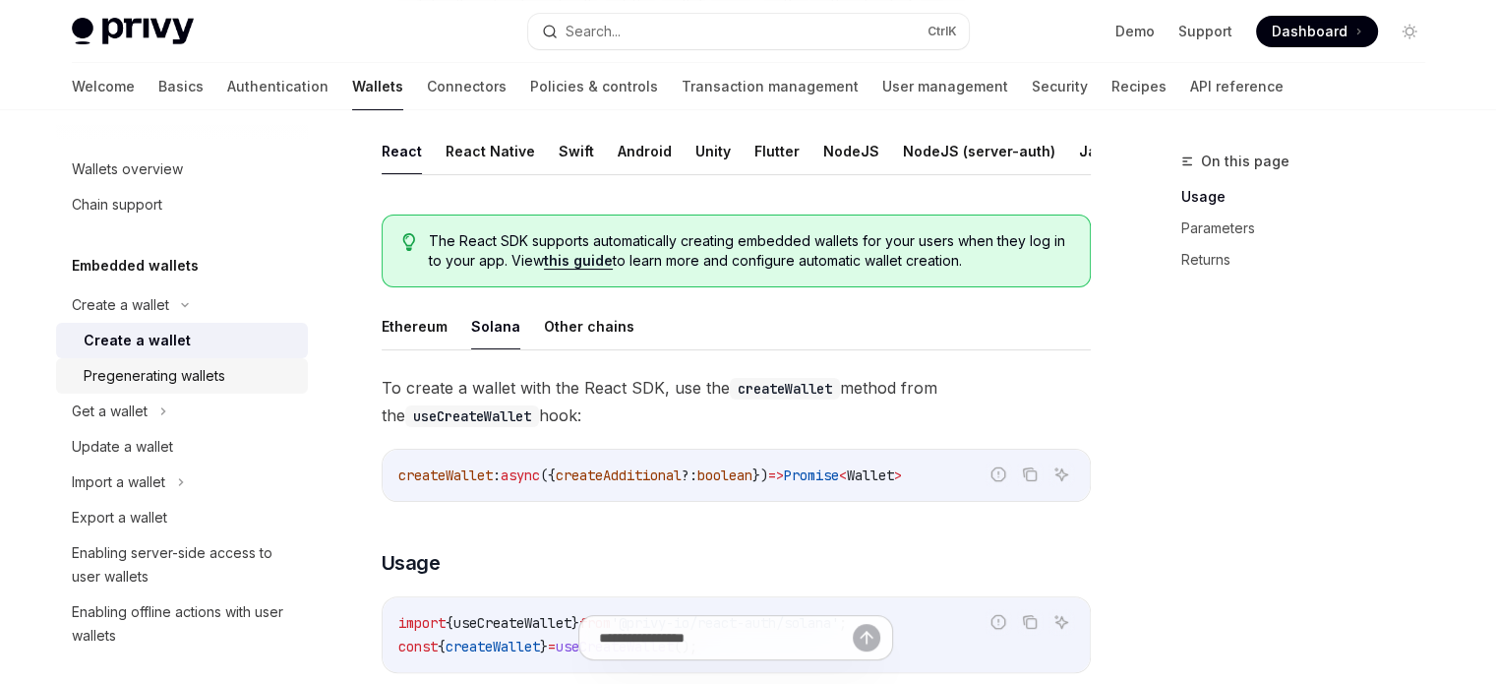
click at [166, 388] on link "Pregenerating wallets" at bounding box center [182, 375] width 252 height 35
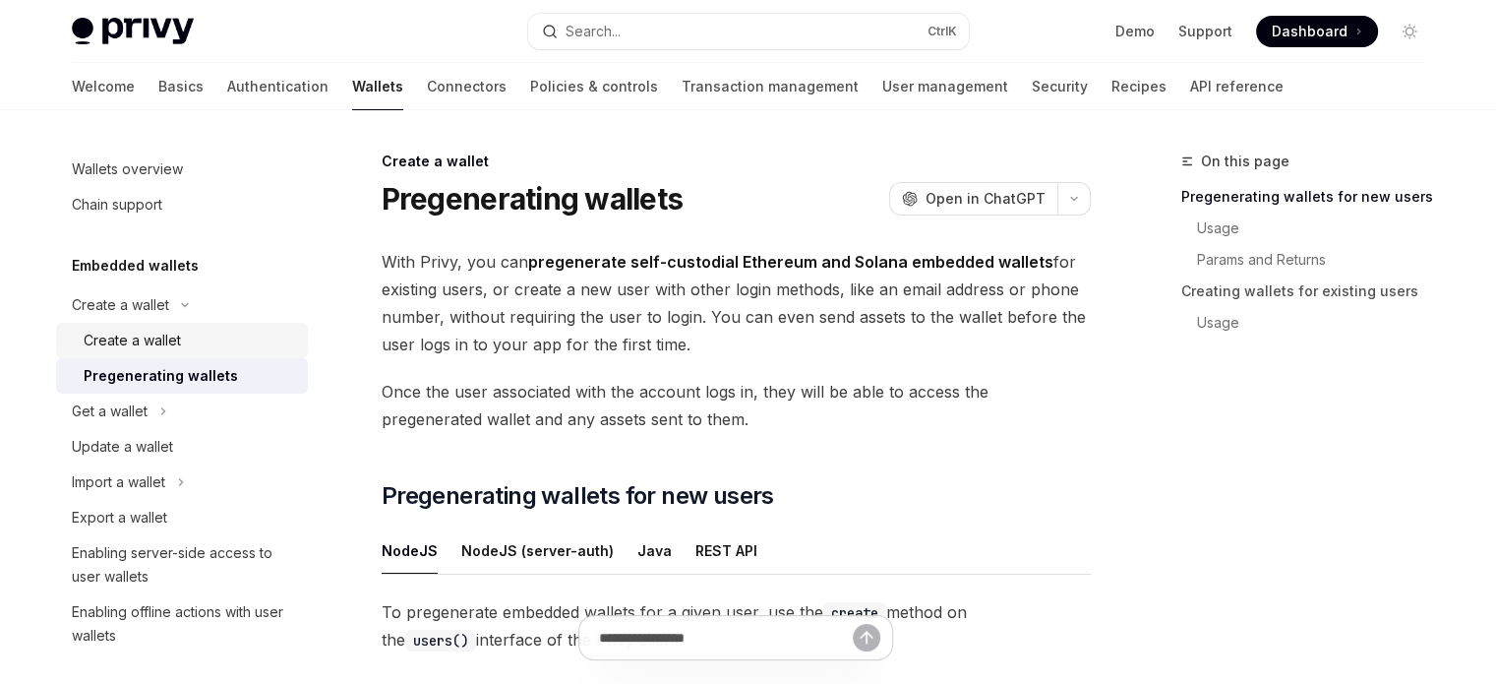
click at [176, 341] on div "Create a wallet" at bounding box center [132, 340] width 97 height 24
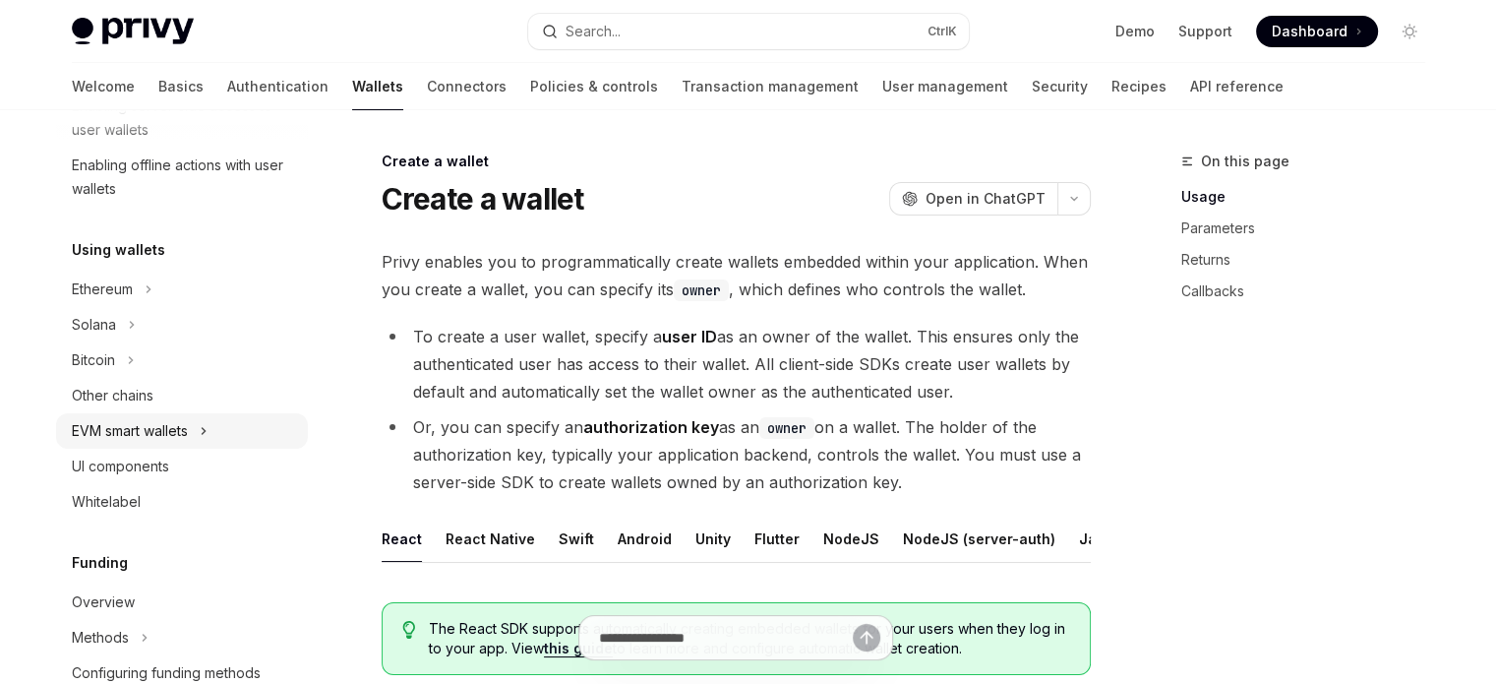
scroll to position [492, 0]
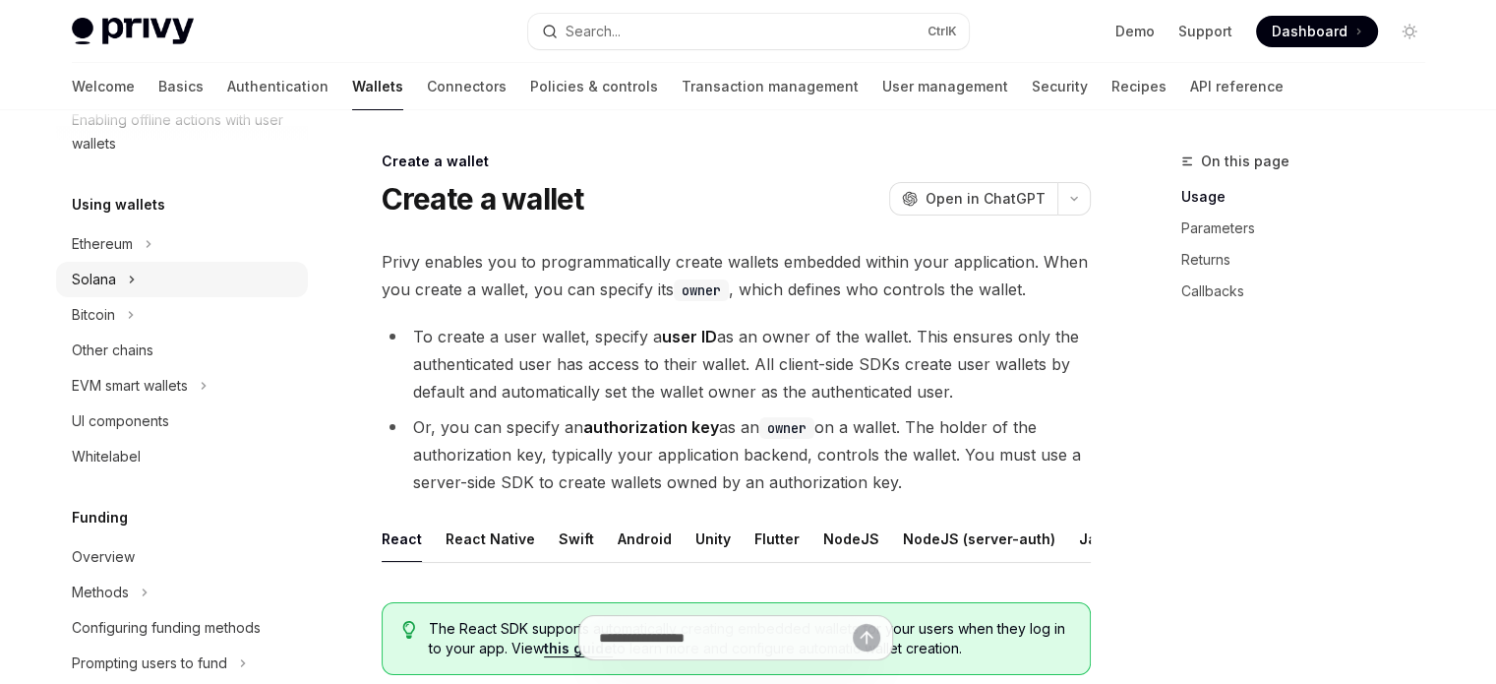
click at [140, 285] on button "Solana" at bounding box center [182, 279] width 252 height 35
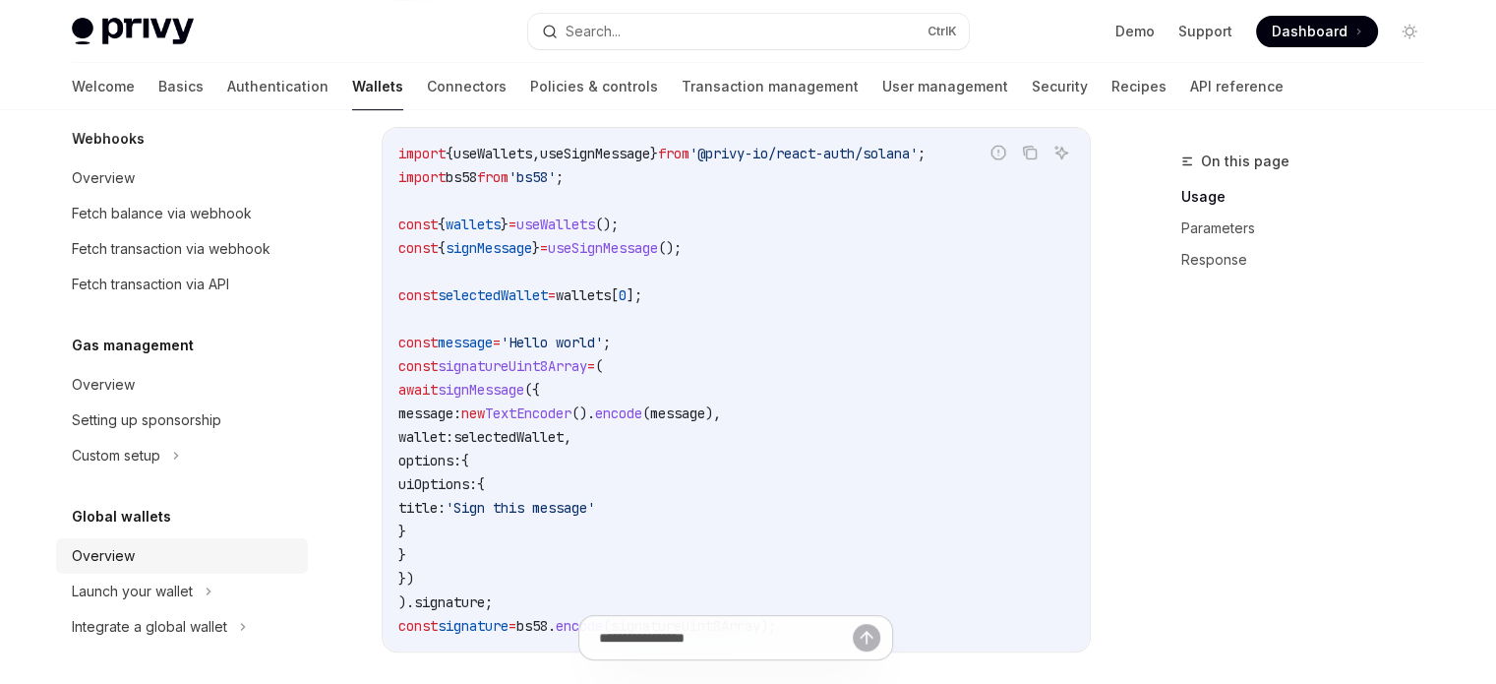
scroll to position [885, 0]
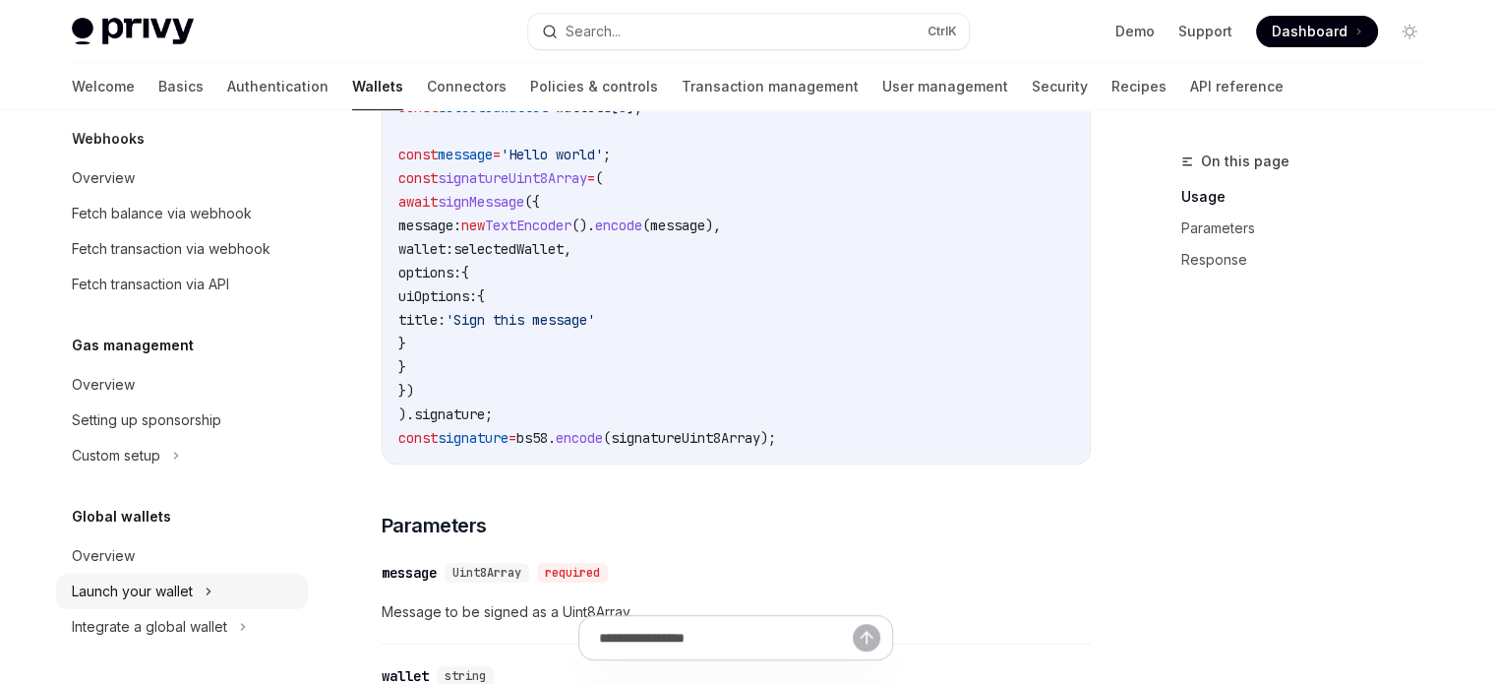
click at [153, 582] on div "Launch your wallet" at bounding box center [132, 591] width 121 height 24
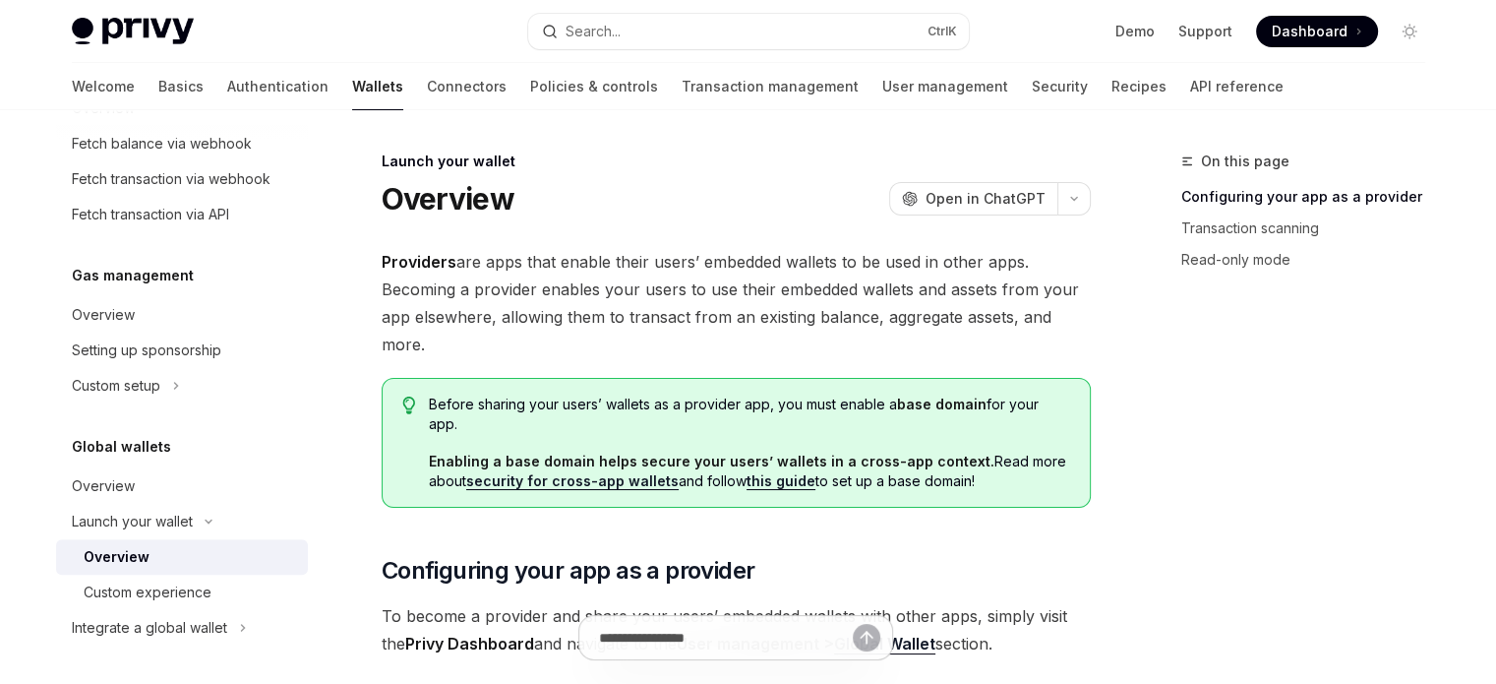
scroll to position [1348, 0]
click at [220, 623] on div "Integrate a global wallet" at bounding box center [149, 627] width 155 height 24
type textarea "*"
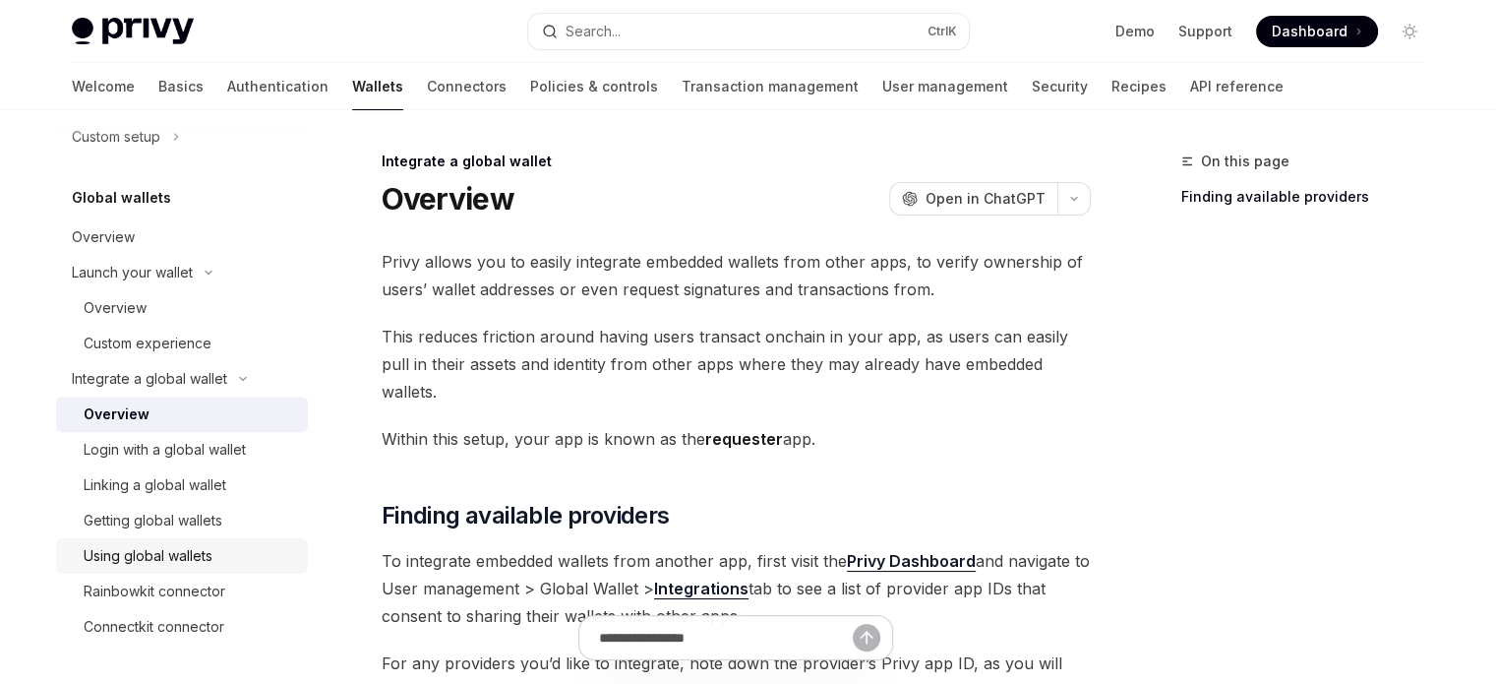
scroll to position [1596, 0]
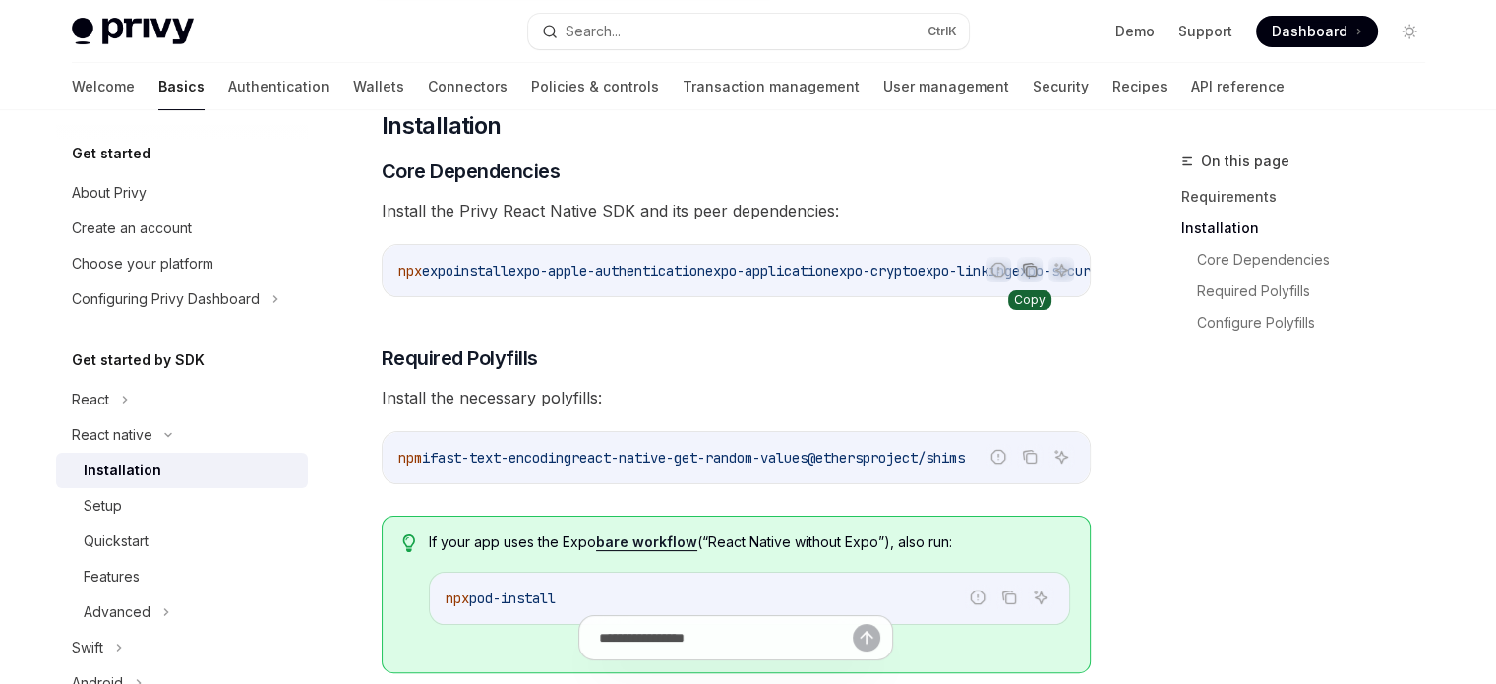
click at [1019, 268] on button "Copy the contents from the code block" at bounding box center [1030, 270] width 26 height 26
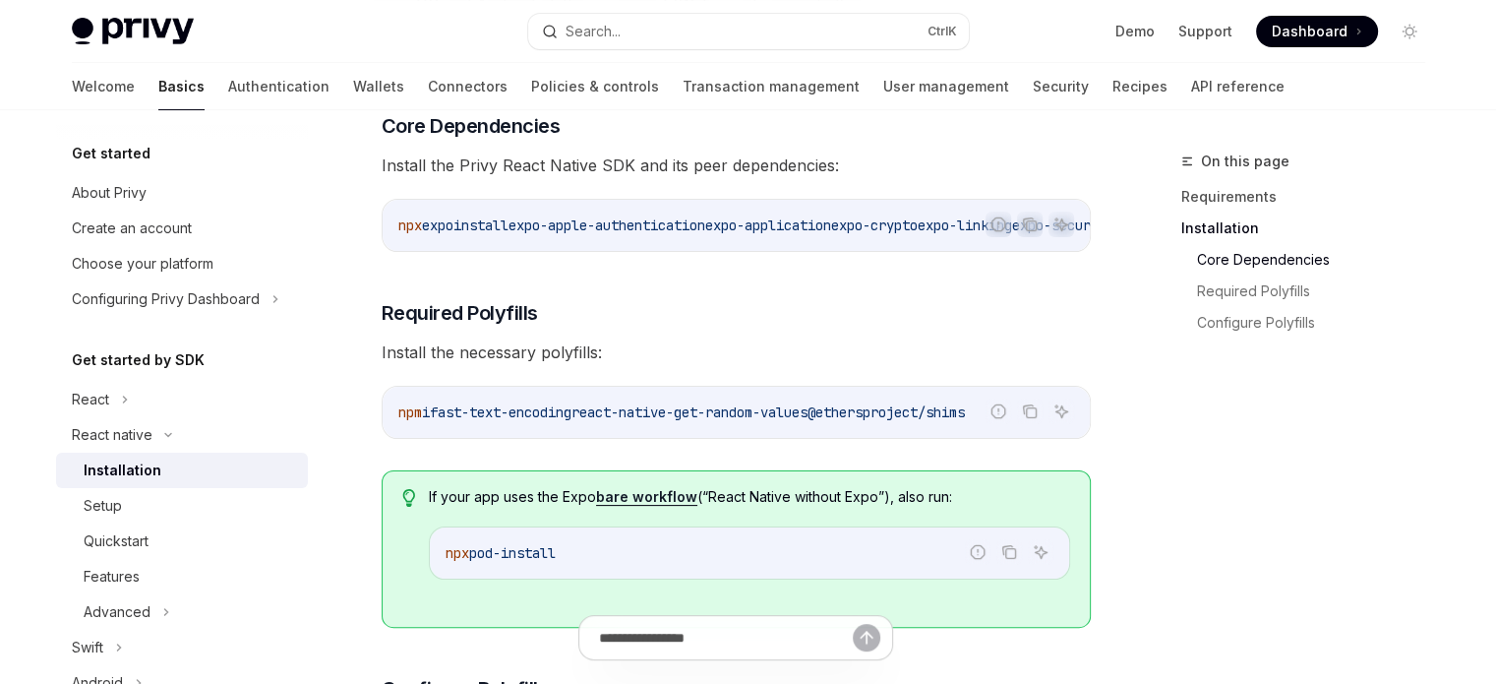
scroll to position [279, 0]
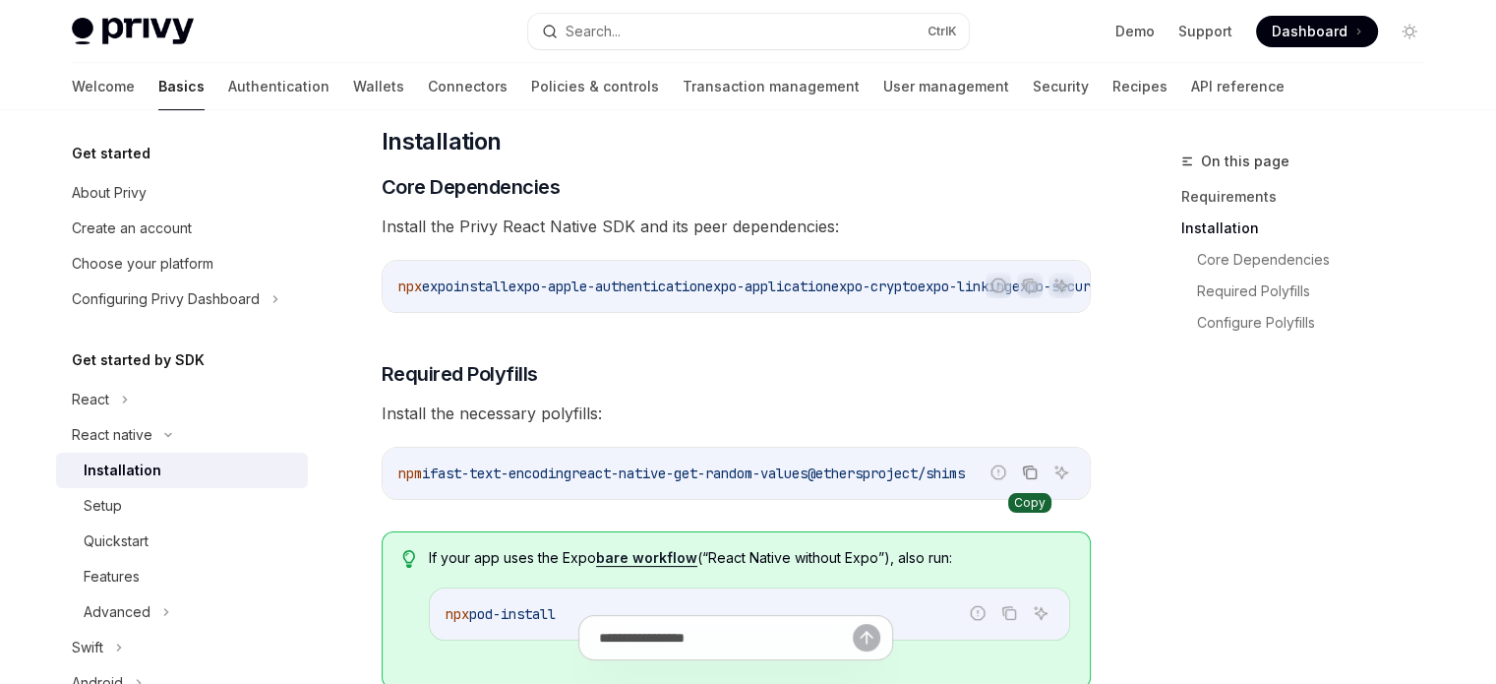
click at [1027, 479] on icon "Copy the contents from the code block" at bounding box center [1030, 472] width 16 height 16
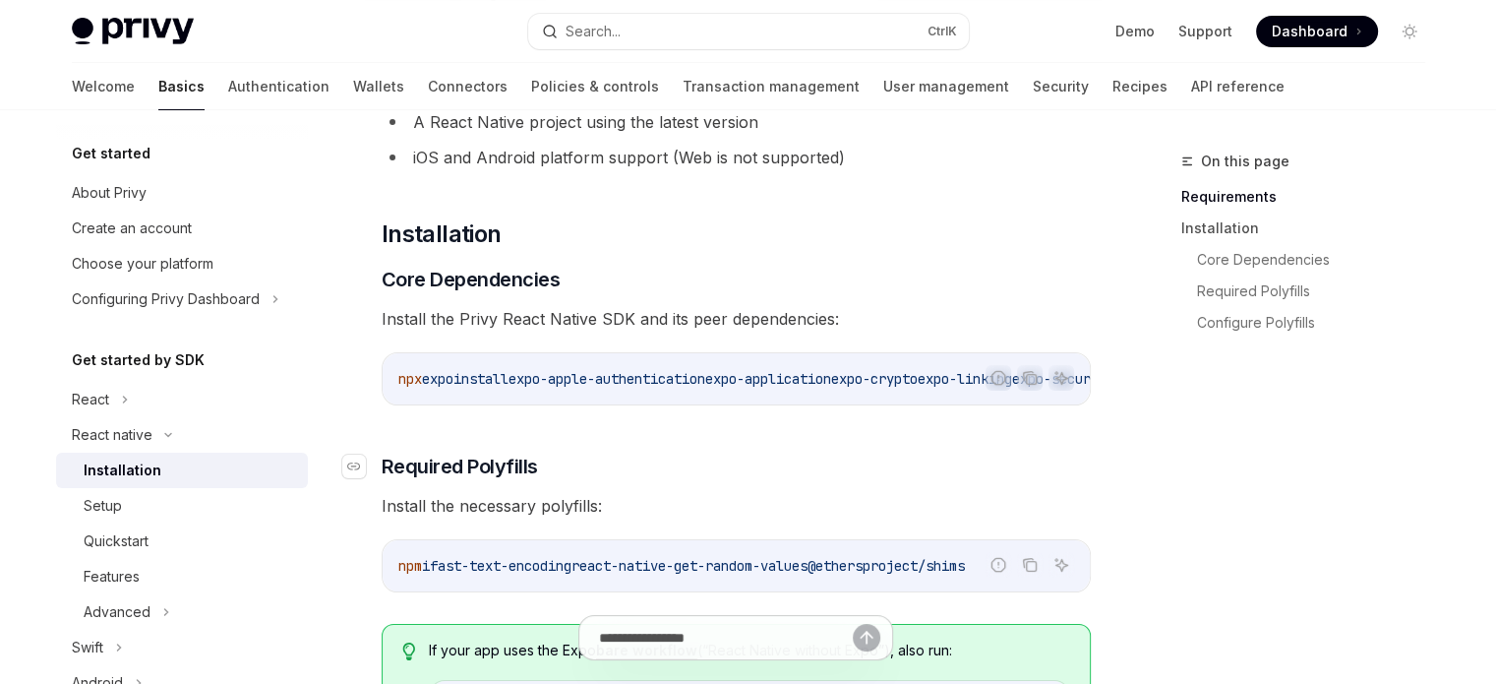
scroll to position [197, 0]
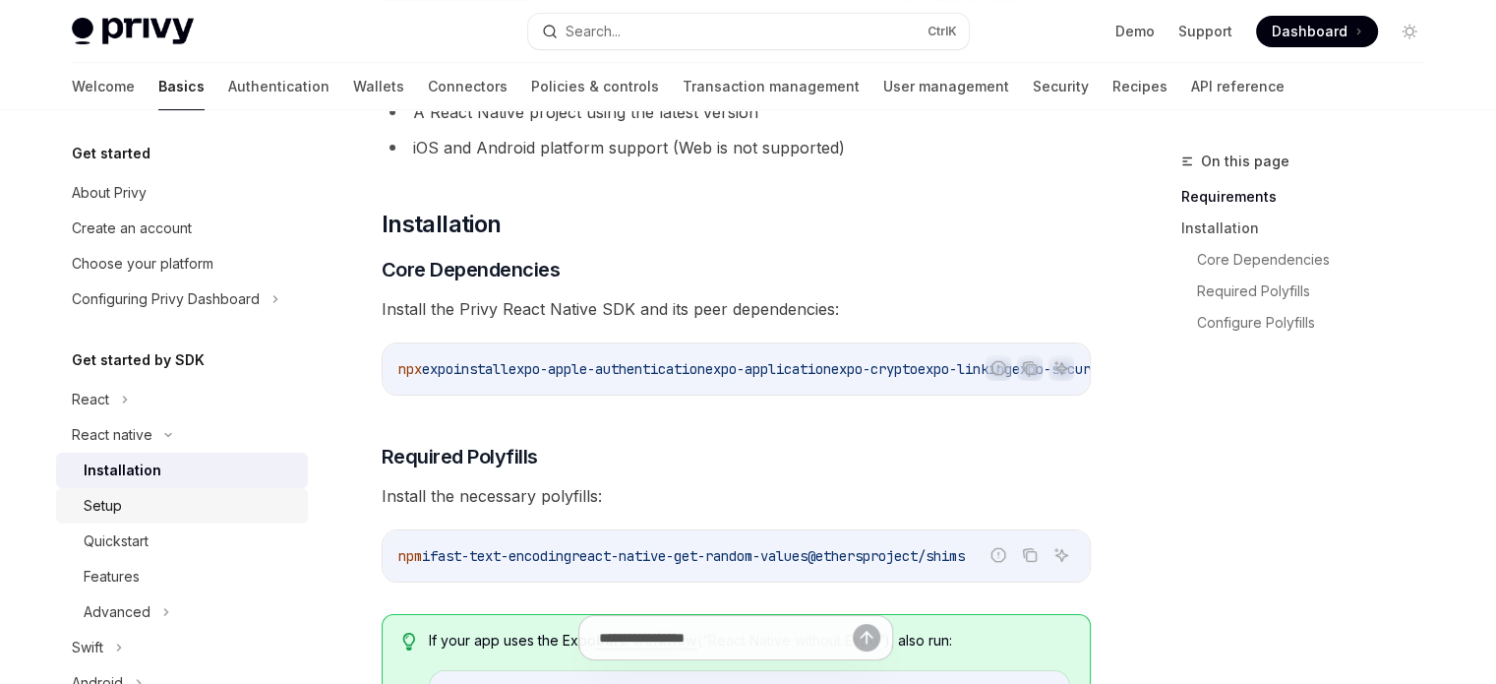
click at [149, 510] on div "Setup" at bounding box center [190, 506] width 212 height 24
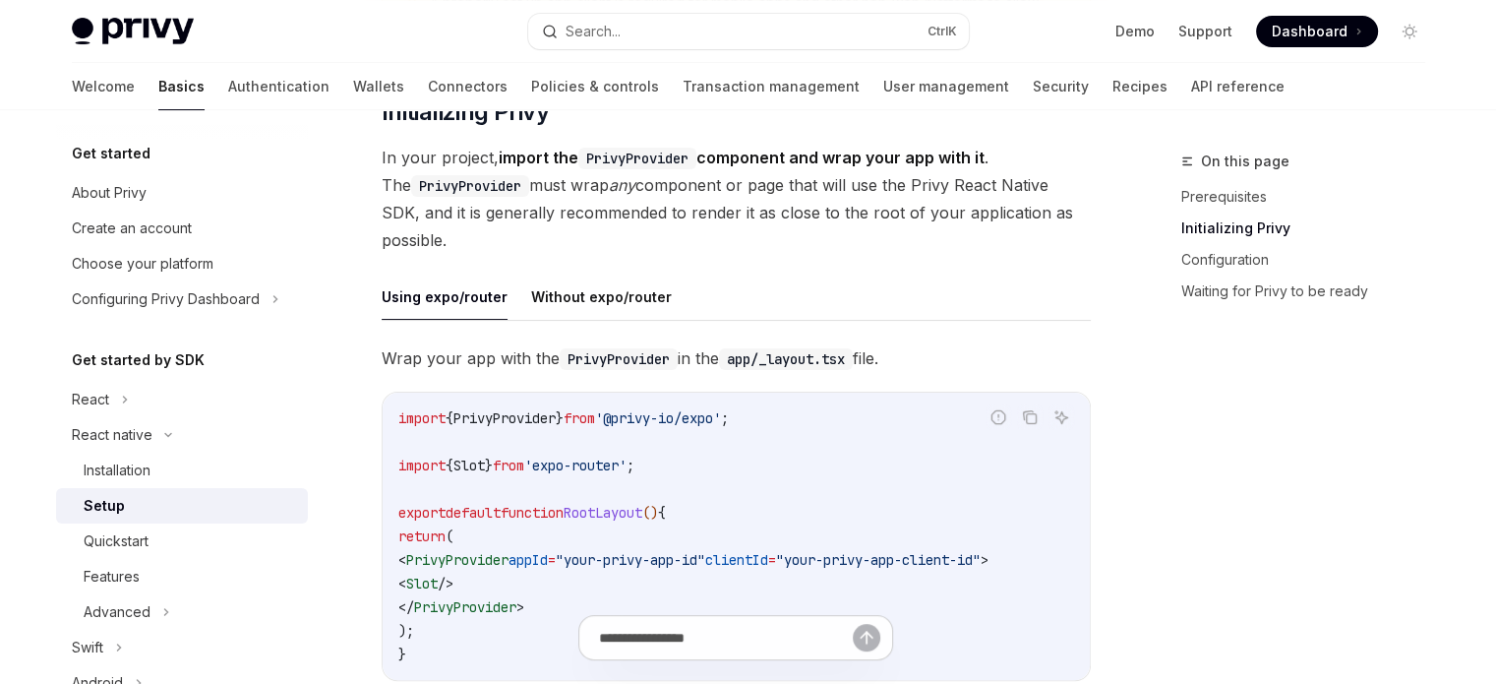
scroll to position [492, 0]
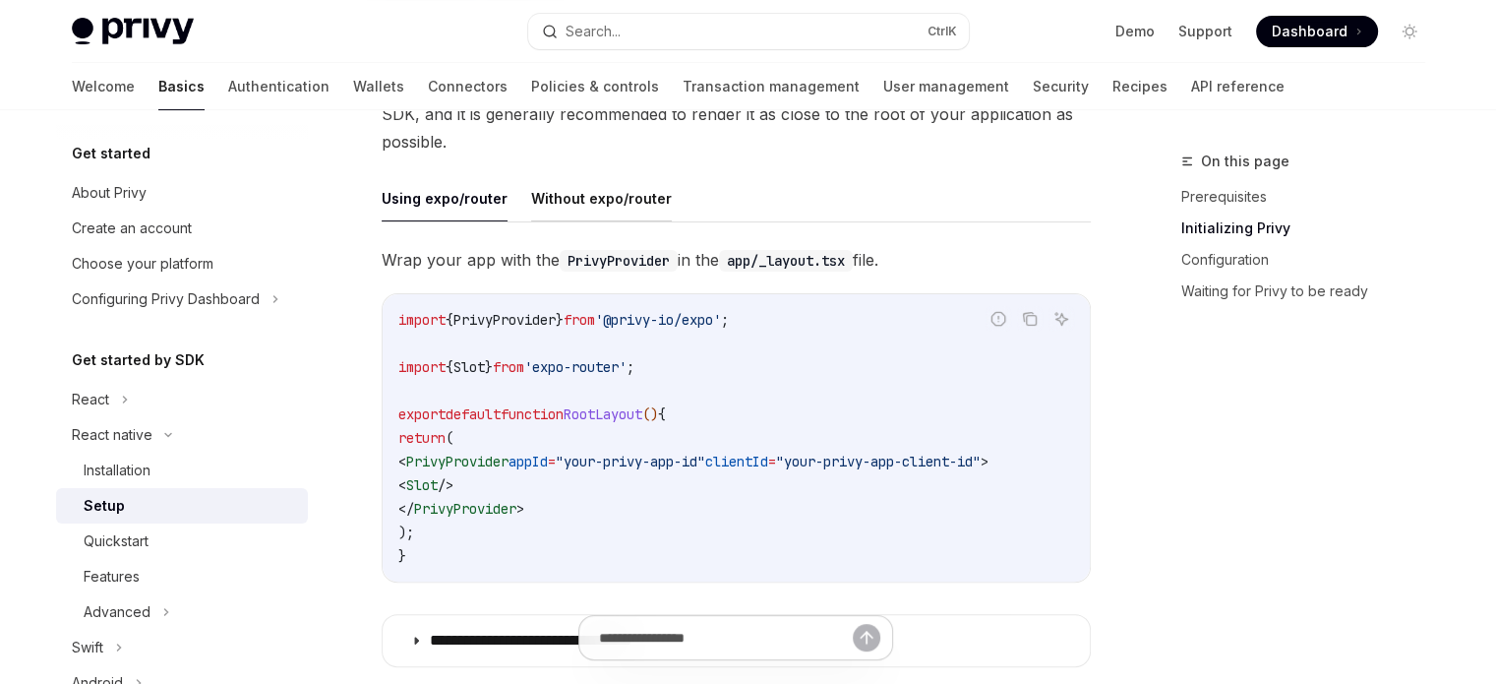
click at [551, 200] on button "Without expo/router" at bounding box center [601, 198] width 141 height 46
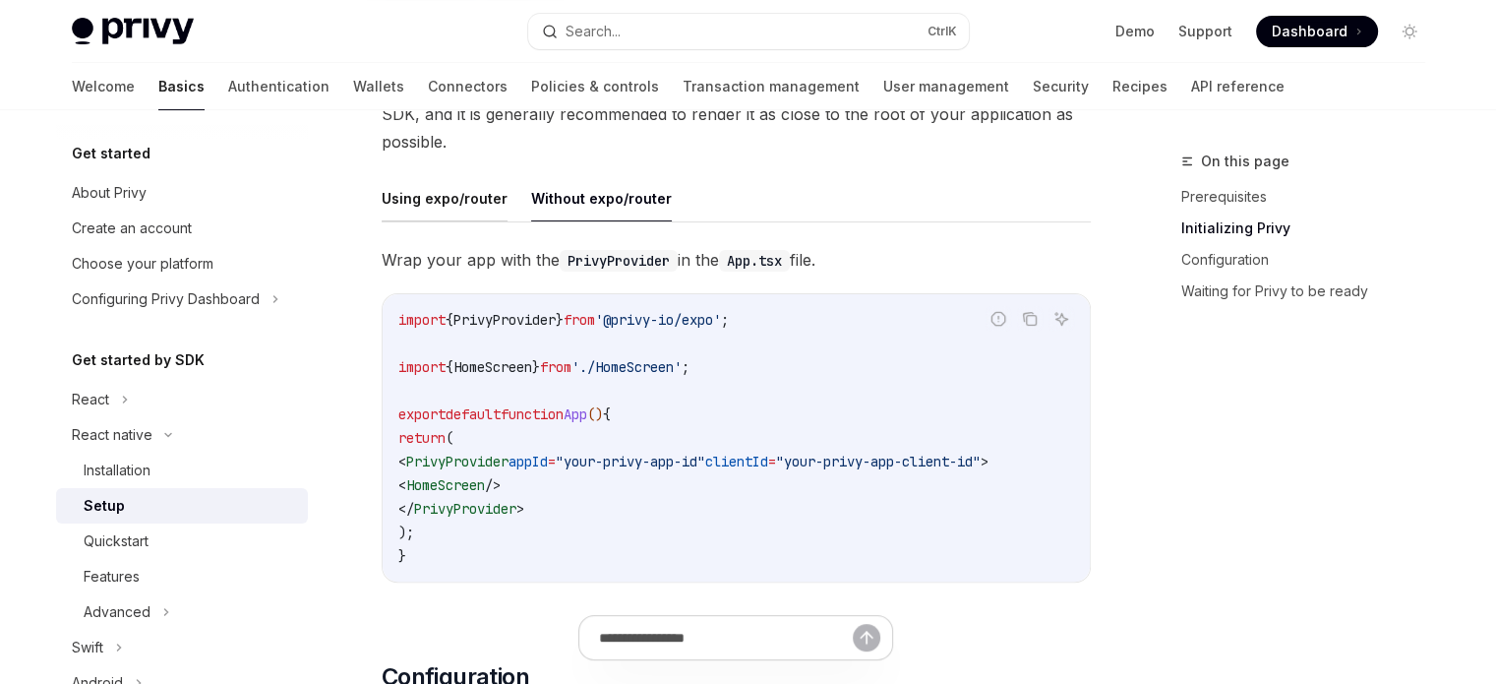
click at [479, 189] on button "Using expo/router" at bounding box center [445, 198] width 126 height 46
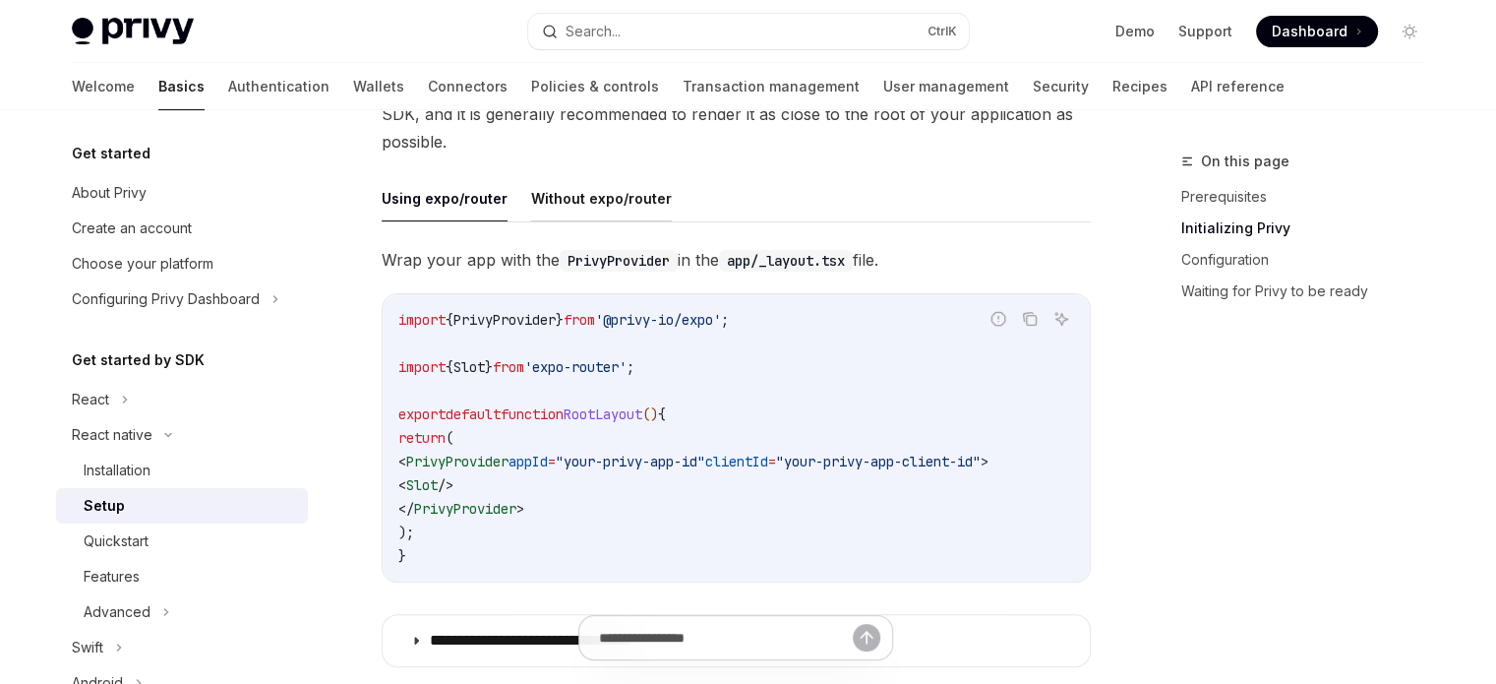
click at [567, 190] on button "Without expo/router" at bounding box center [601, 198] width 141 height 46
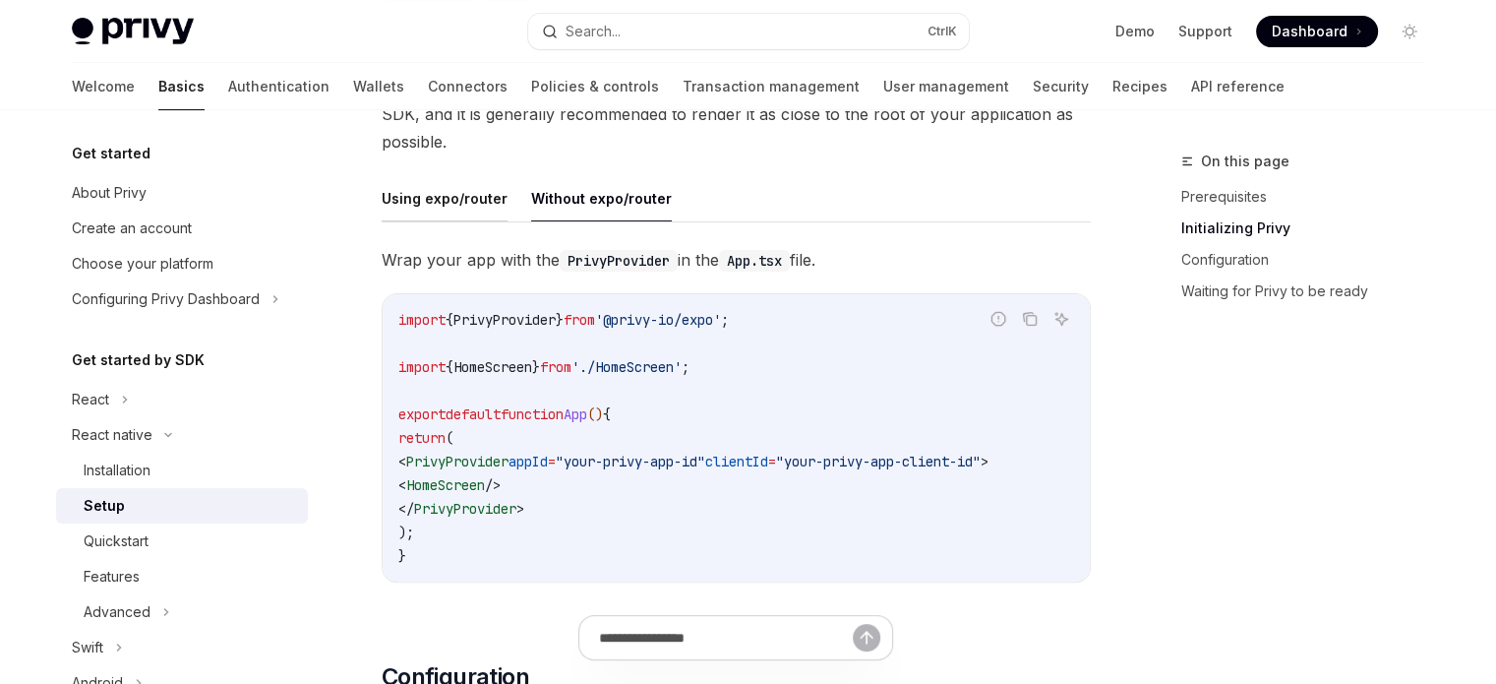
click at [447, 193] on button "Using expo/router" at bounding box center [445, 198] width 126 height 46
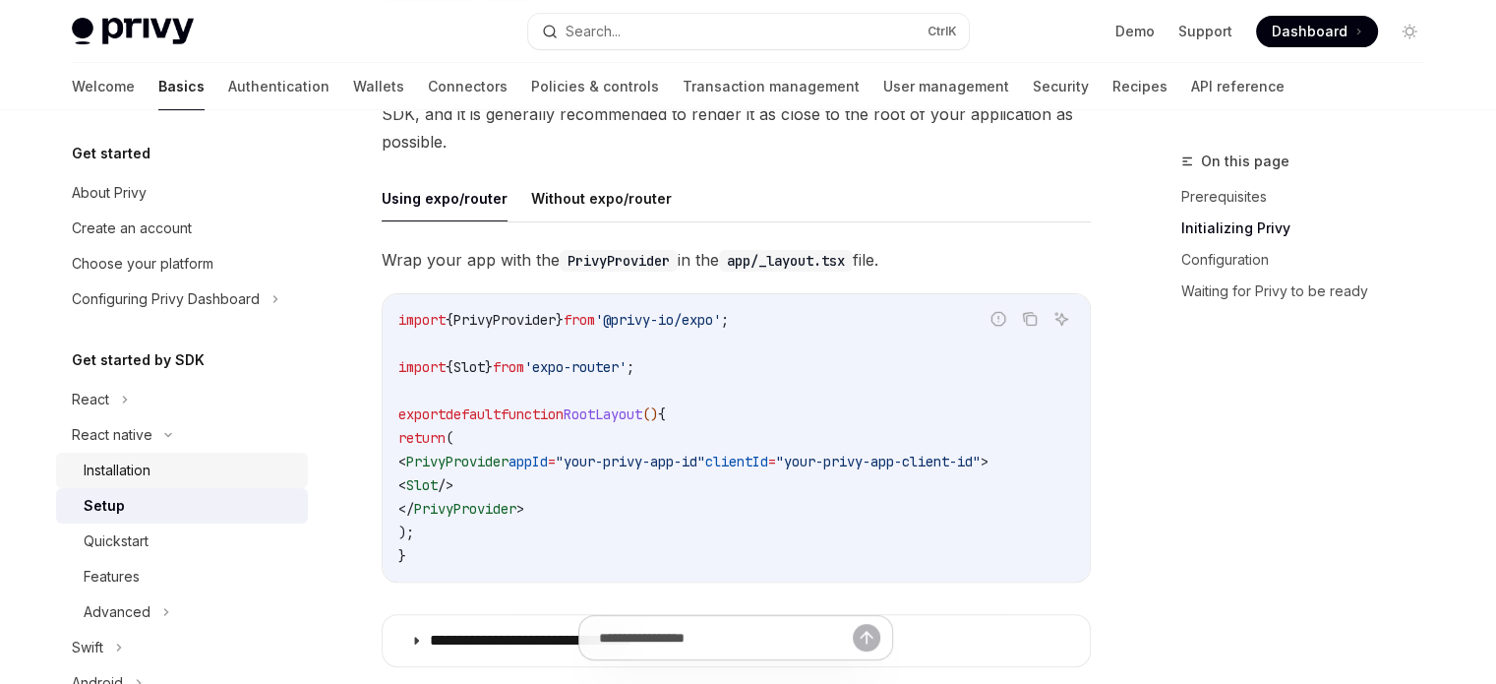
click at [114, 474] on div "Installation" at bounding box center [117, 470] width 67 height 24
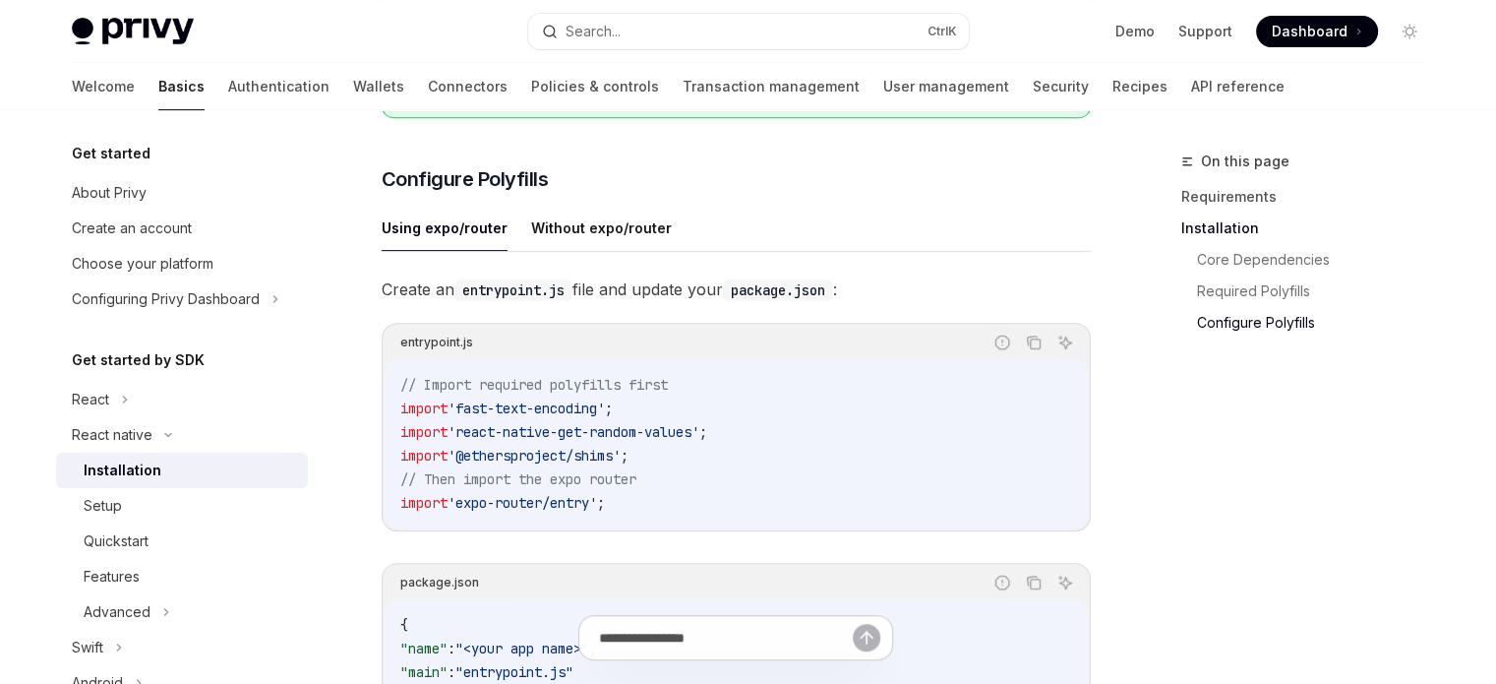
scroll to position [885, 0]
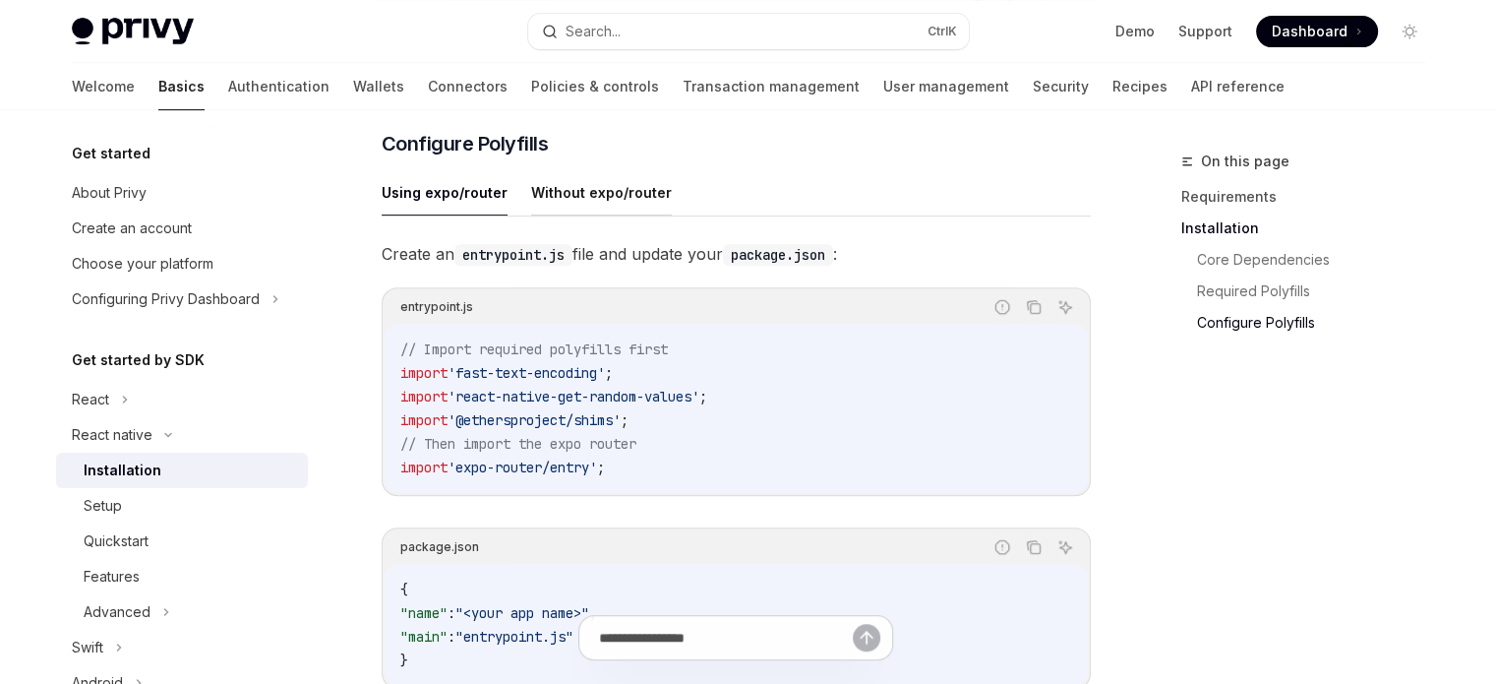
click at [594, 192] on button "Without expo/router" at bounding box center [601, 192] width 141 height 46
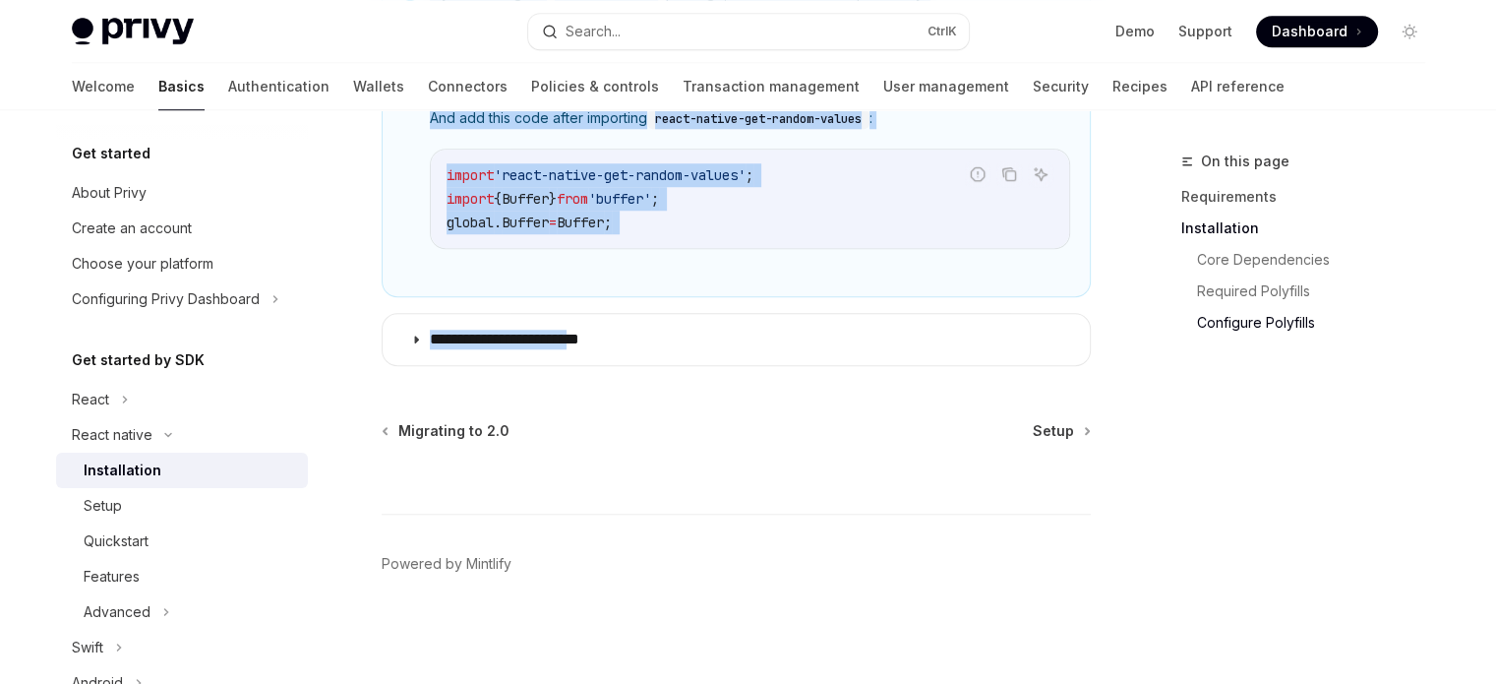
scroll to position [1568, 0]
drag, startPoint x: 378, startPoint y: 130, endPoint x: 726, endPoint y: 254, distance: 369.6
copy div "Configure Polyfills Using expo/router Without expo/router Import the polyfills …"
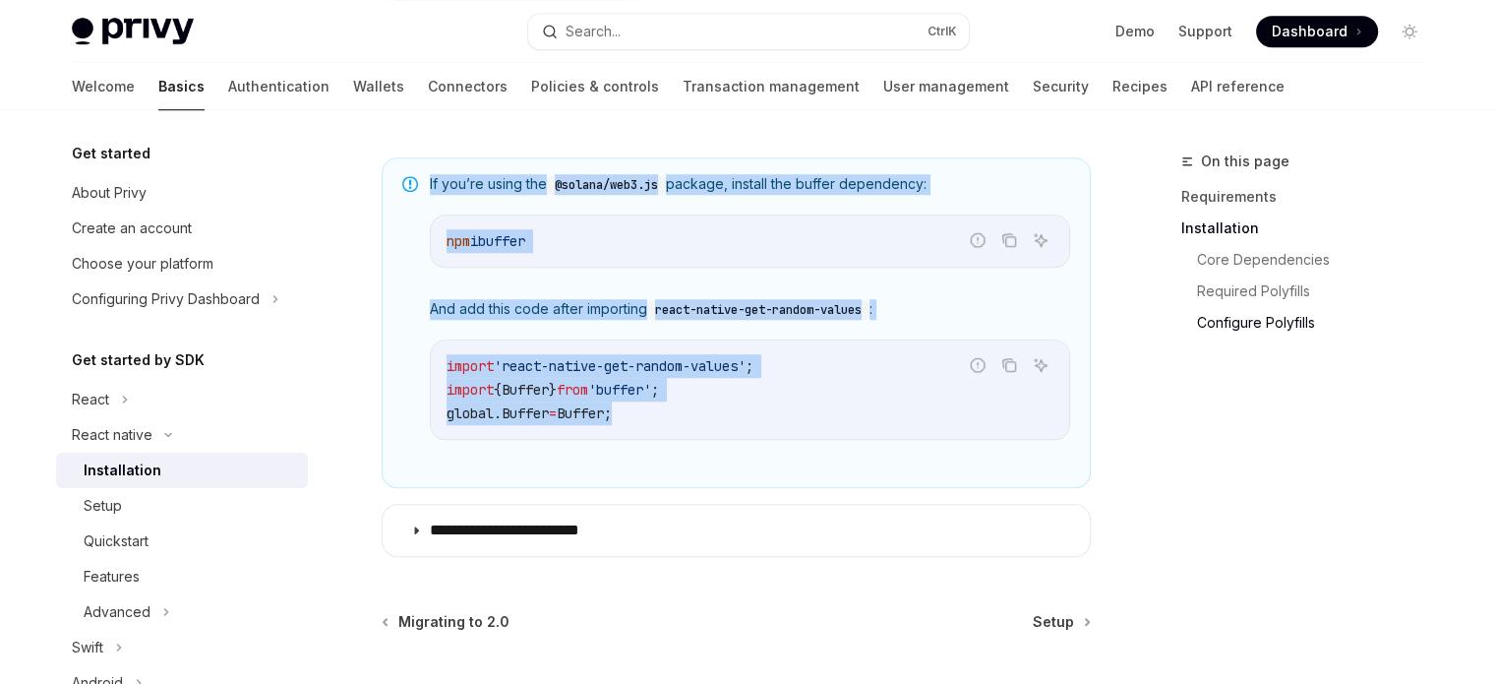
scroll to position [1371, 0]
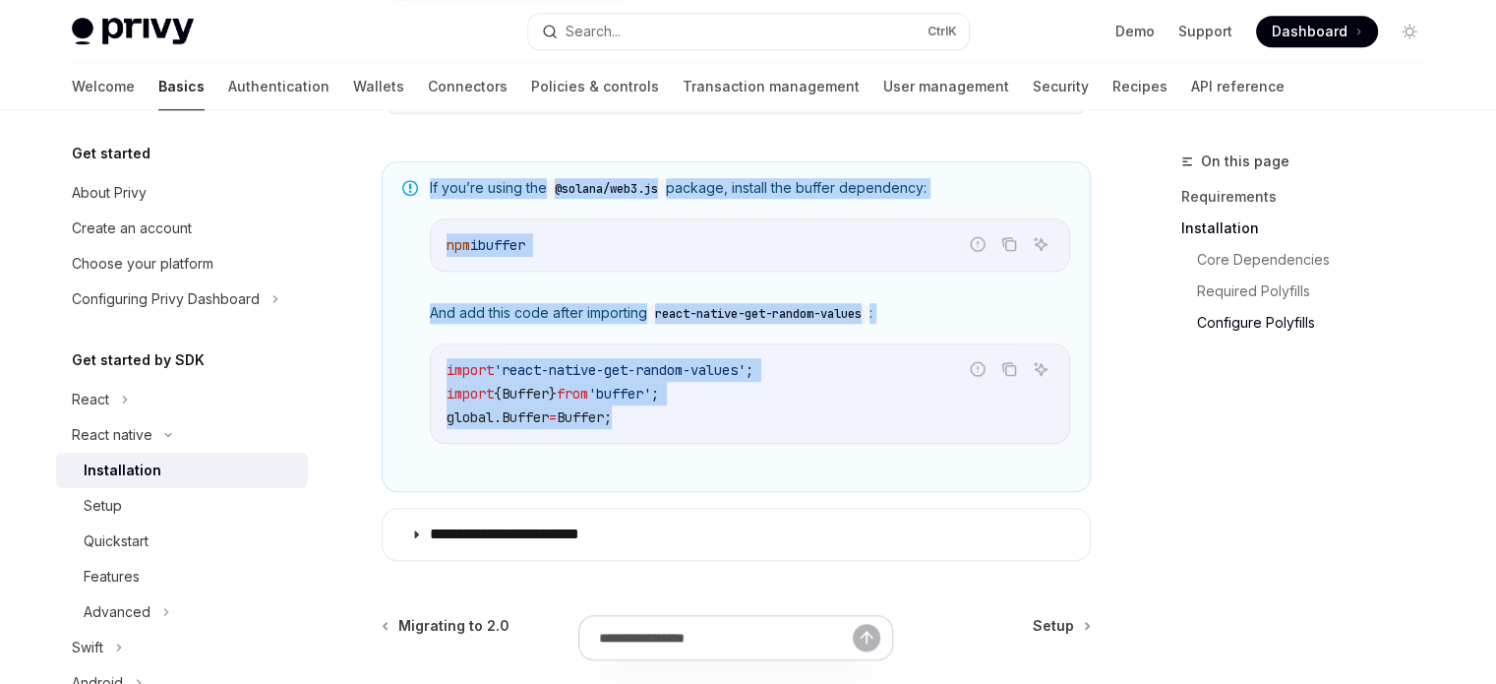
copy div "Configure Polyfills Using expo/router Without expo/router Import the polyfills …"
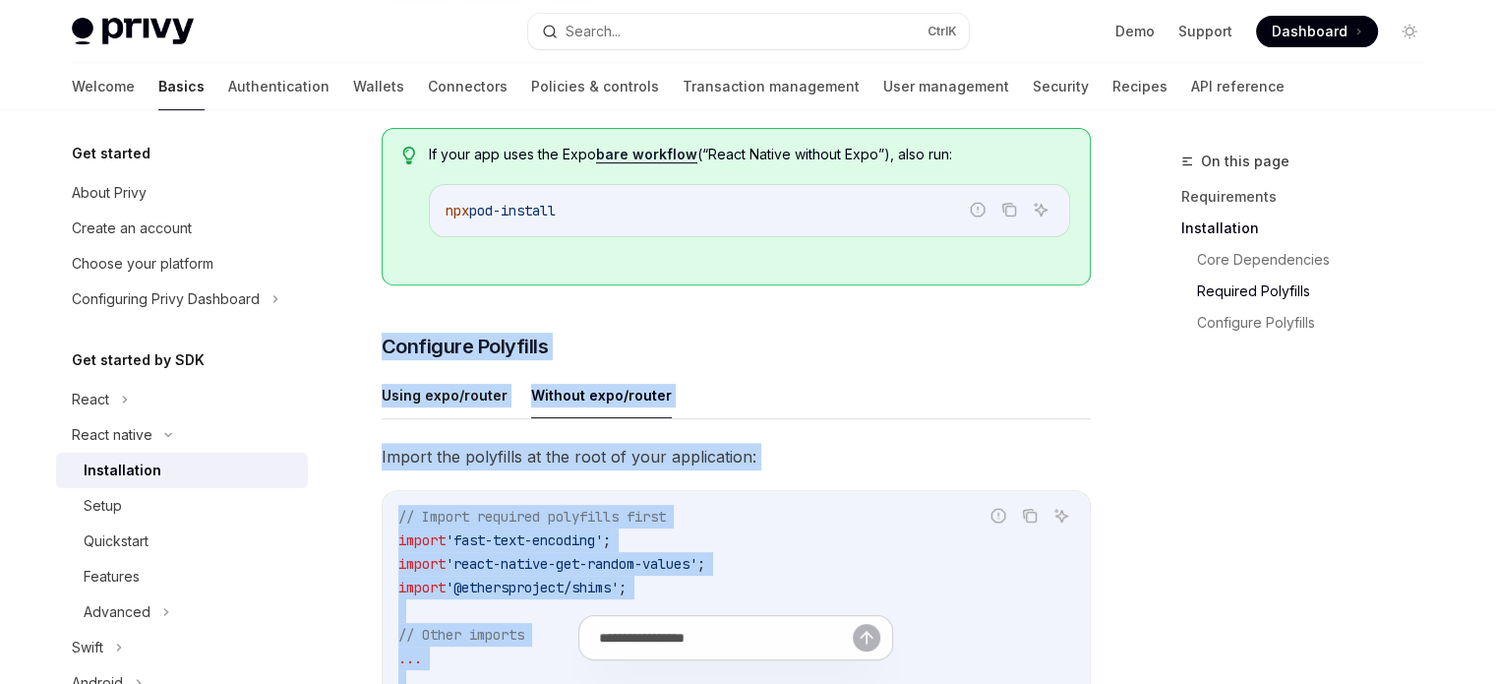
scroll to position [1273, 0]
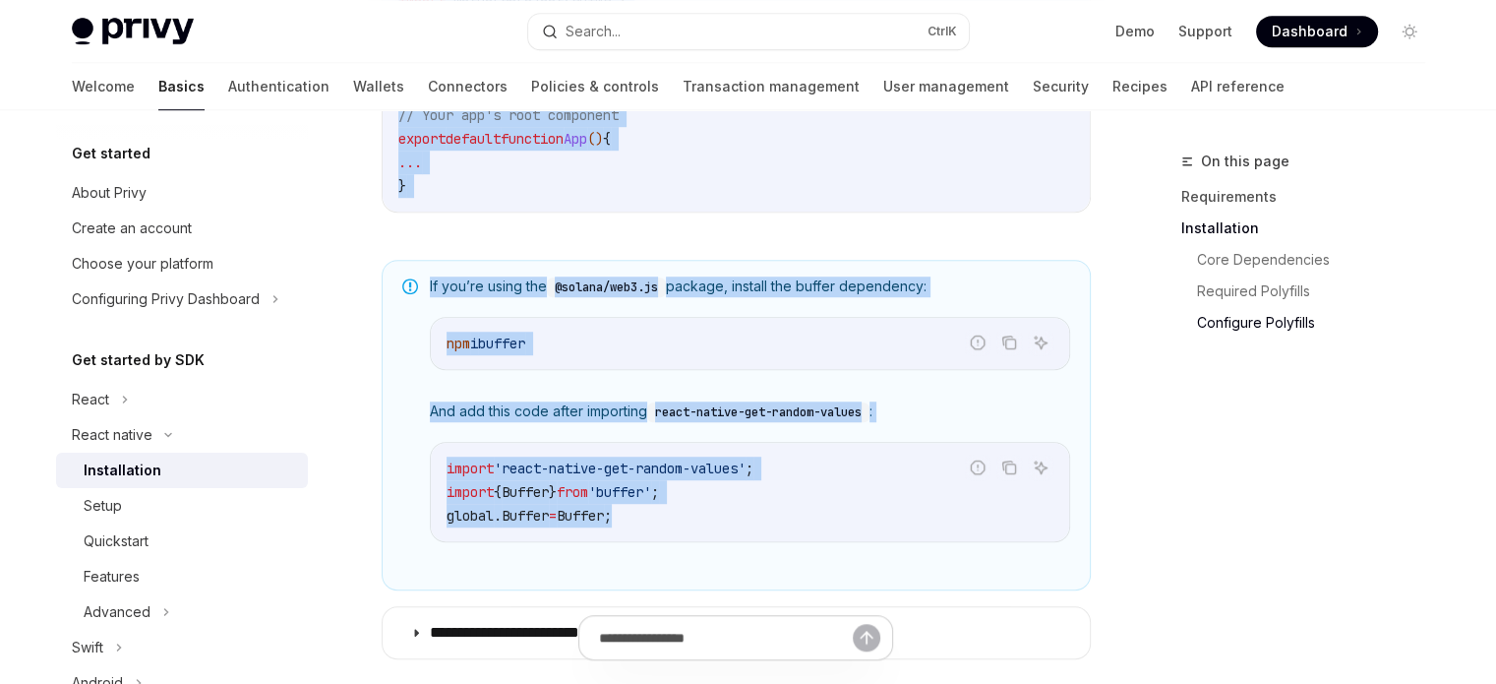
click at [947, 365] on div "npm i buffer" at bounding box center [750, 343] width 638 height 51
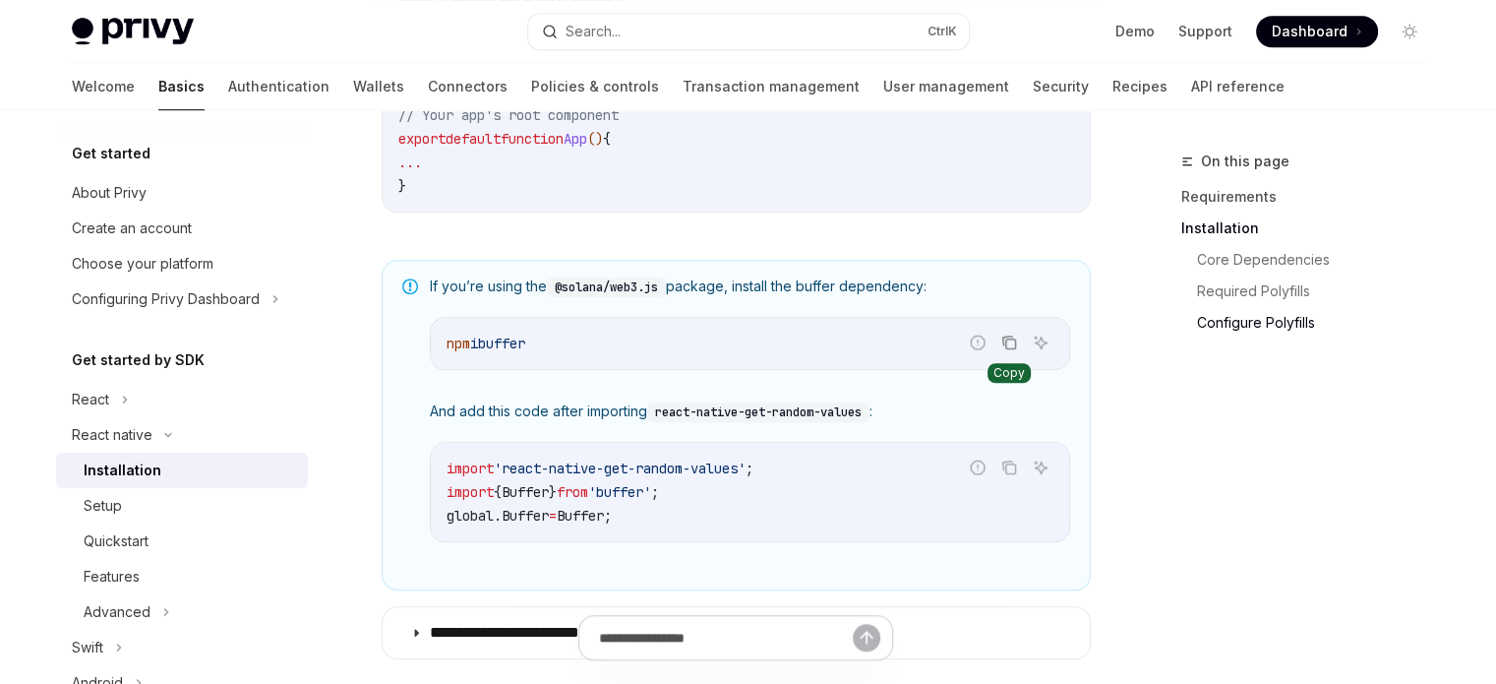
click at [1015, 343] on icon "Copy the contents from the code block" at bounding box center [1010, 344] width 10 height 10
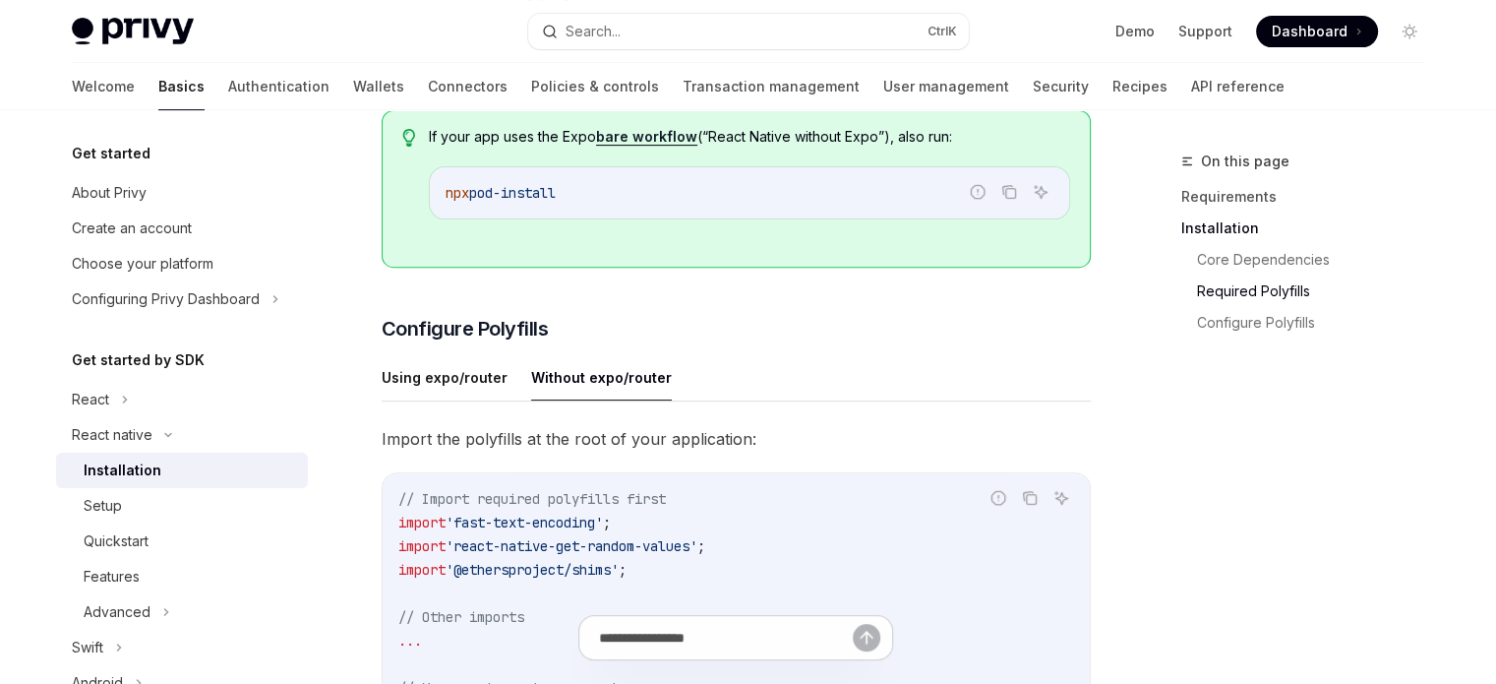
scroll to position [486, 0]
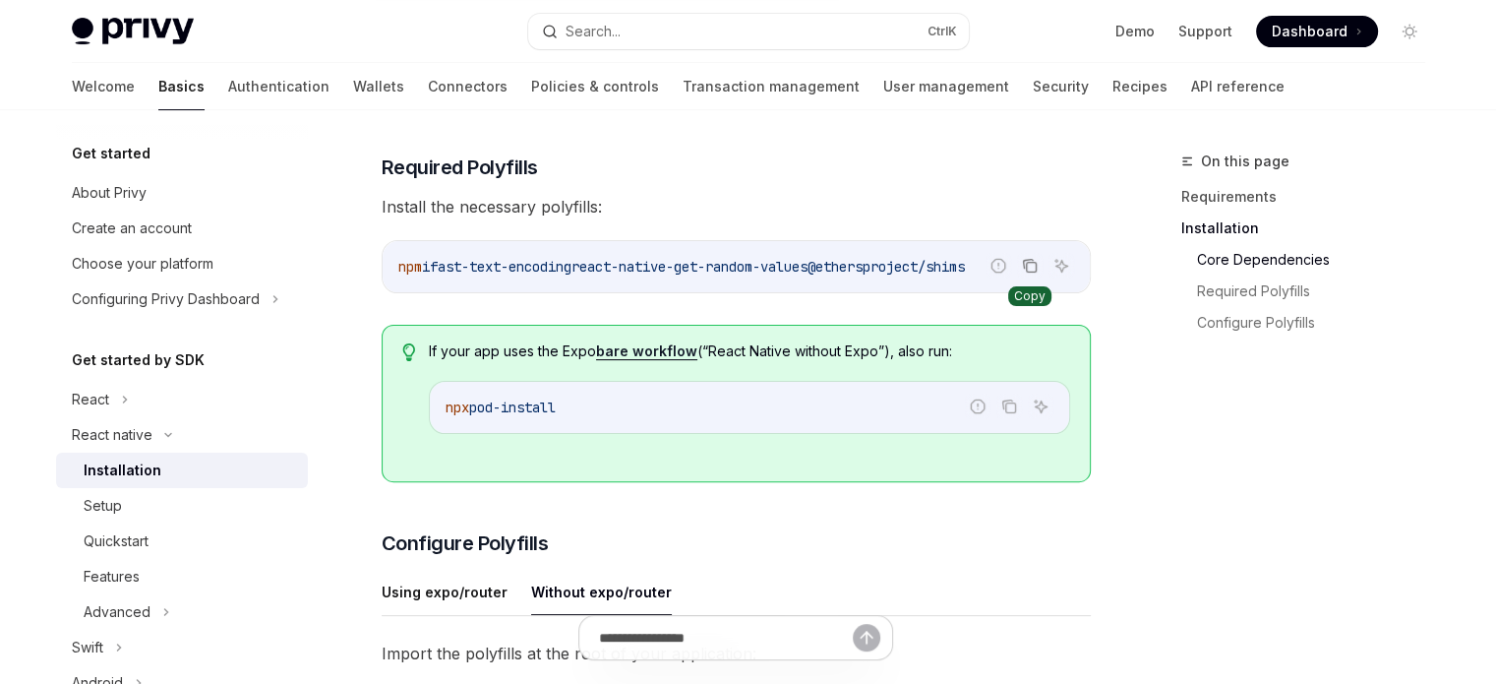
click at [1023, 273] on icon "Copy the contents from the code block" at bounding box center [1030, 266] width 16 height 16
drag, startPoint x: 901, startPoint y: 273, endPoint x: 980, endPoint y: 268, distance: 78.8
click at [965, 268] on span "@ethersproject/shims" at bounding box center [885, 267] width 157 height 18
click at [228, 77] on link "Authentication" at bounding box center [278, 86] width 101 height 47
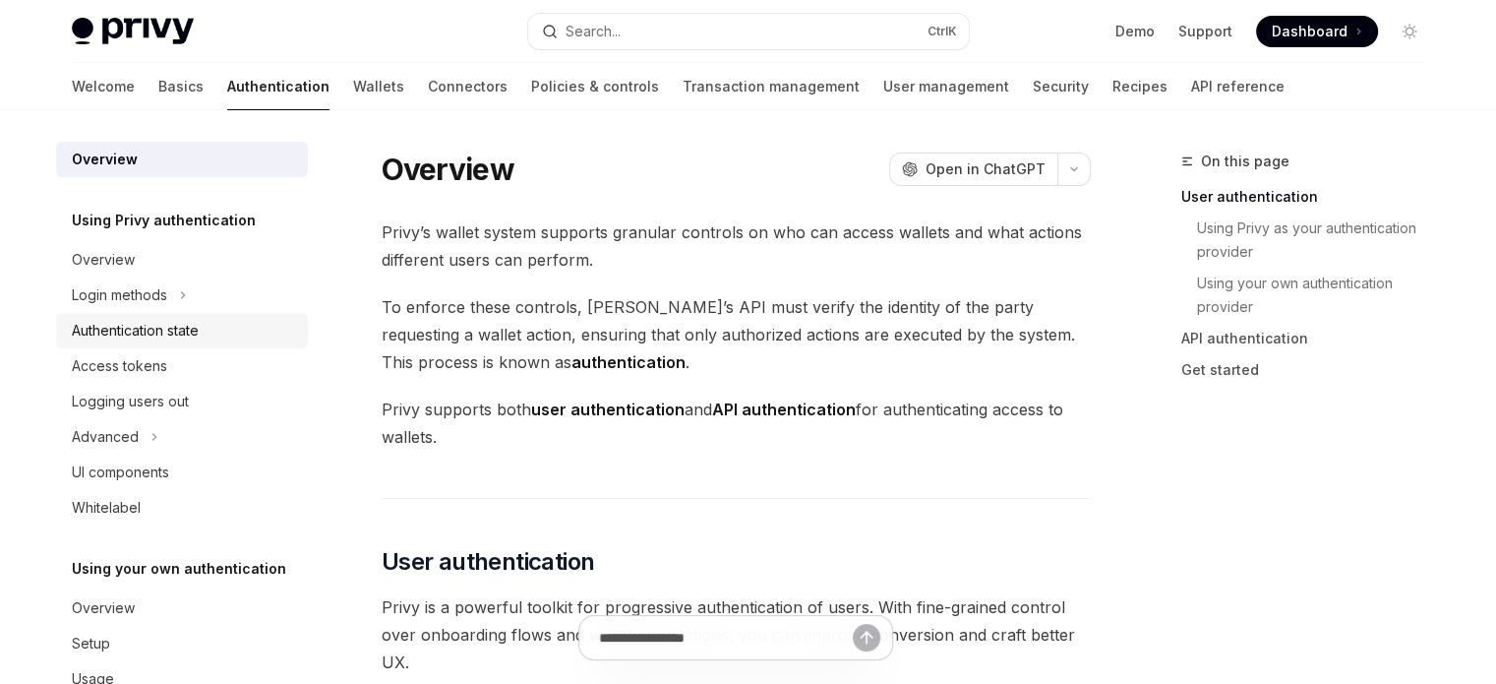
click at [182, 328] on div "Authentication state" at bounding box center [135, 331] width 127 height 24
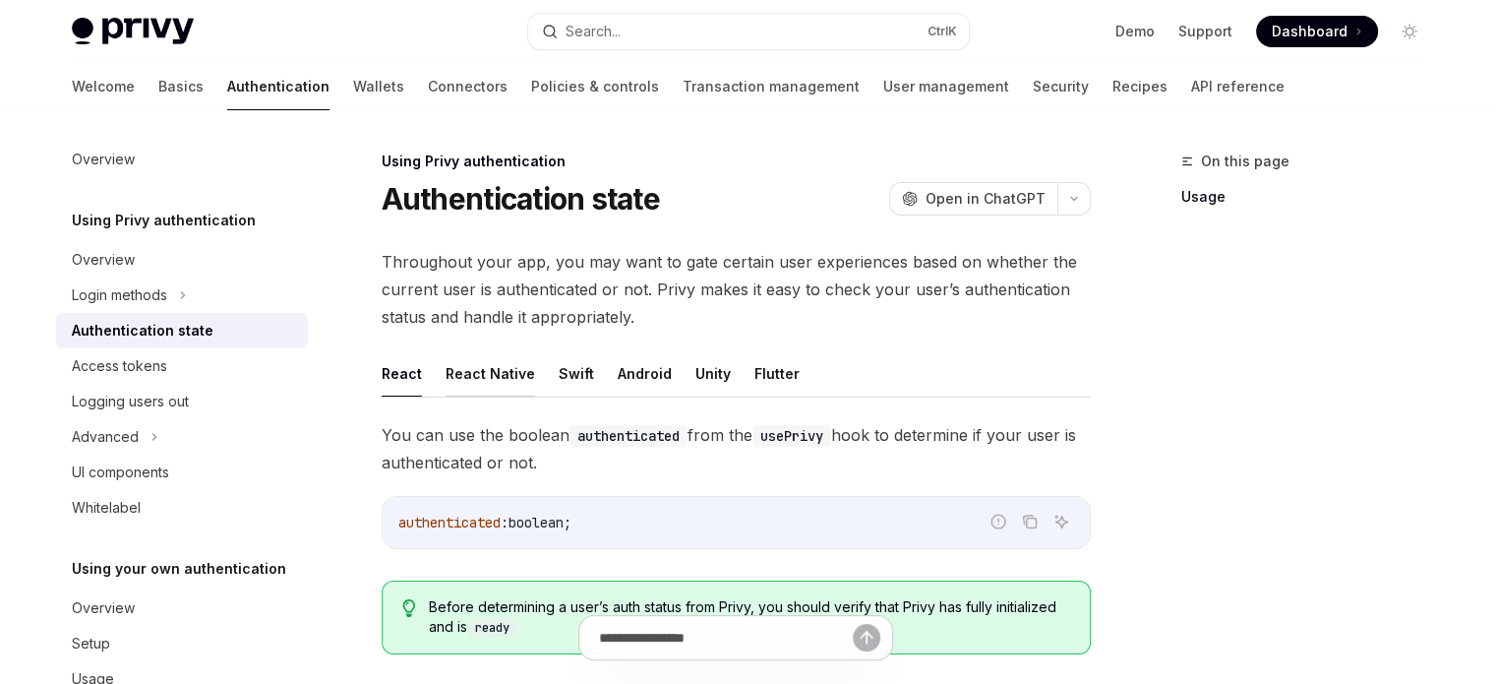
click at [493, 376] on button "React Native" at bounding box center [490, 373] width 89 height 46
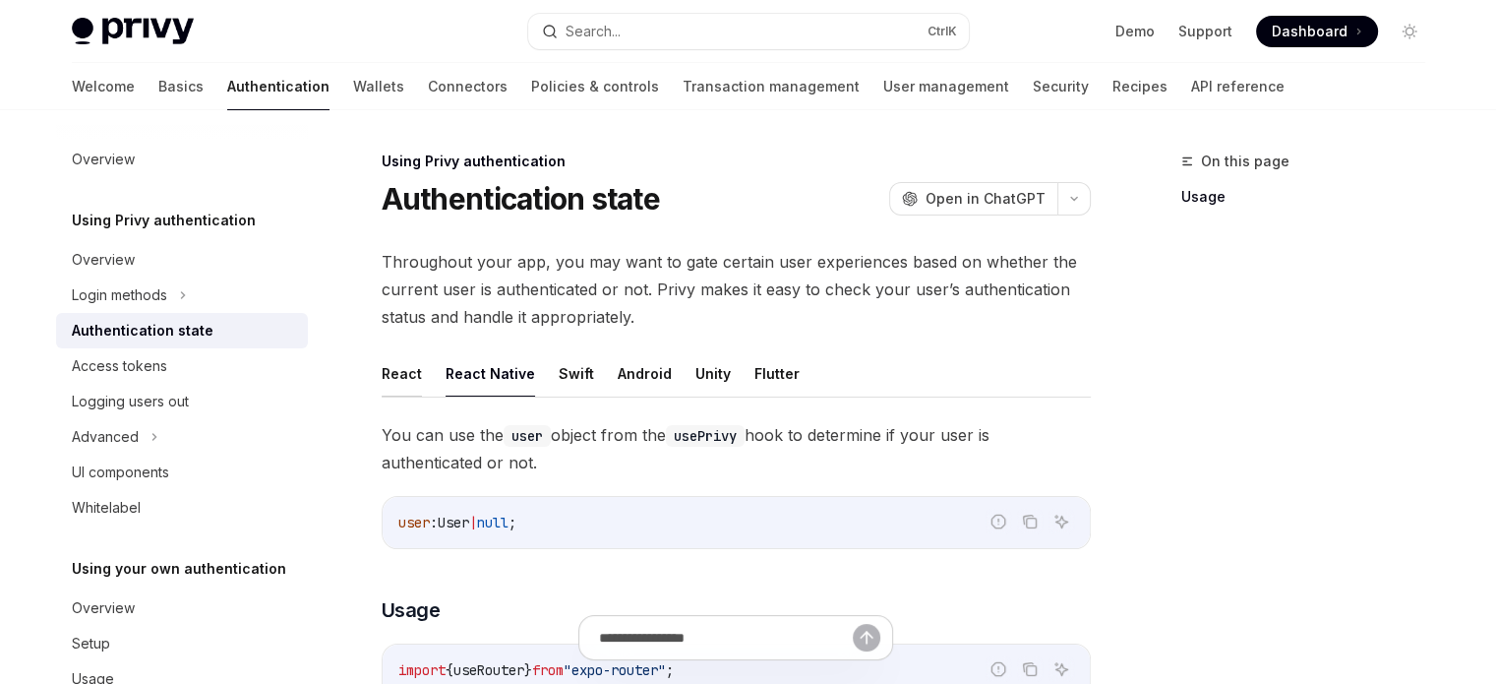
click at [401, 373] on button "React" at bounding box center [402, 373] width 40 height 46
type textarea "*"
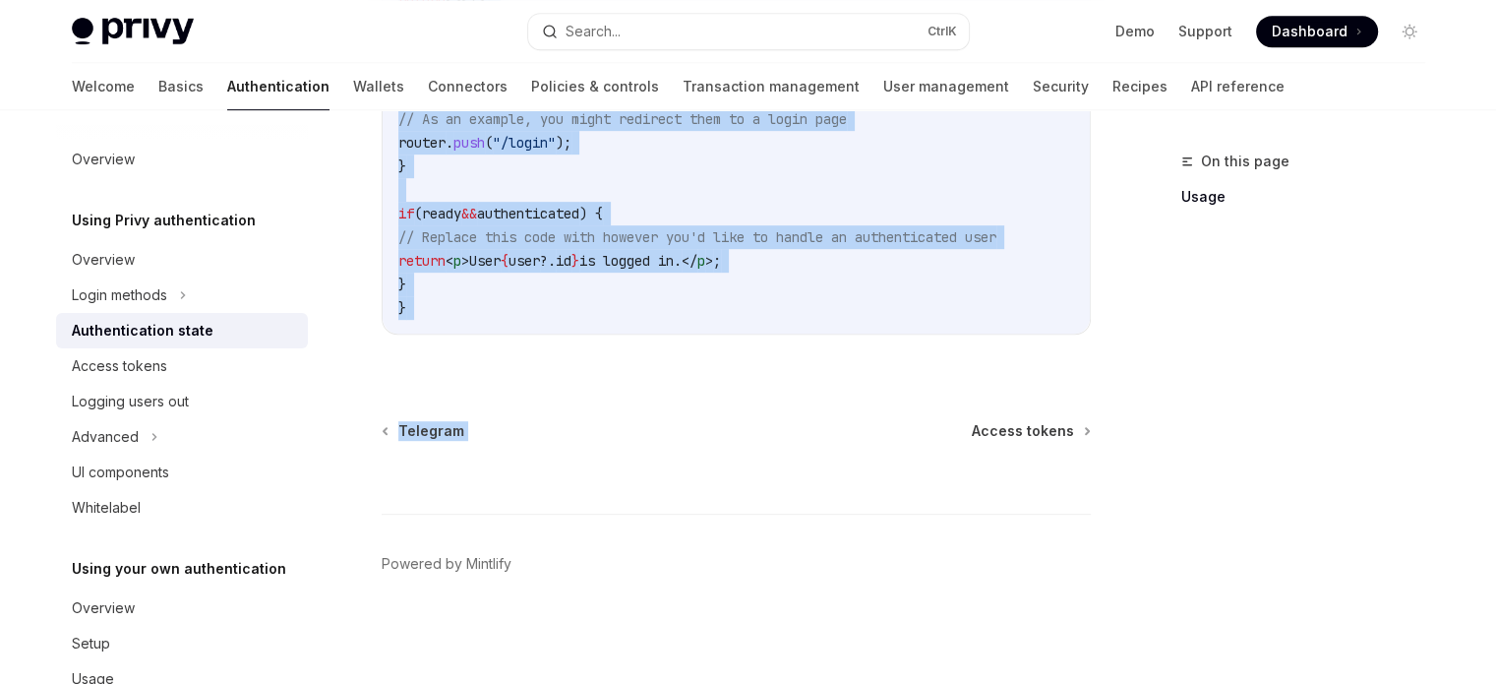
scroll to position [1015, 0]
drag, startPoint x: 383, startPoint y: 202, endPoint x: 897, endPoint y: 355, distance: 536.8
copy div "Loremipsumdolo sitam ConsEC Adip el SeddOEI TempOR Inci ut LaboREE Doloremagn a…"
